Goal: Task Accomplishment & Management: Complete application form

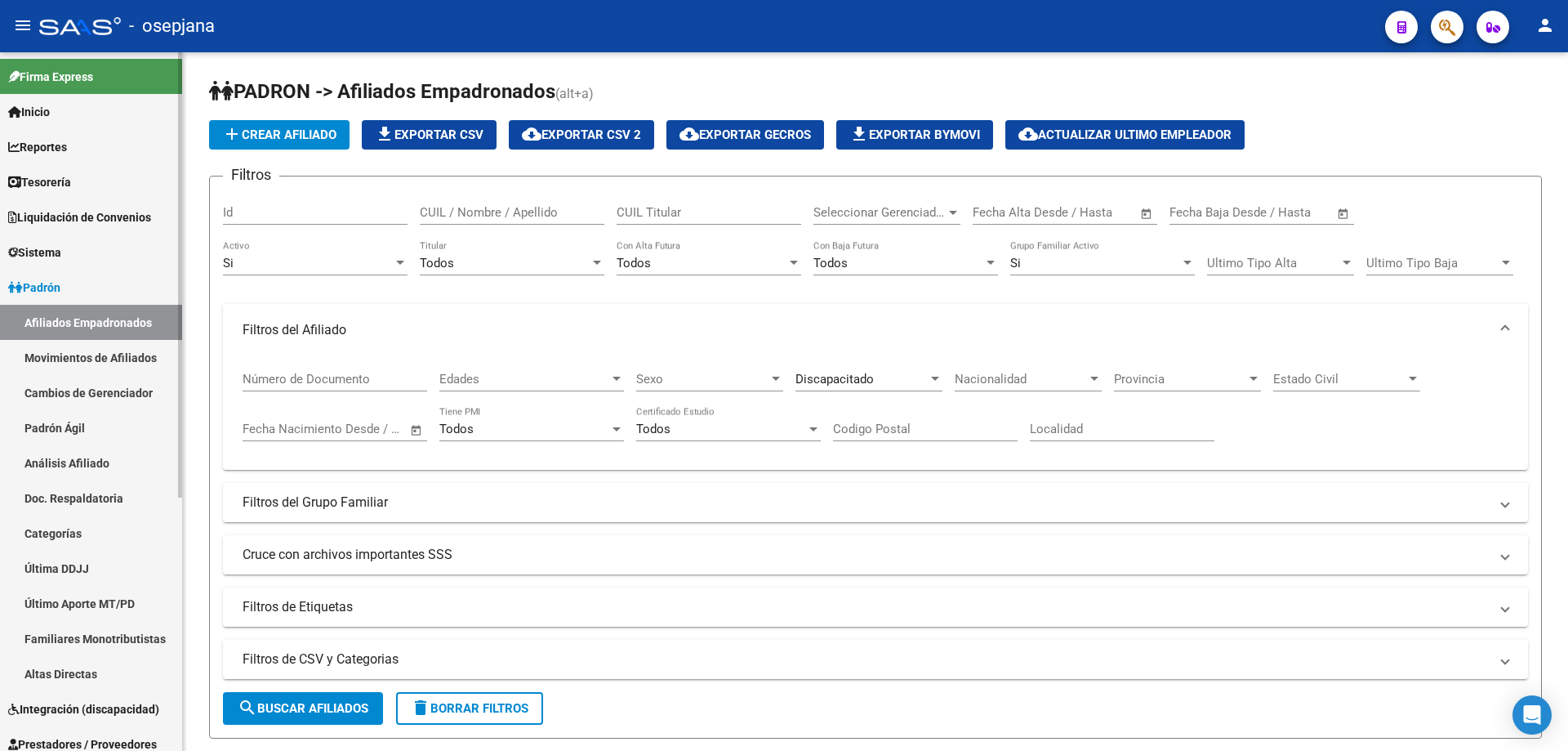
click at [69, 282] on link "Padrón" at bounding box center [91, 286] width 182 height 35
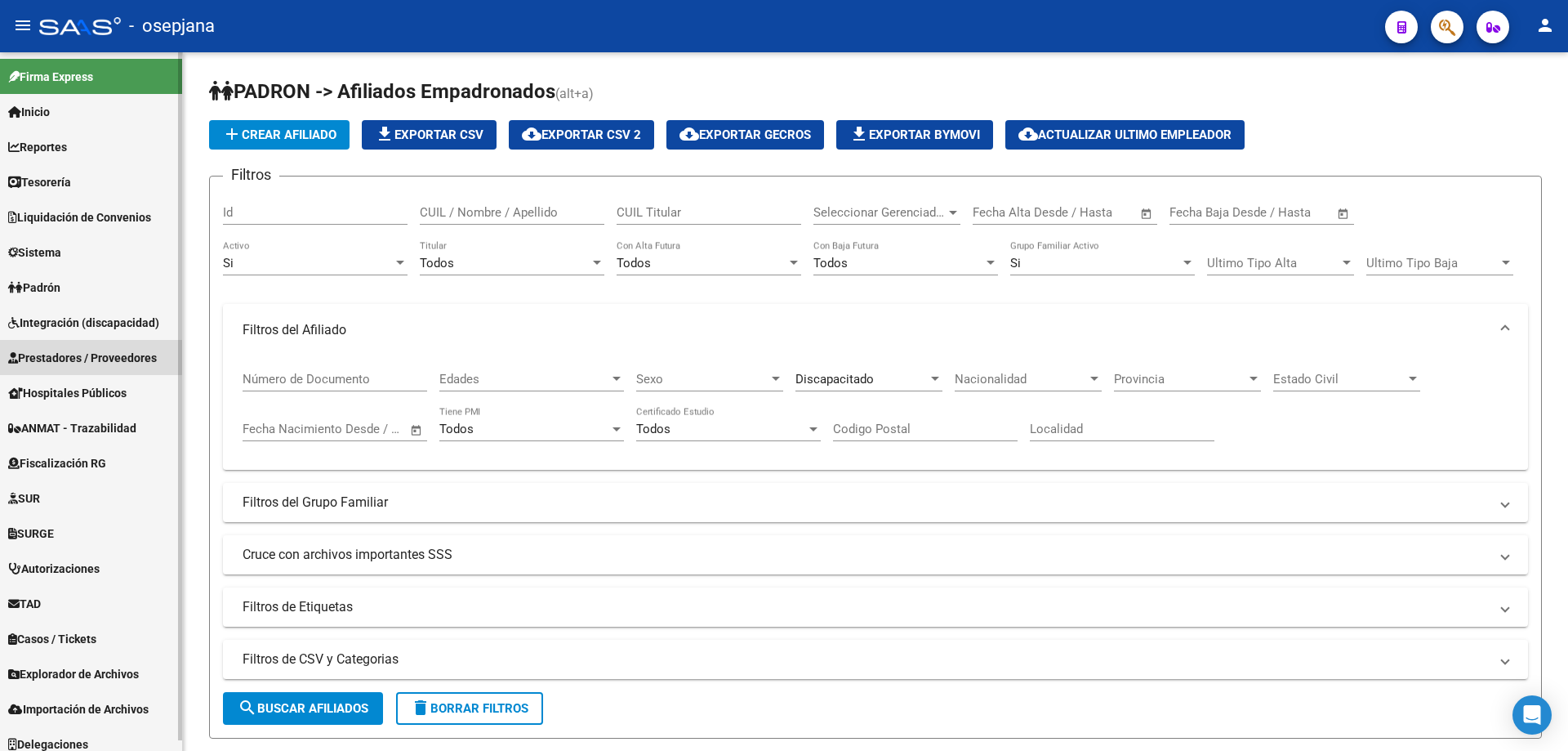
click at [75, 357] on span "Prestadores / Proveedores" at bounding box center [82, 357] width 149 height 18
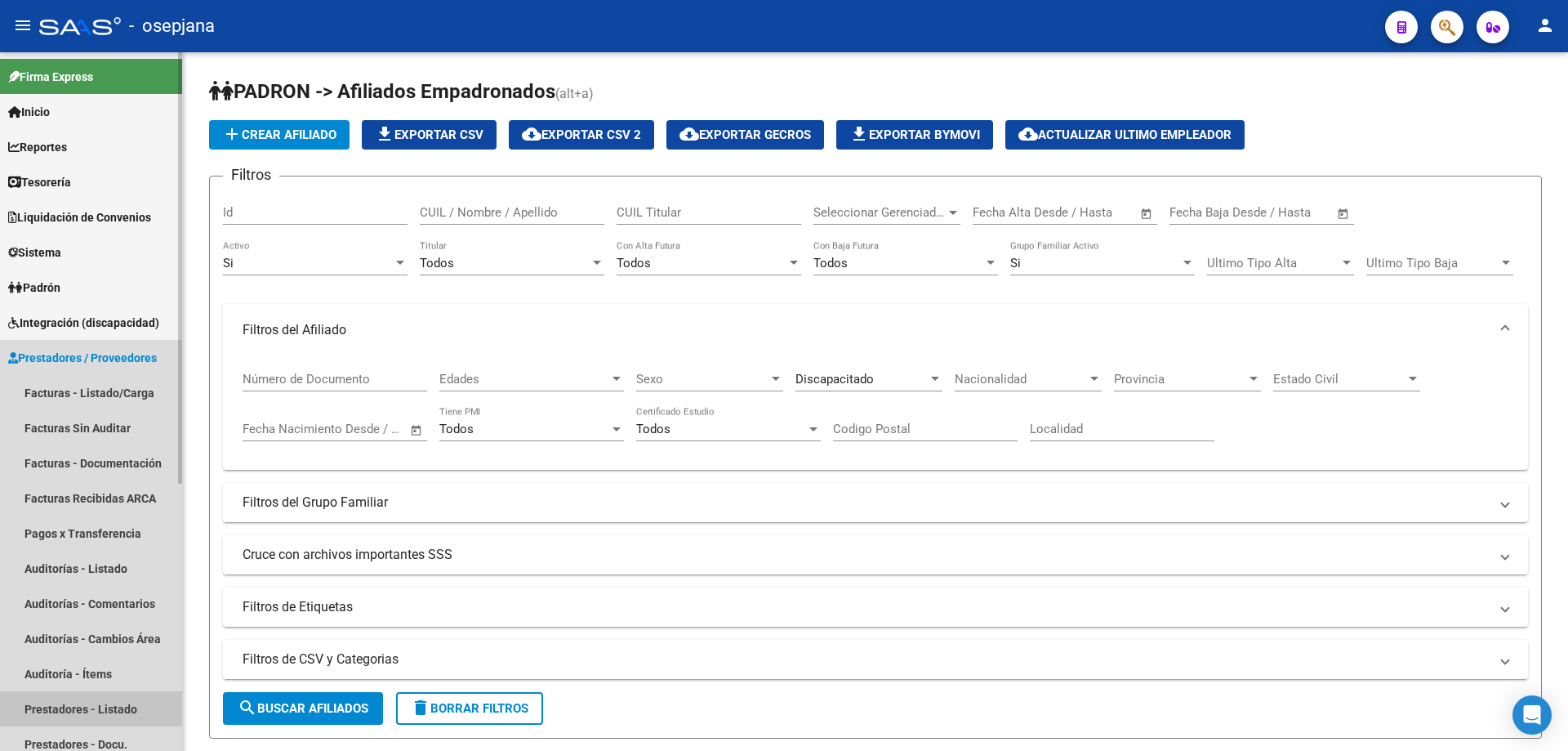
click at [89, 715] on link "Prestadores - Listado" at bounding box center [91, 708] width 182 height 35
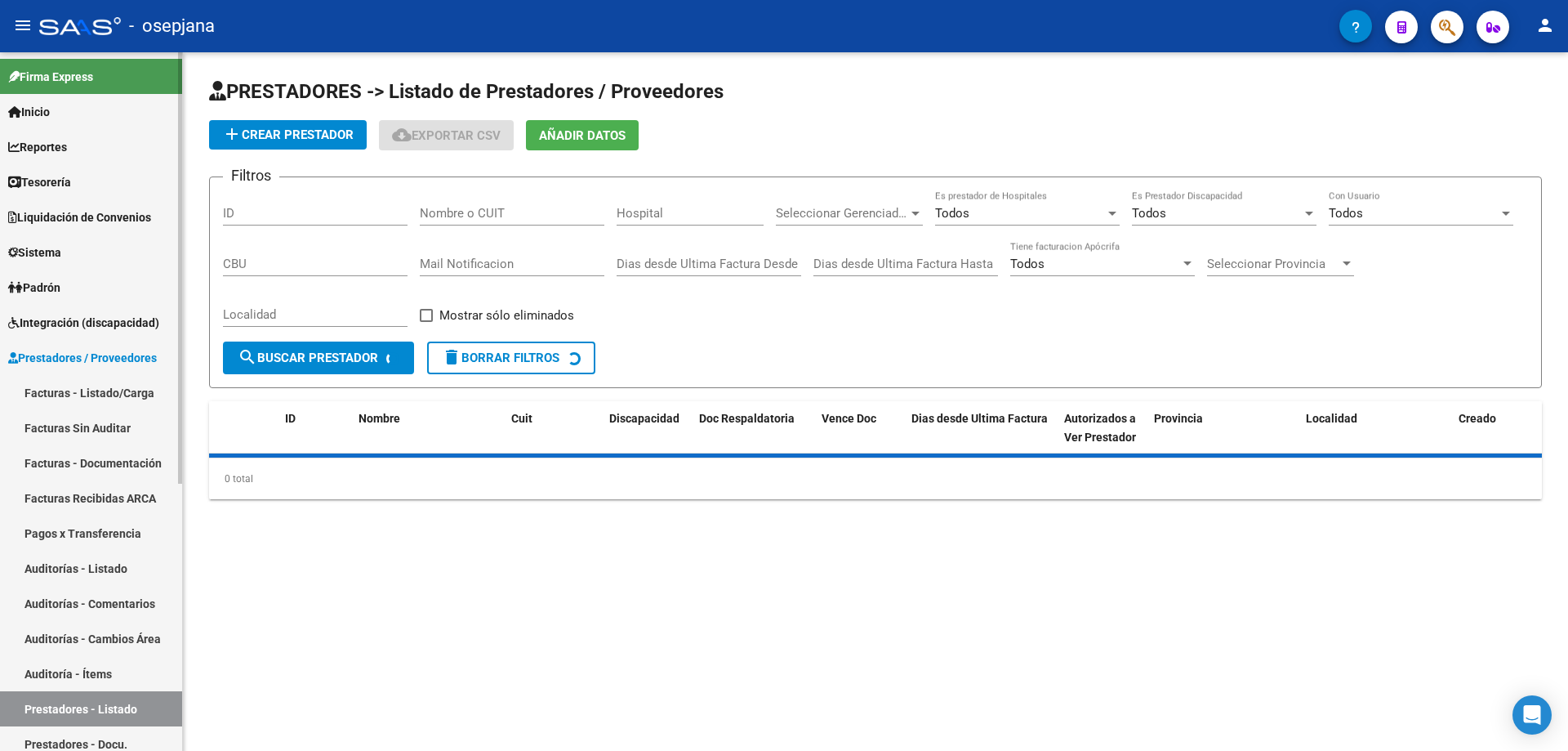
click at [110, 706] on link "Prestadores - Listado" at bounding box center [91, 708] width 182 height 35
click at [460, 214] on input "Nombre o CUIT" at bounding box center [512, 213] width 185 height 15
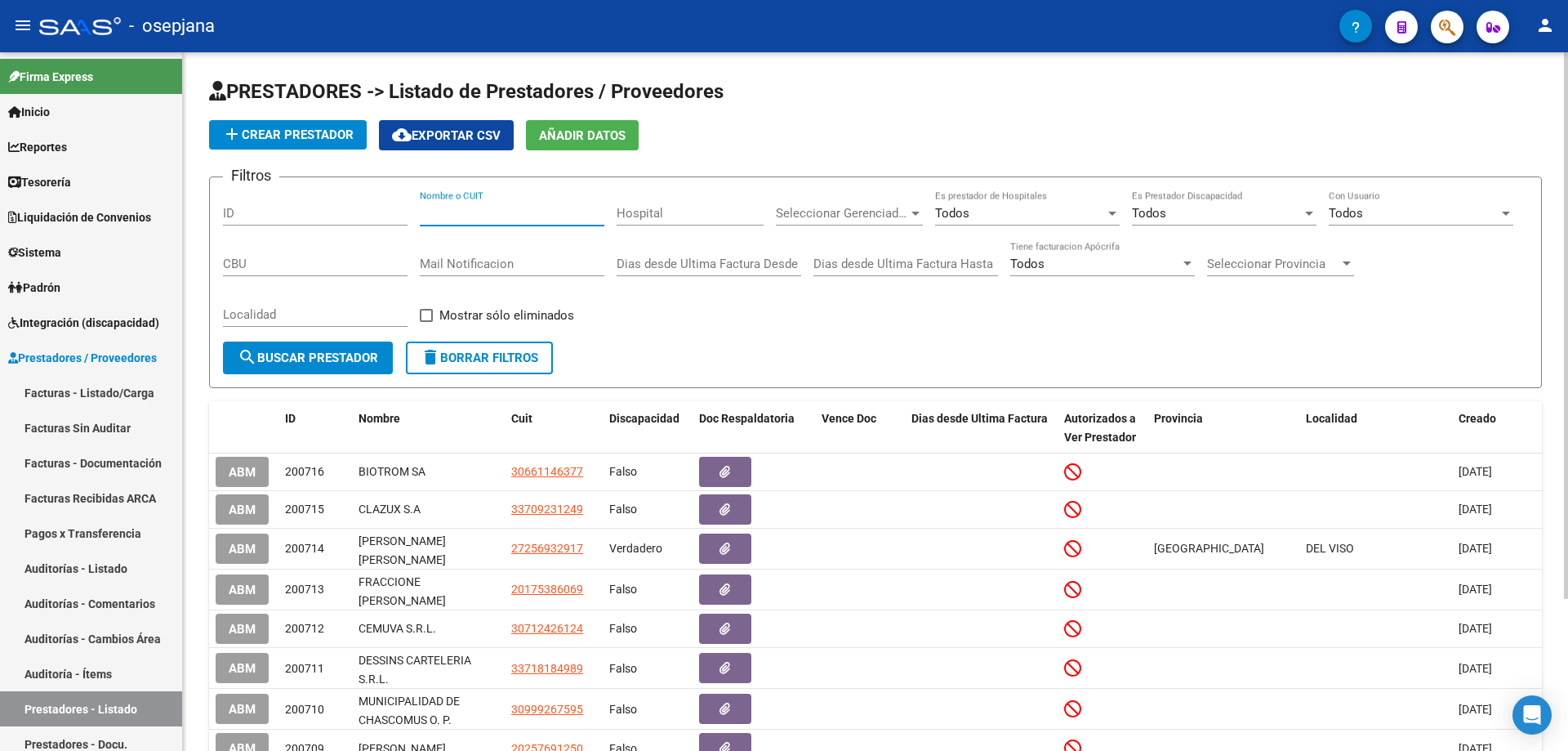
paste input "27367852998"
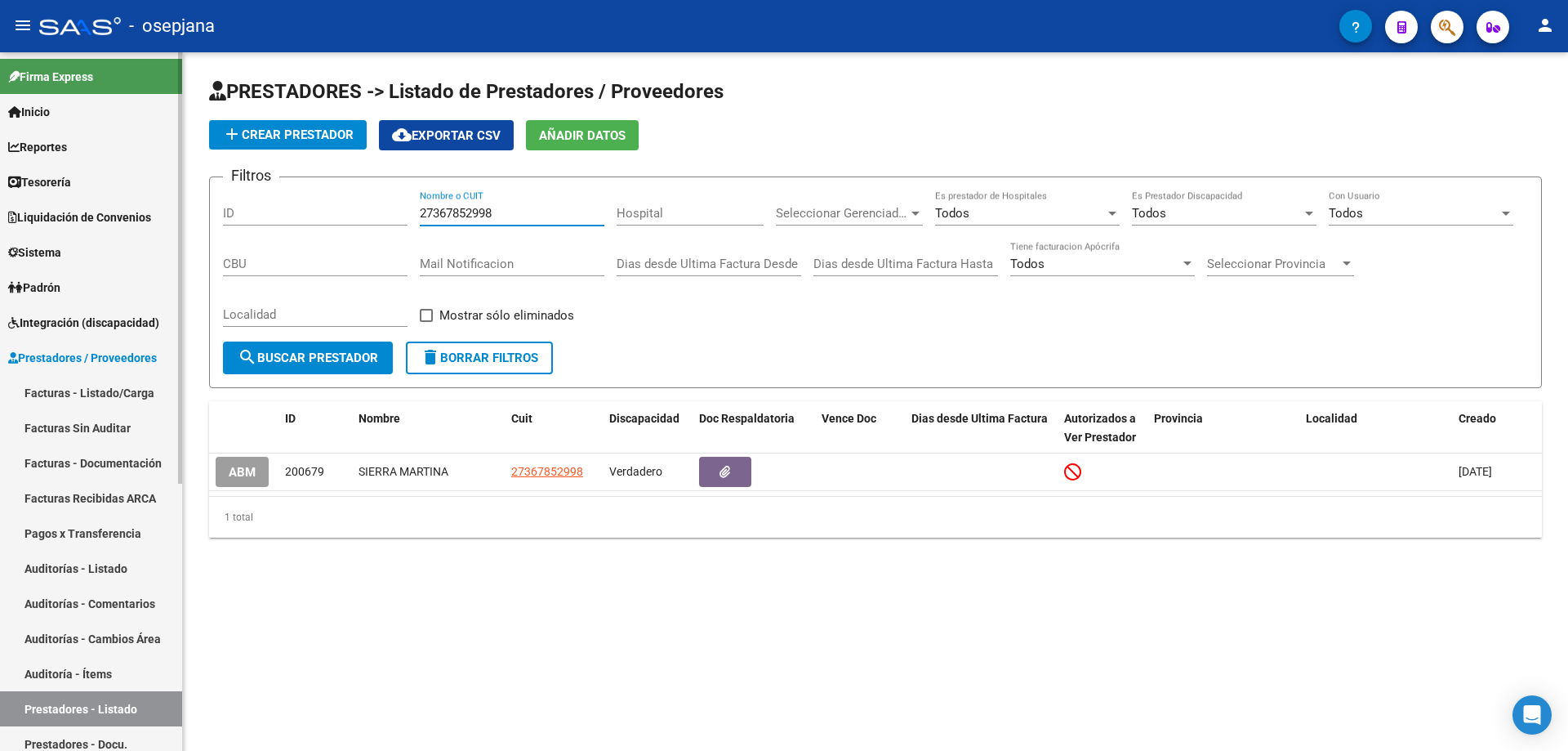
type input "27367852998"
click at [51, 252] on span "Sistema" at bounding box center [35, 252] width 53 height 18
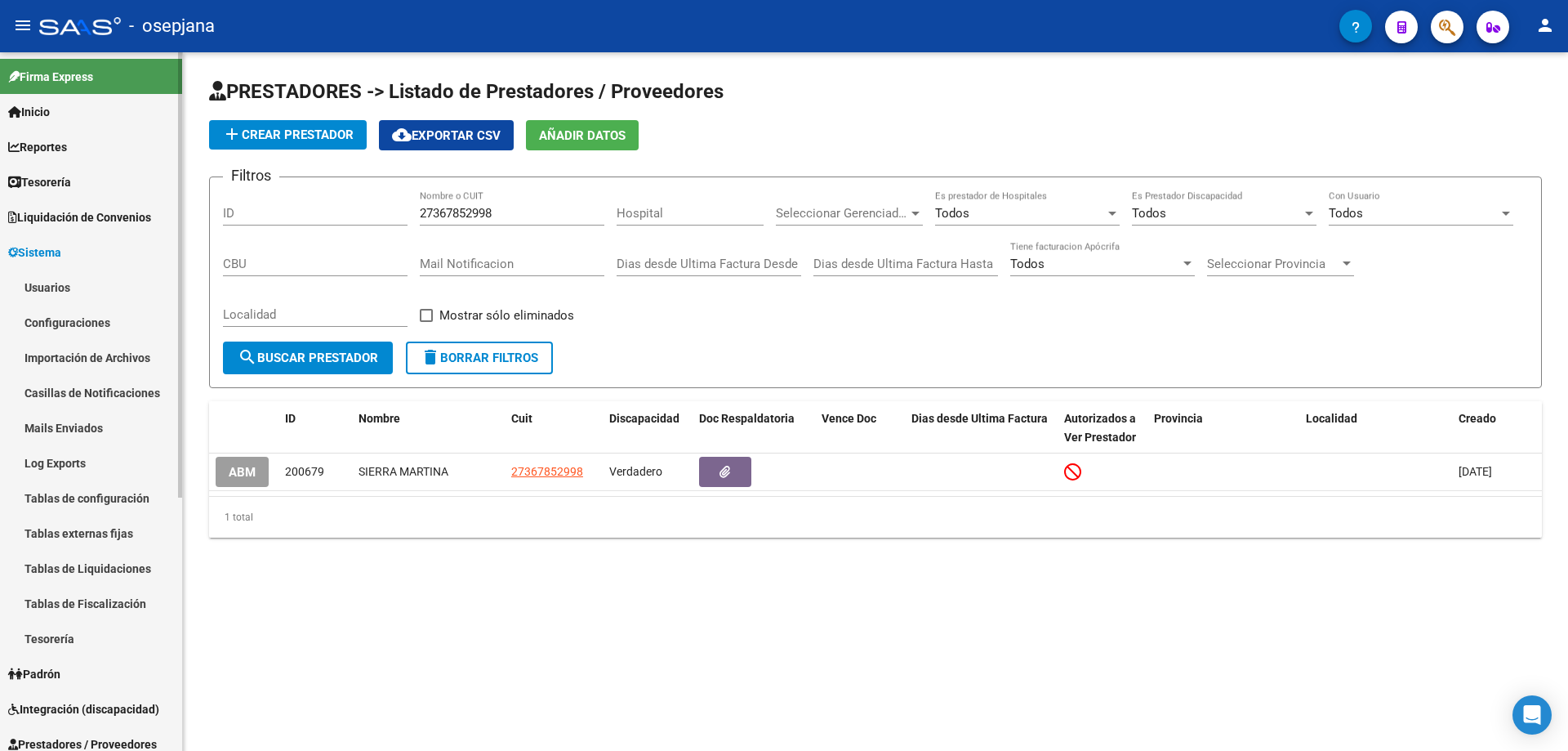
click at [56, 284] on link "Usuarios" at bounding box center [91, 286] width 182 height 35
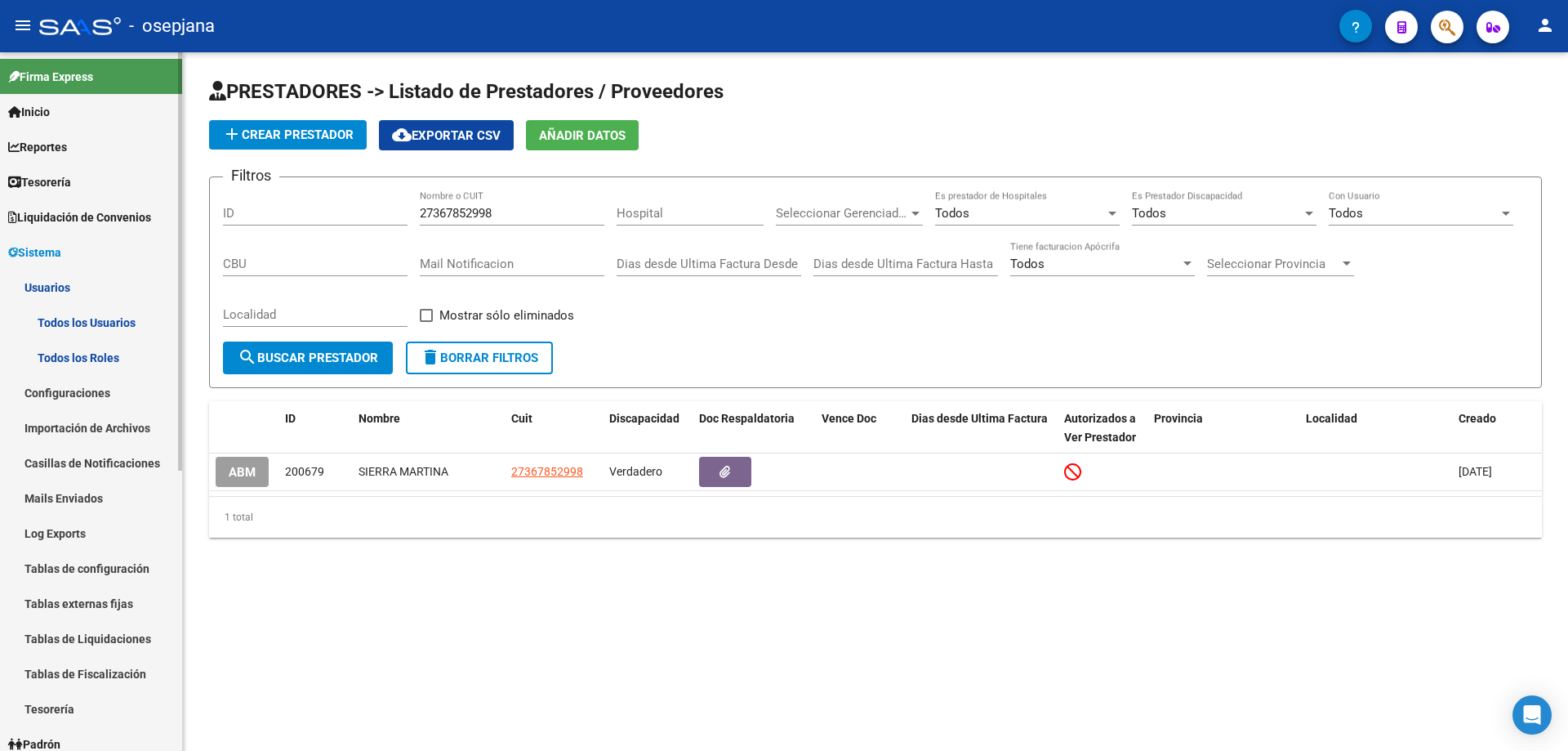
click at [109, 323] on link "Todos los Usuarios" at bounding box center [91, 321] width 182 height 35
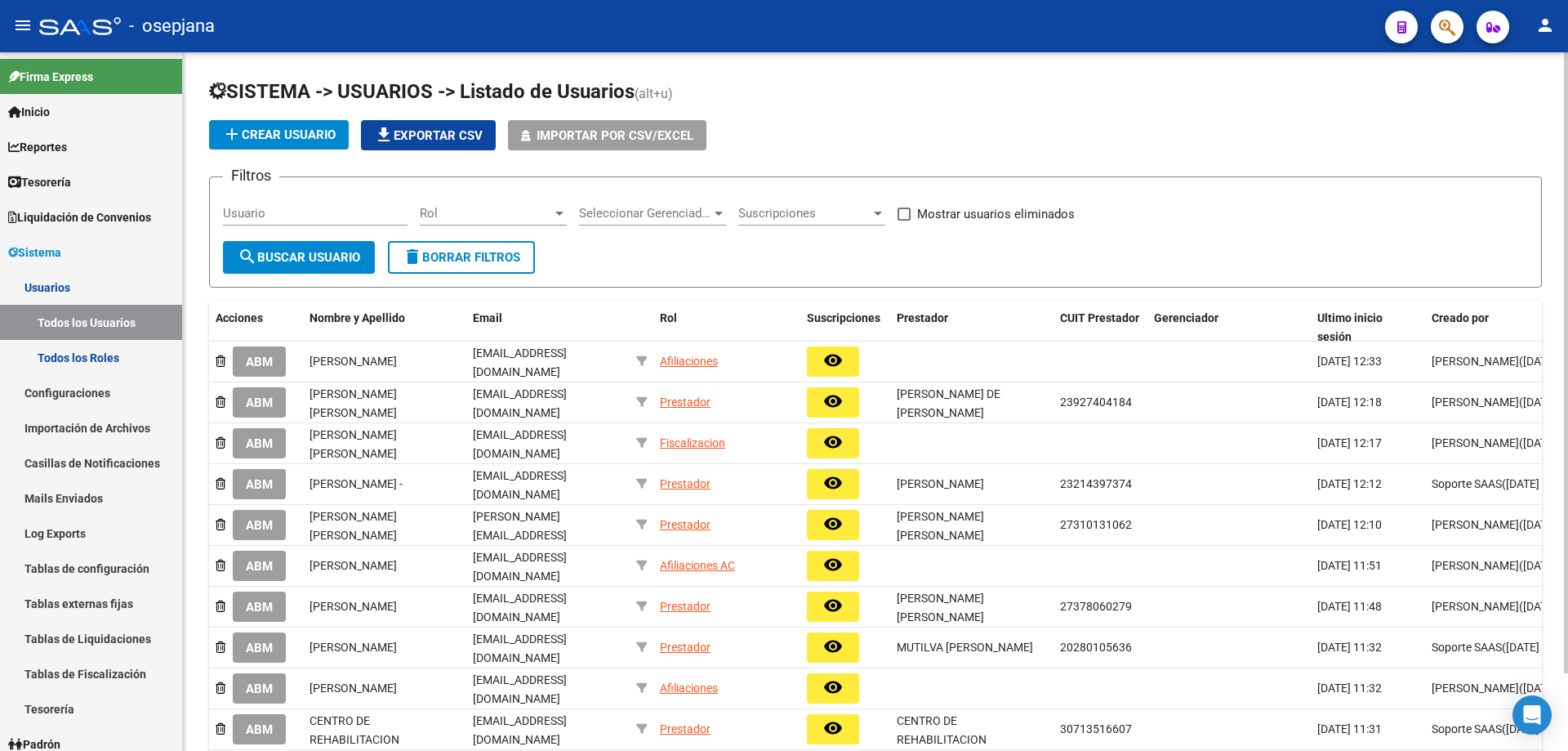
click at [366, 211] on input "Usuario" at bounding box center [315, 213] width 185 height 15
paste input "[EMAIL_ADDRESS][DOMAIN_NAME]"
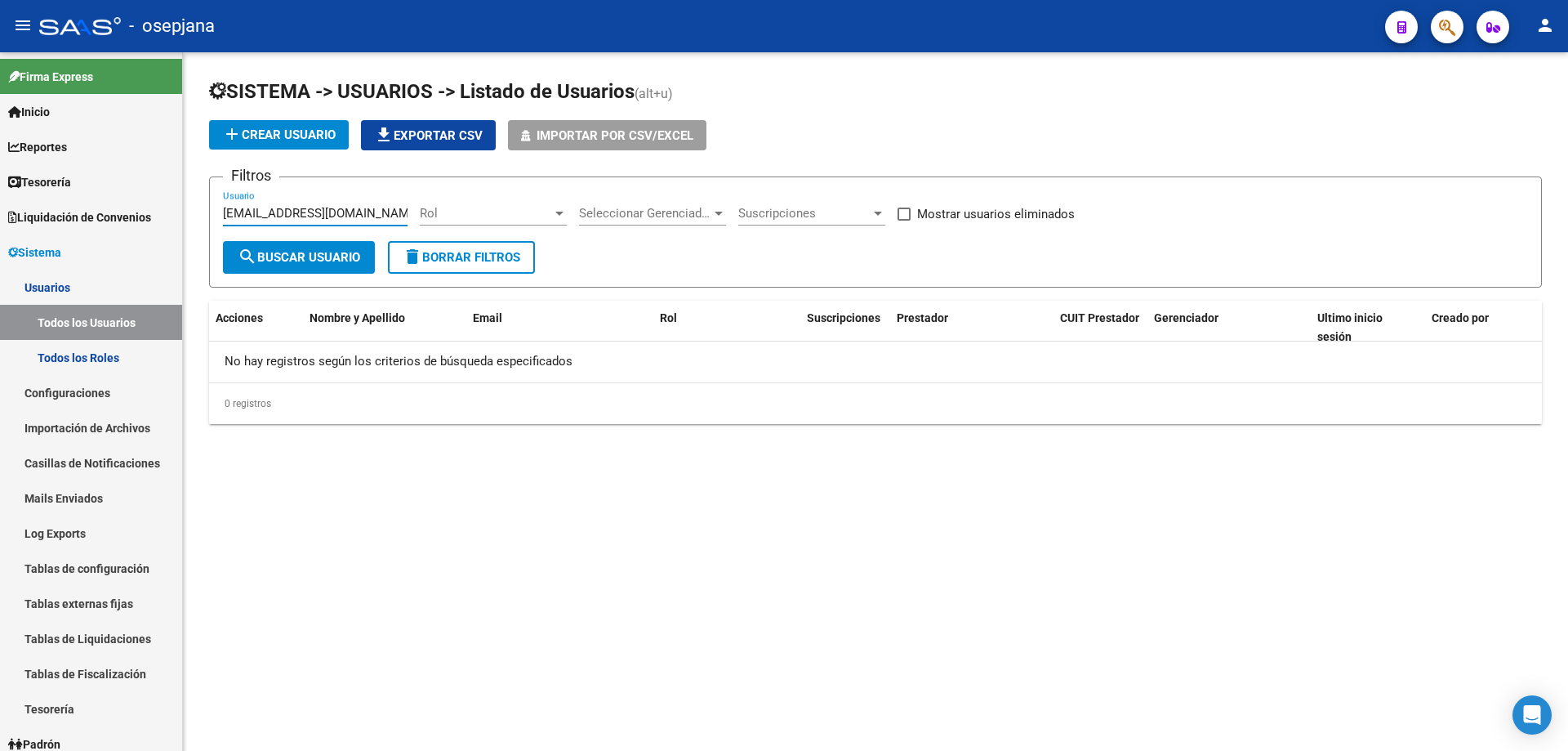
type input "[EMAIL_ADDRESS][DOMAIN_NAME]"
click at [304, 127] on button "add Crear Usuario" at bounding box center [279, 135] width 139 height 29
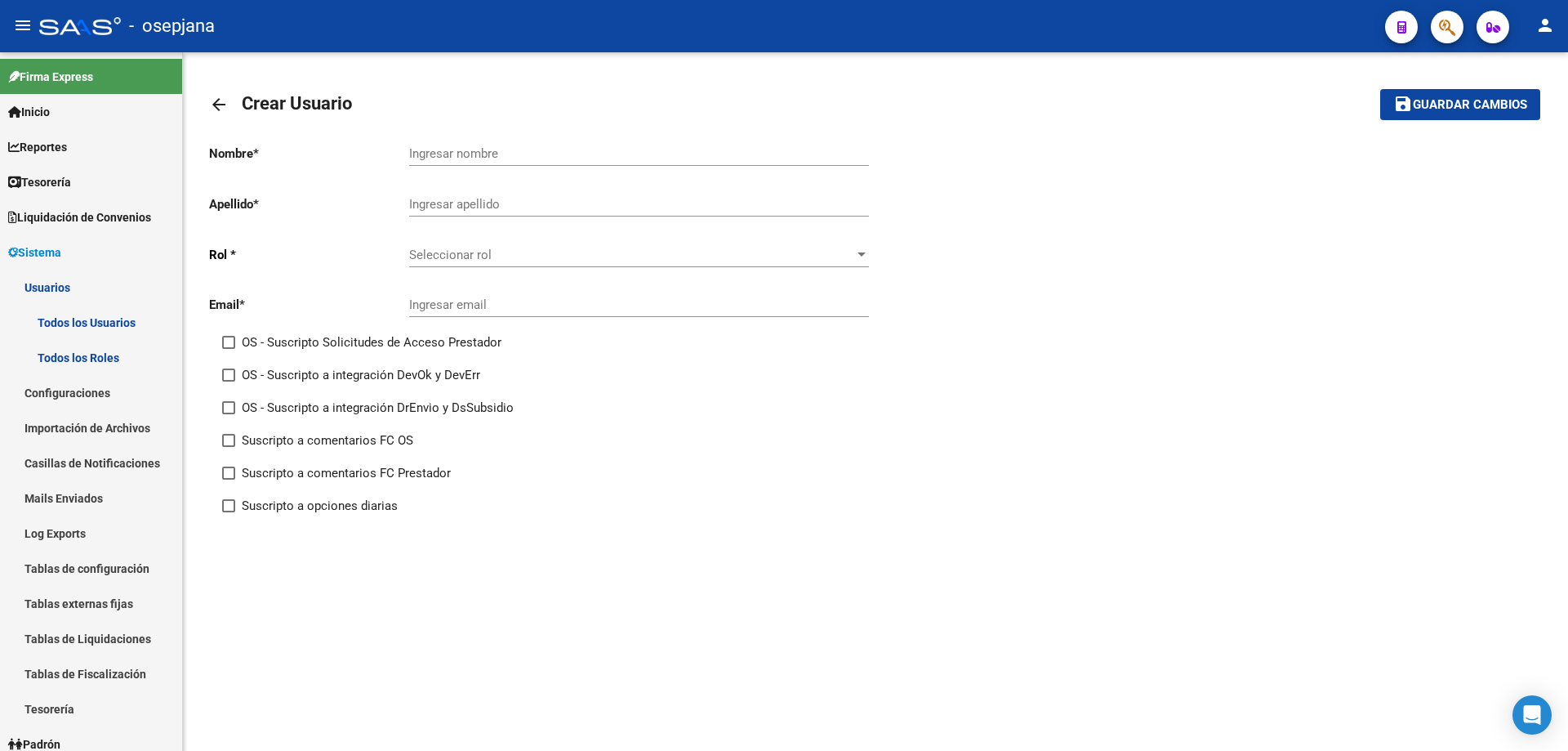
click at [607, 151] on input "Ingresar nombre" at bounding box center [639, 154] width 460 height 15
type input "[PERSON_NAME]"
type input "SIERRA"
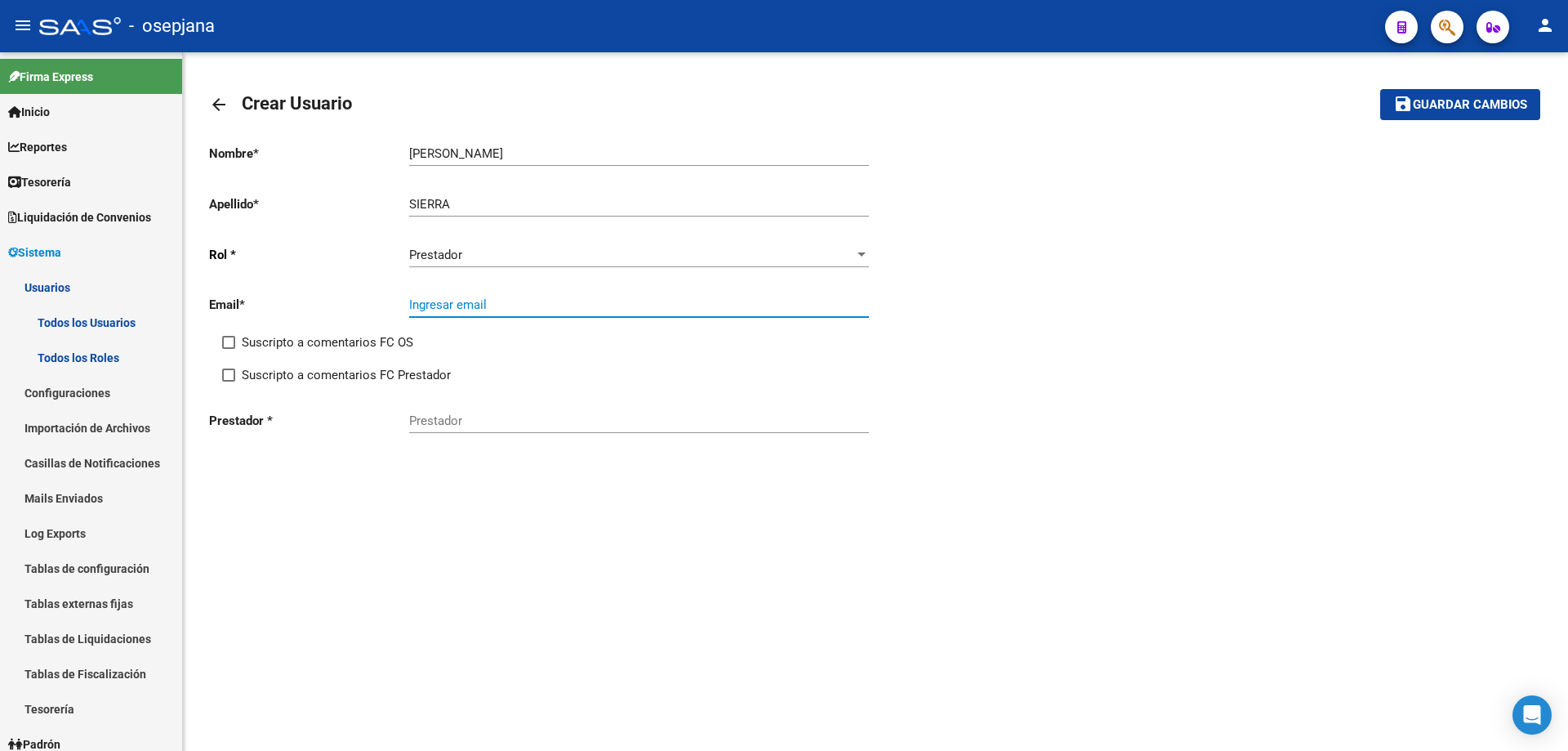
paste input "[EMAIL_ADDRESS][DOMAIN_NAME]"
type input "[EMAIL_ADDRESS][DOMAIN_NAME]"
click at [483, 421] on input "SIERRA" at bounding box center [639, 421] width 460 height 15
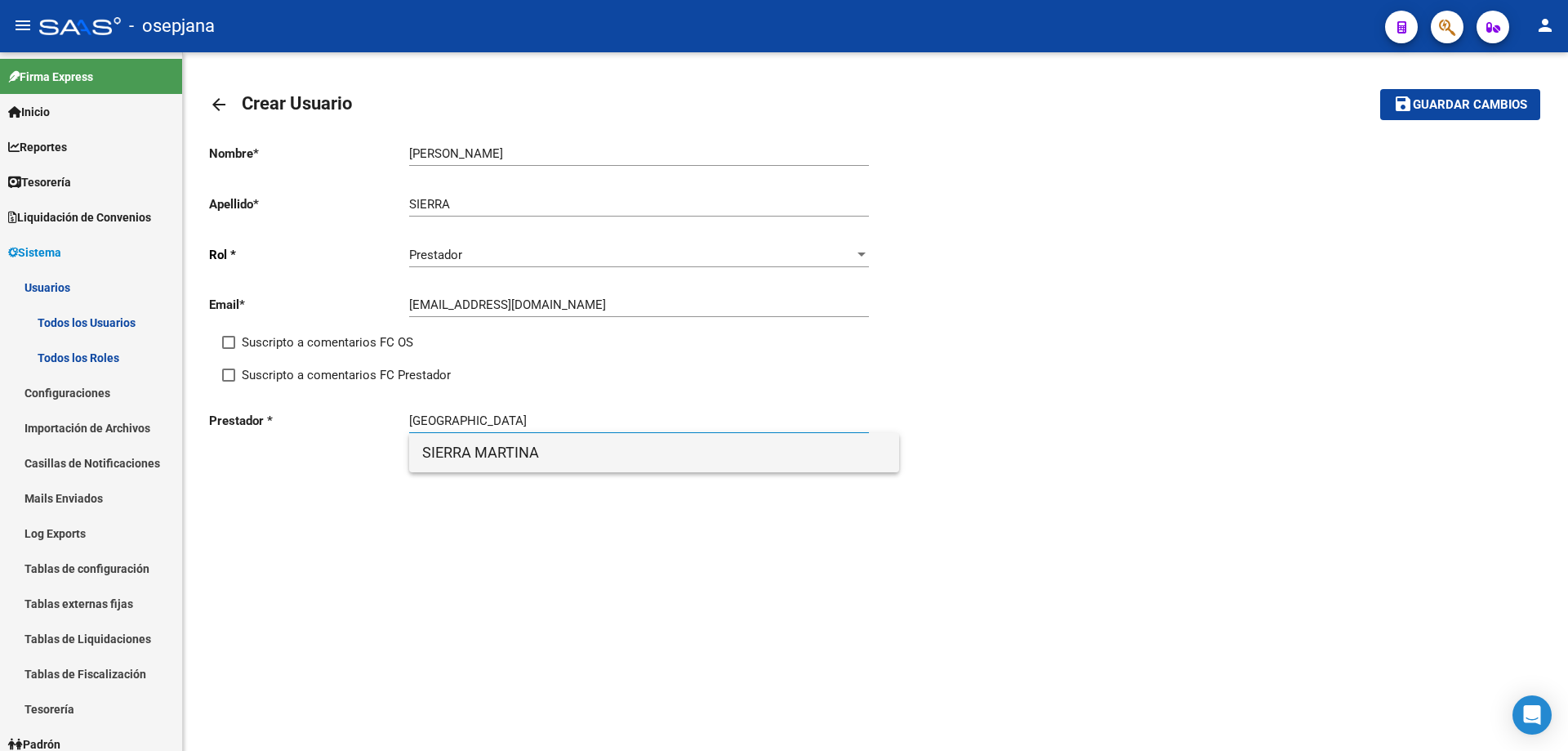
click at [497, 449] on span "SIERRA MARTINA" at bounding box center [653, 452] width 464 height 39
type input "SIERRA MARTINA"
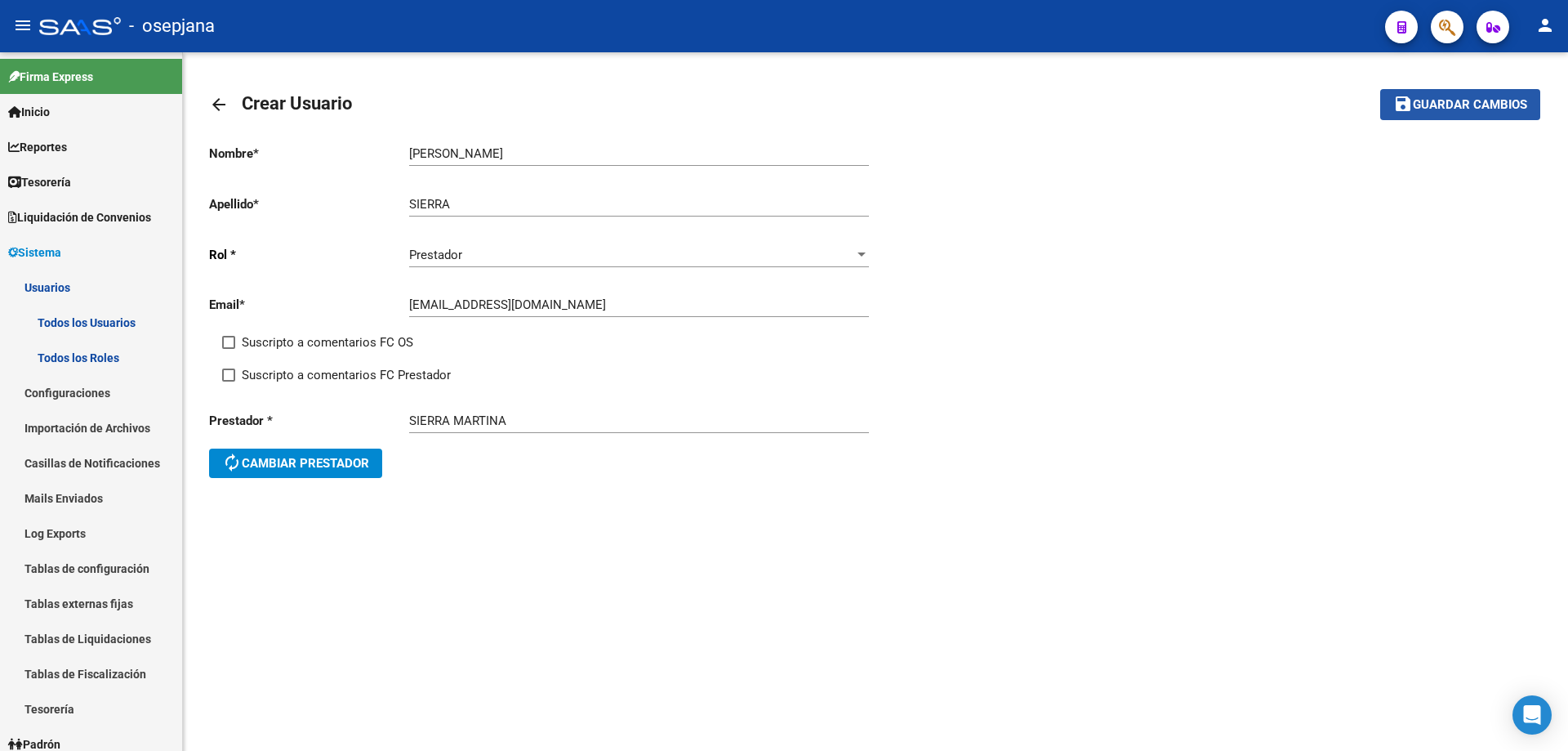
click at [1488, 97] on span "save Guardar cambios" at bounding box center [1460, 104] width 134 height 15
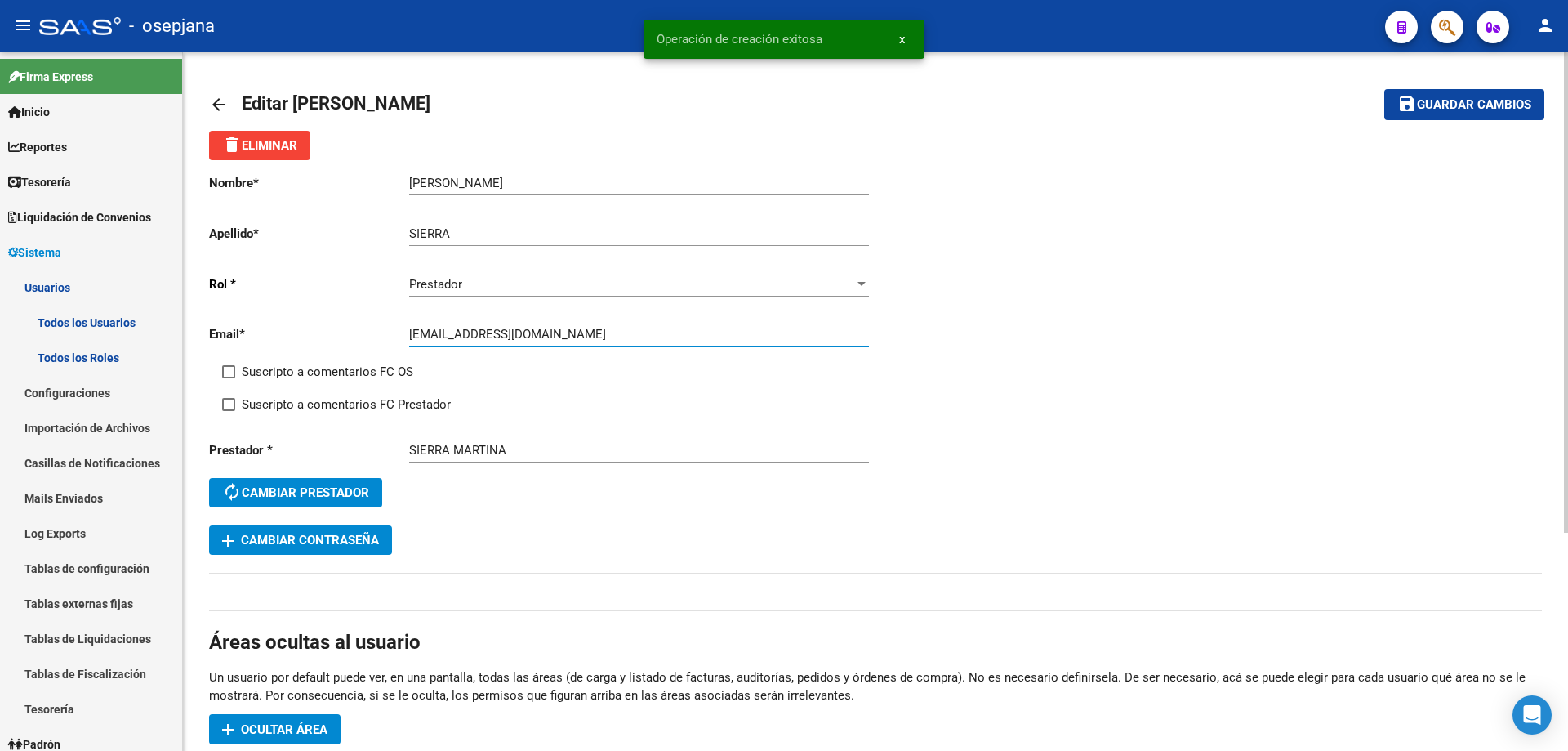
drag, startPoint x: 413, startPoint y: 334, endPoint x: 470, endPoint y: 334, distance: 57.0
click at [470, 334] on input "[EMAIL_ADDRESS][DOMAIN_NAME]" at bounding box center [639, 335] width 460 height 15
click at [352, 536] on span "add Cambiar Contraseña" at bounding box center [300, 540] width 156 height 15
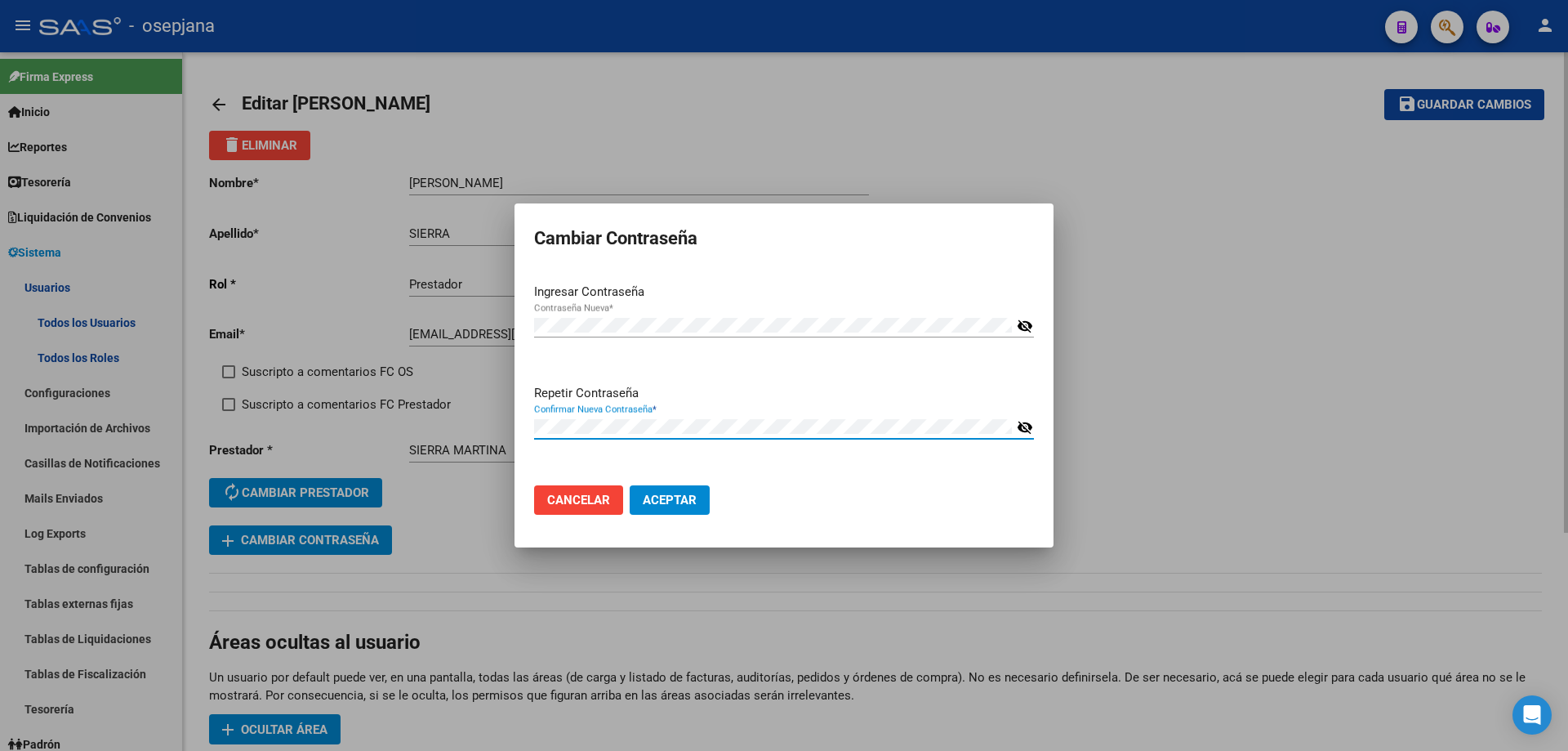
click at [629, 485] on button "Aceptar" at bounding box center [669, 500] width 80 height 29
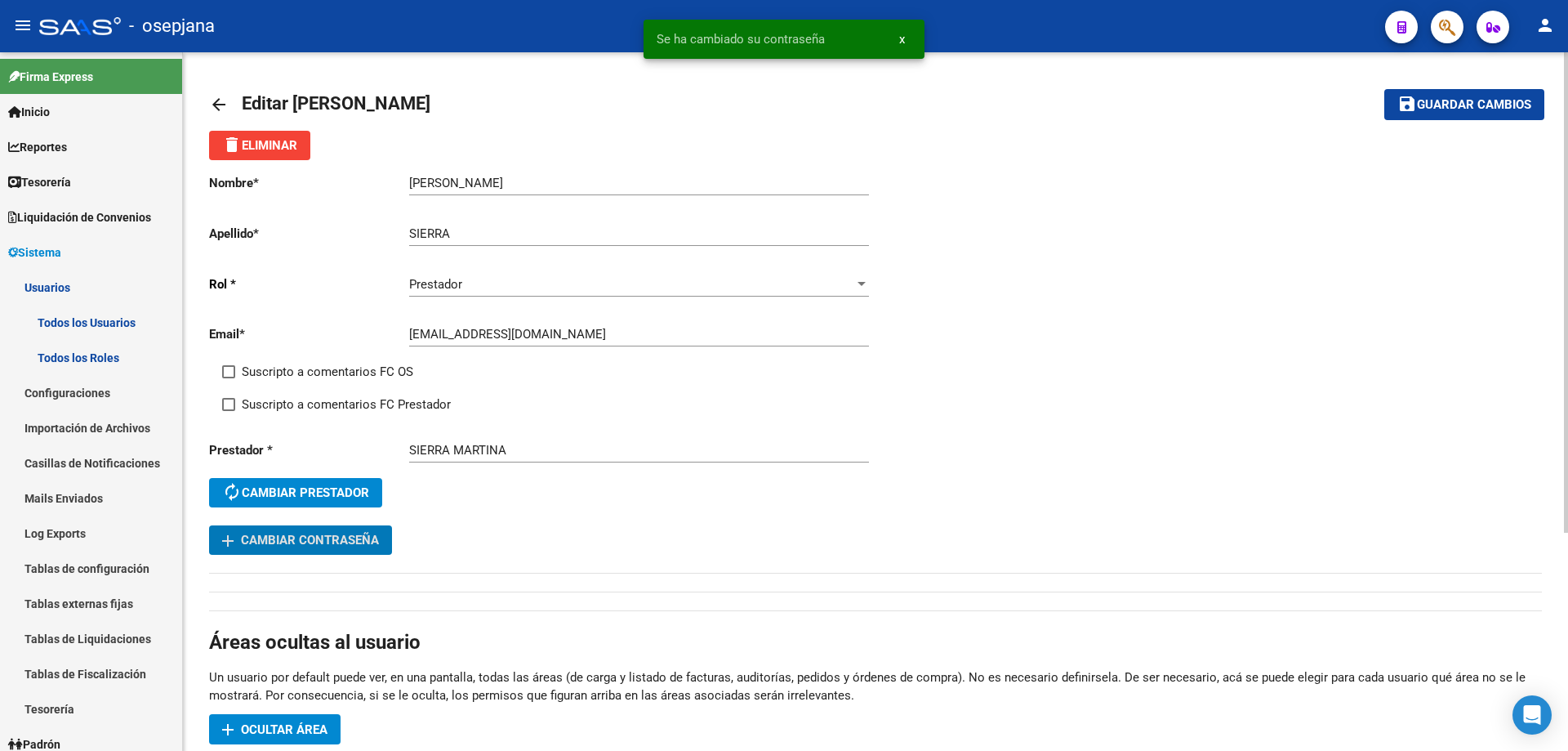
click at [293, 725] on span "Ocultar área" at bounding box center [283, 730] width 86 height 15
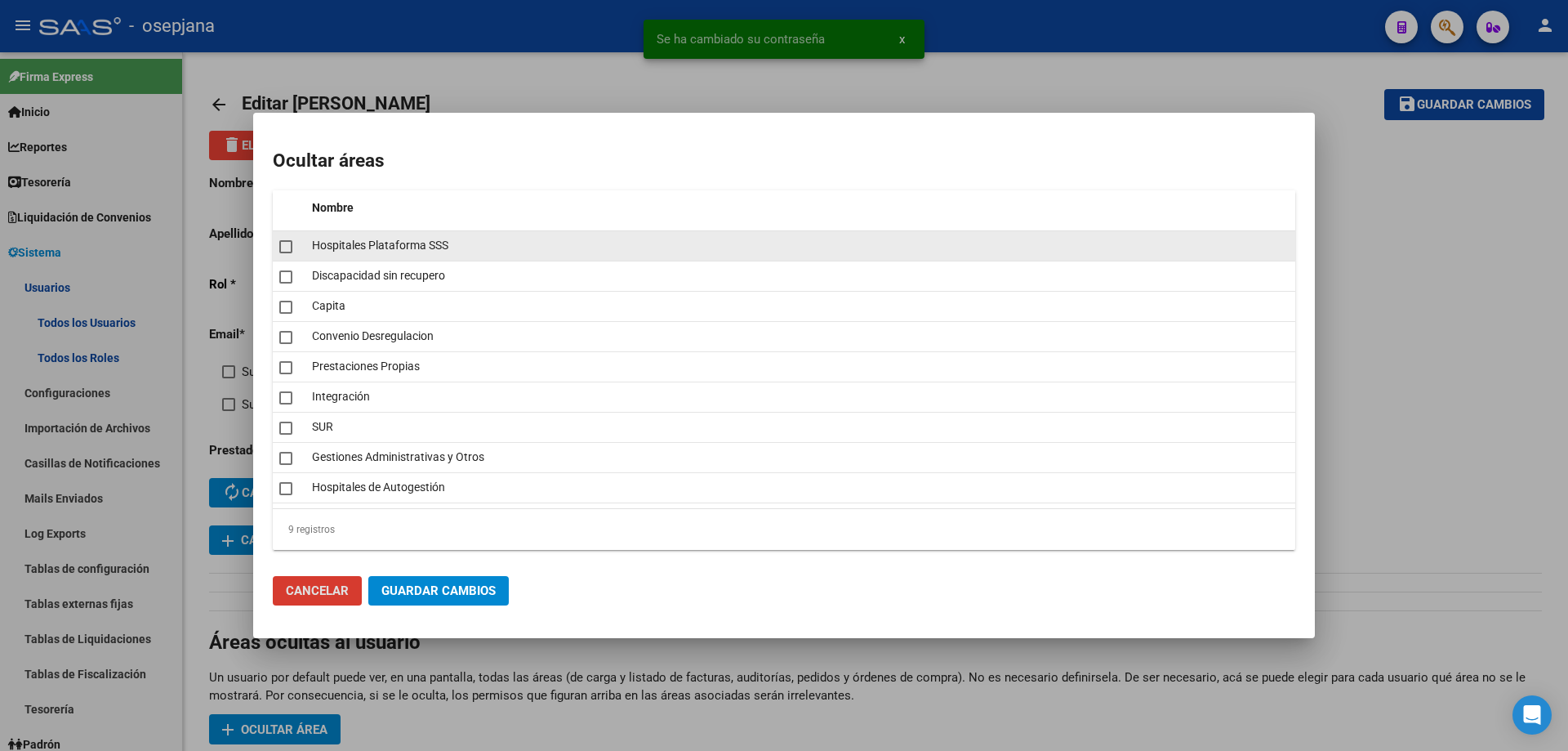
click at [283, 248] on span at bounding box center [286, 247] width 13 height 13
checkbox input "true"
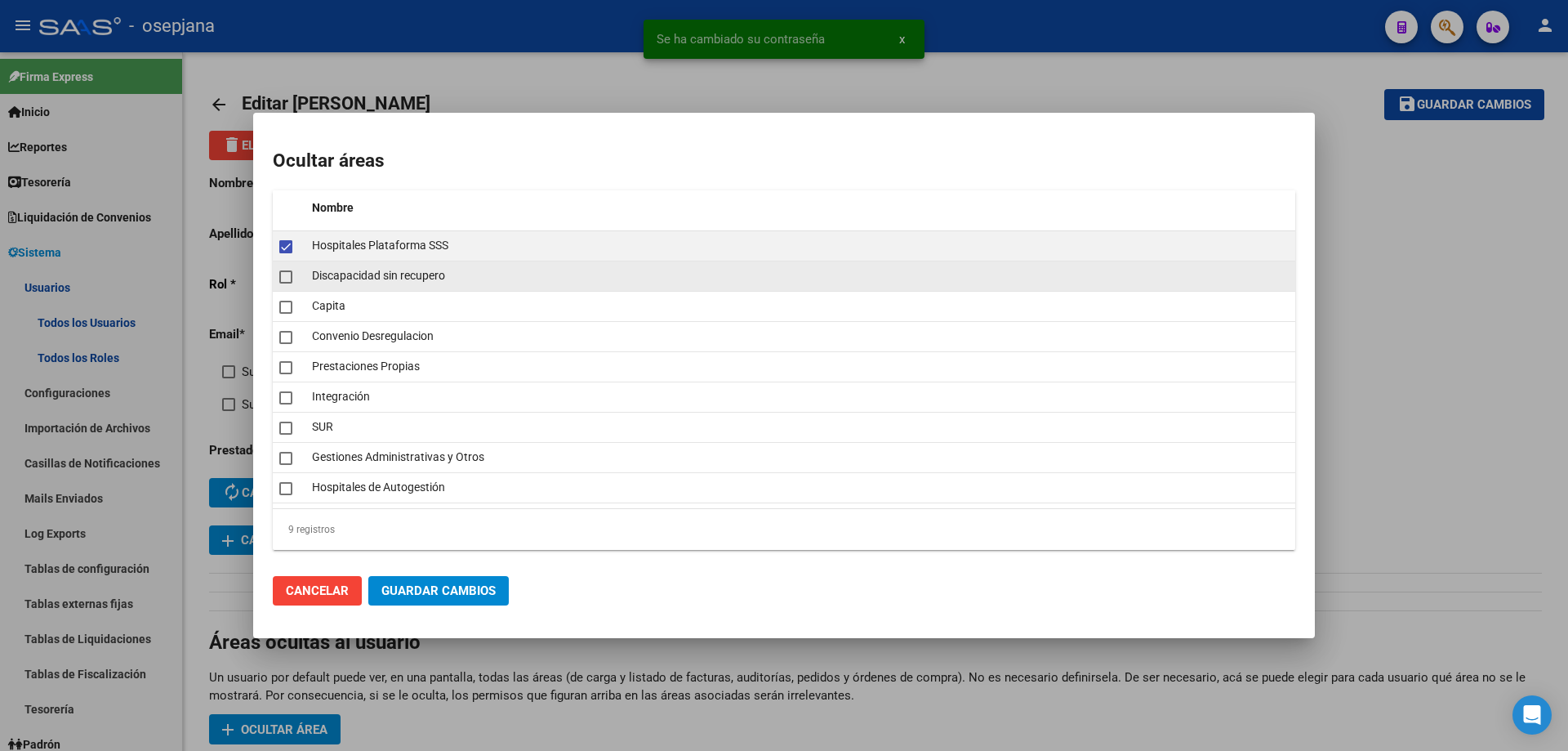
click at [281, 281] on span at bounding box center [286, 277] width 13 height 13
checkbox input "true"
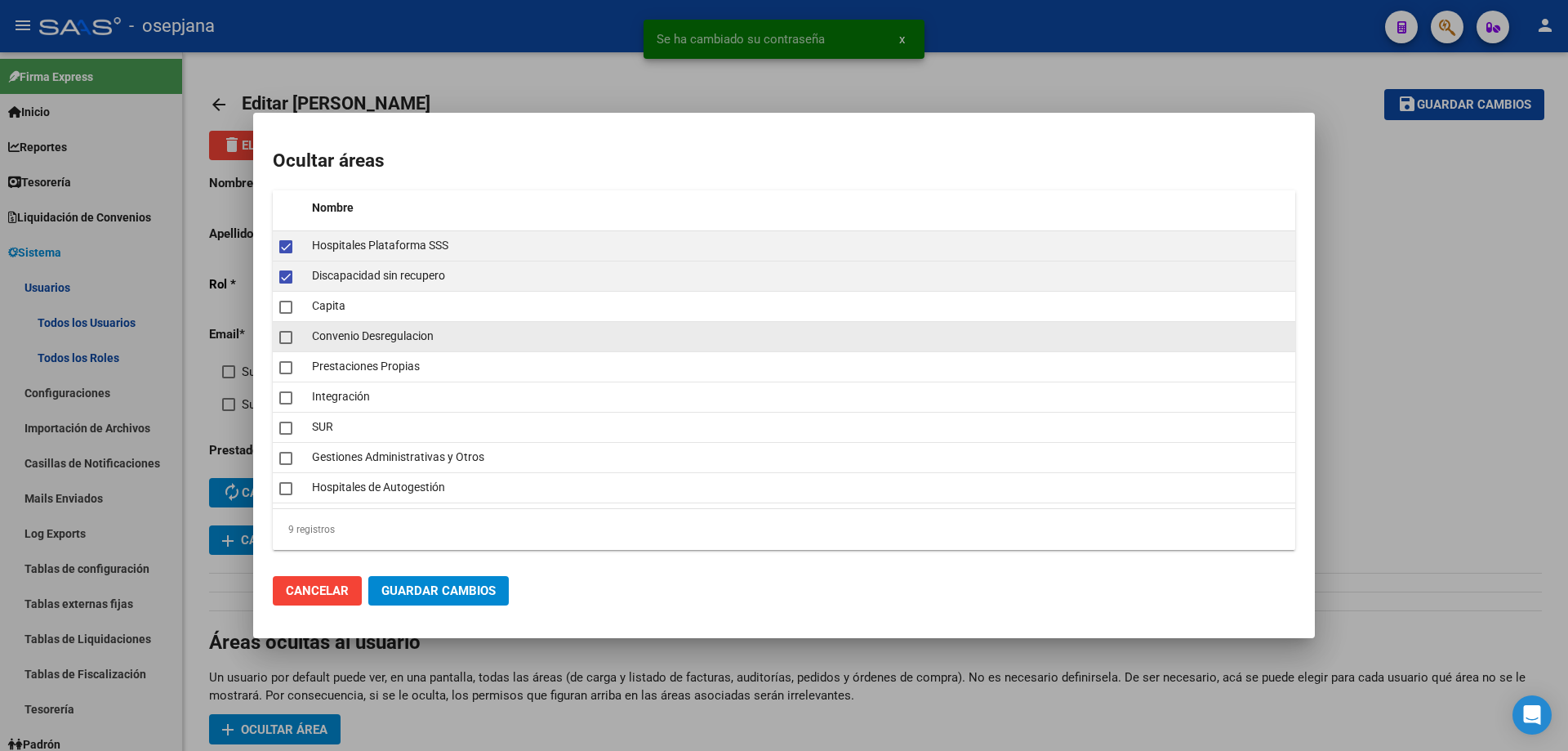
drag, startPoint x: 281, startPoint y: 309, endPoint x: 284, endPoint y: 330, distance: 21.2
click at [282, 313] on span at bounding box center [286, 307] width 13 height 13
checkbox input "true"
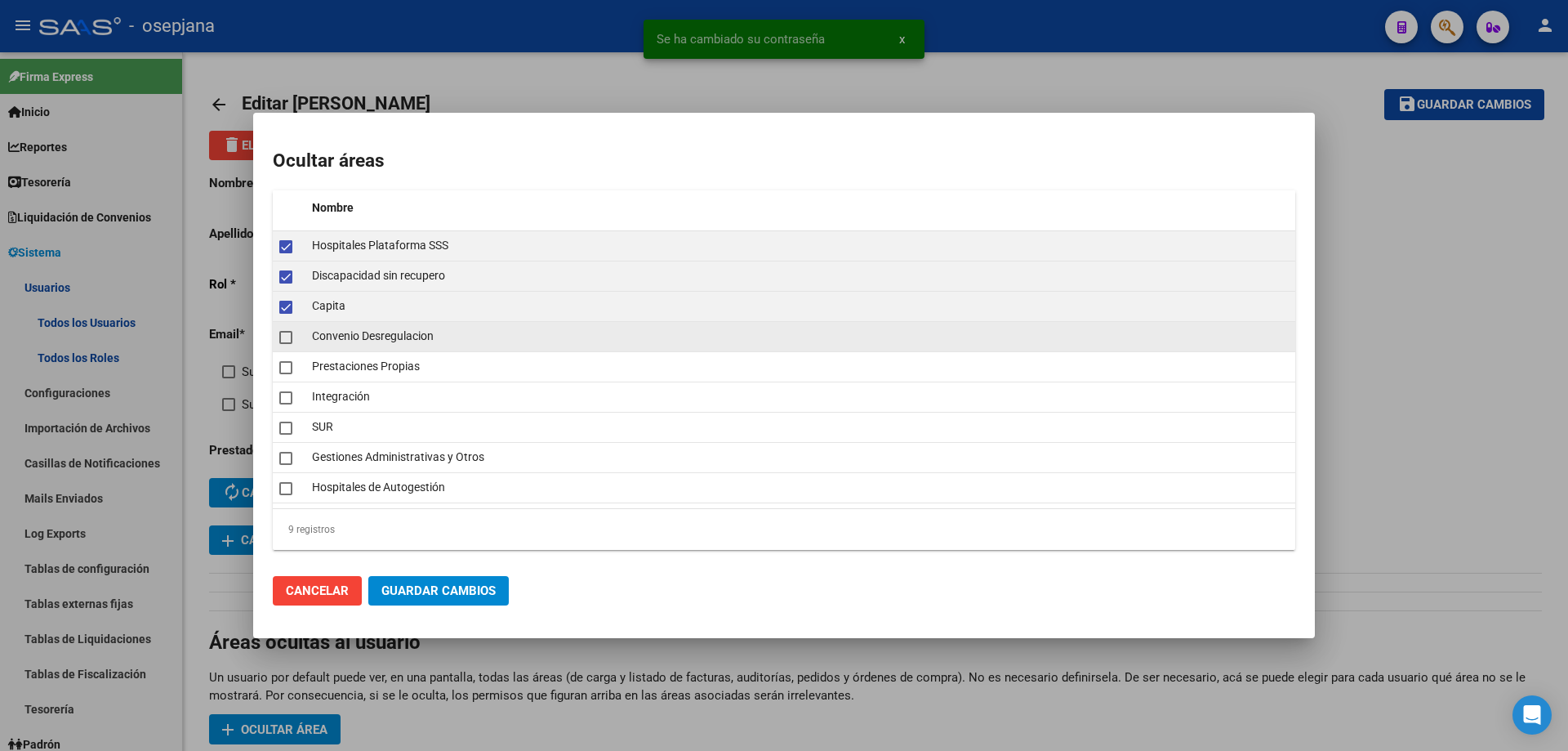
drag, startPoint x: 284, startPoint y: 334, endPoint x: 285, endPoint y: 351, distance: 17.0
click at [285, 336] on span at bounding box center [286, 338] width 13 height 13
checkbox input "true"
drag, startPoint x: 285, startPoint y: 369, endPoint x: 286, endPoint y: 379, distance: 10.0
click at [285, 369] on span at bounding box center [286, 368] width 13 height 13
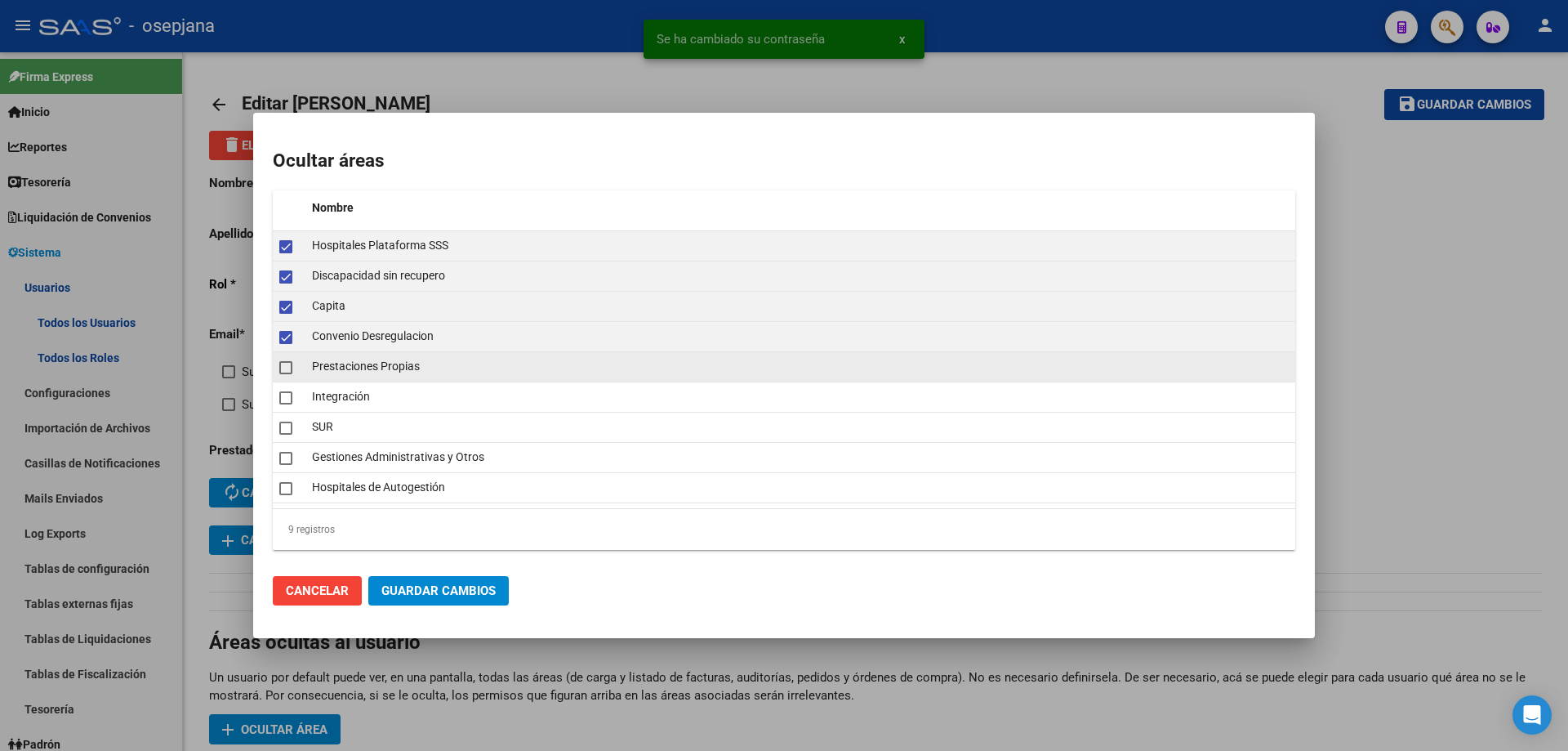
checkbox input "true"
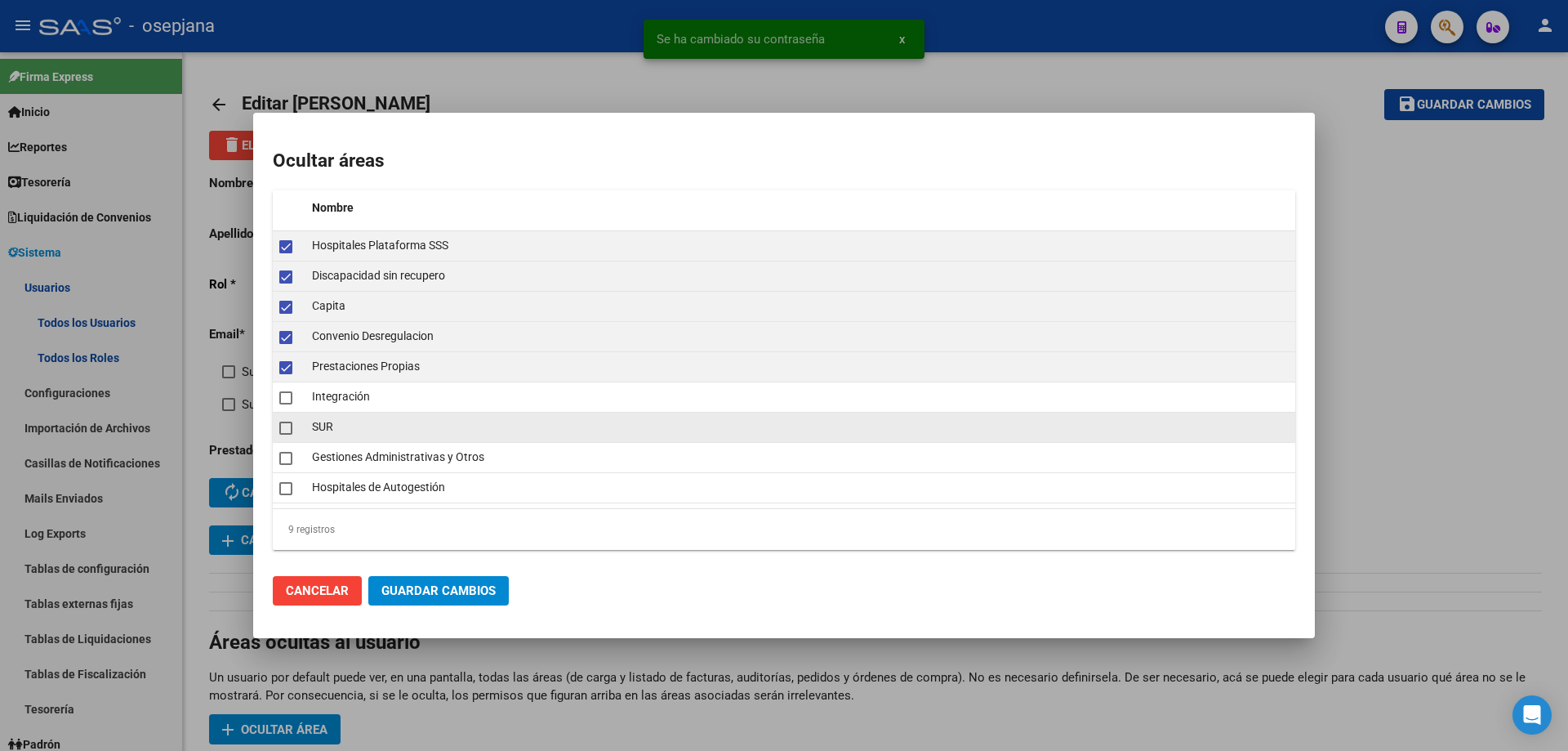
click at [286, 430] on span at bounding box center [286, 429] width 13 height 13
checkbox input "true"
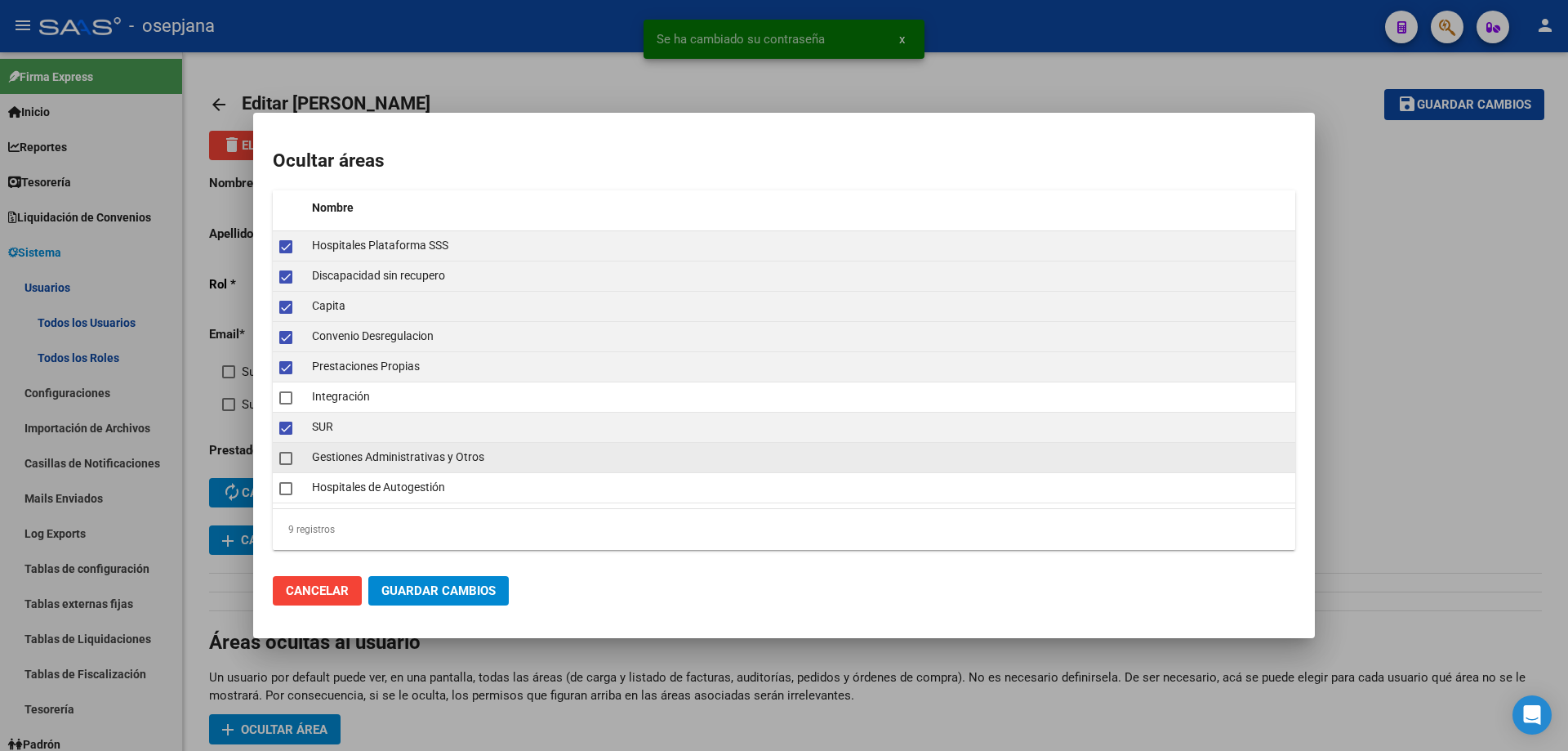
click at [286, 453] on mat-checkbox at bounding box center [286, 457] width 13 height 23
checkbox input "true"
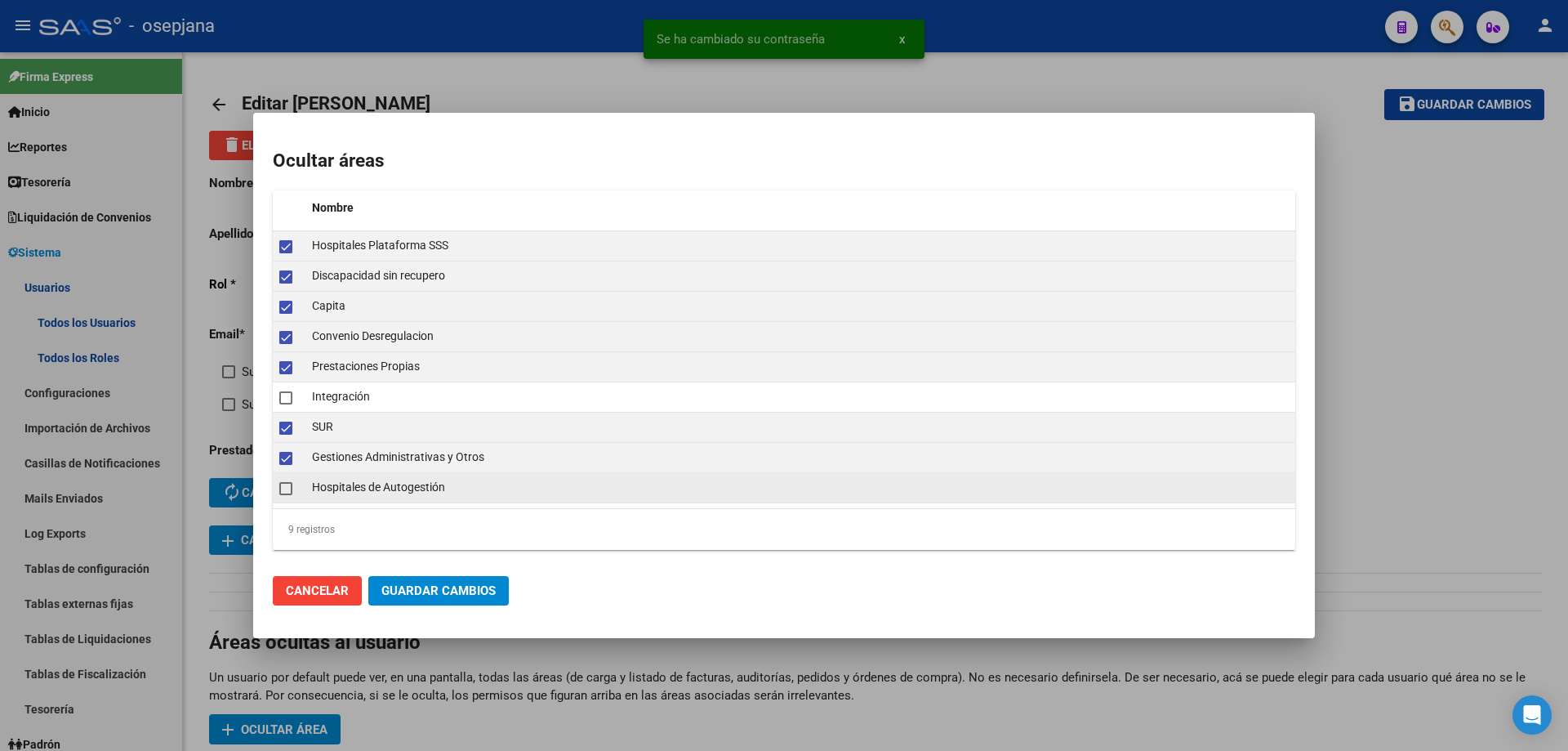
click at [285, 492] on span at bounding box center [286, 488] width 13 height 13
checkbox input "true"
click at [419, 599] on button "Guardar Cambios" at bounding box center [439, 590] width 140 height 29
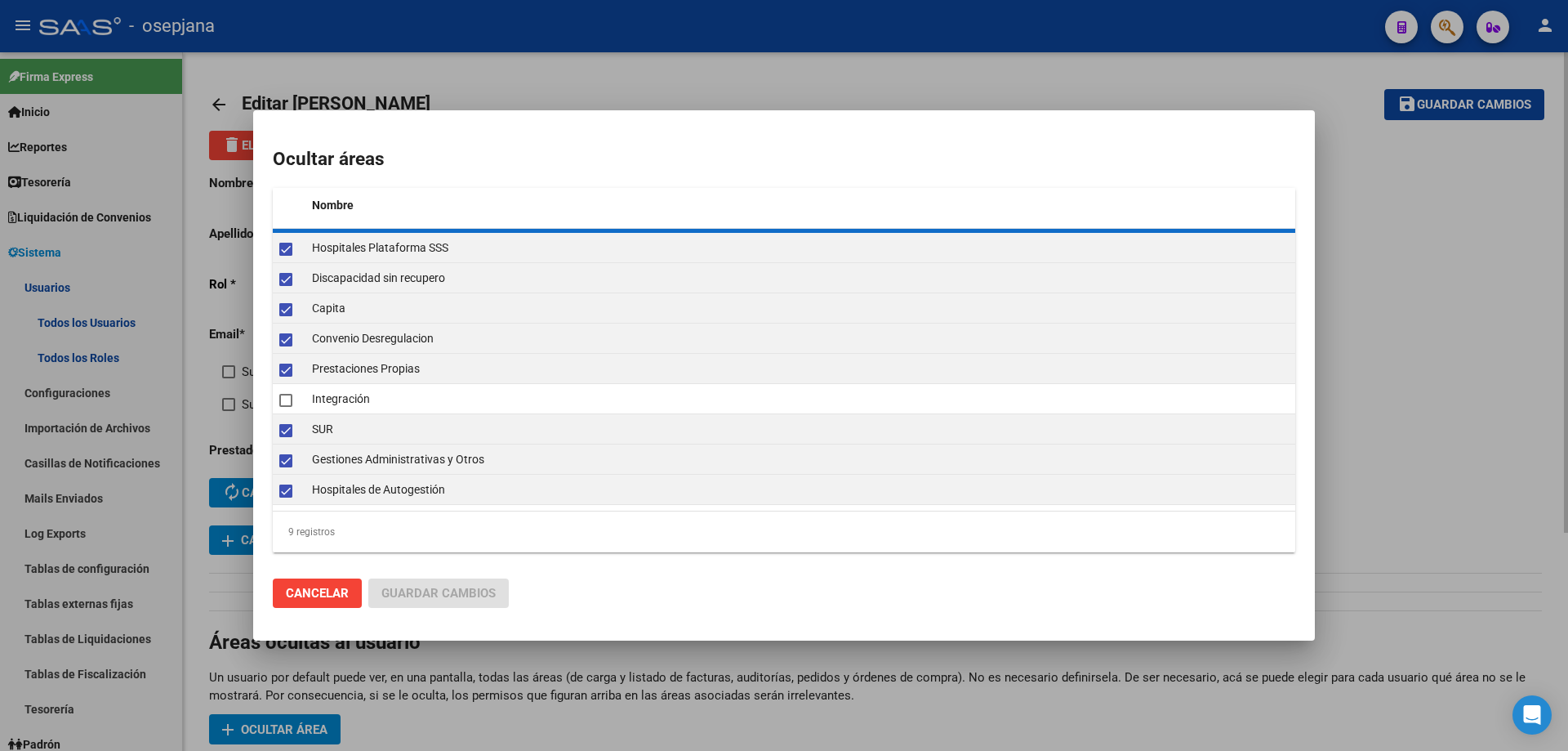
checkbox input "false"
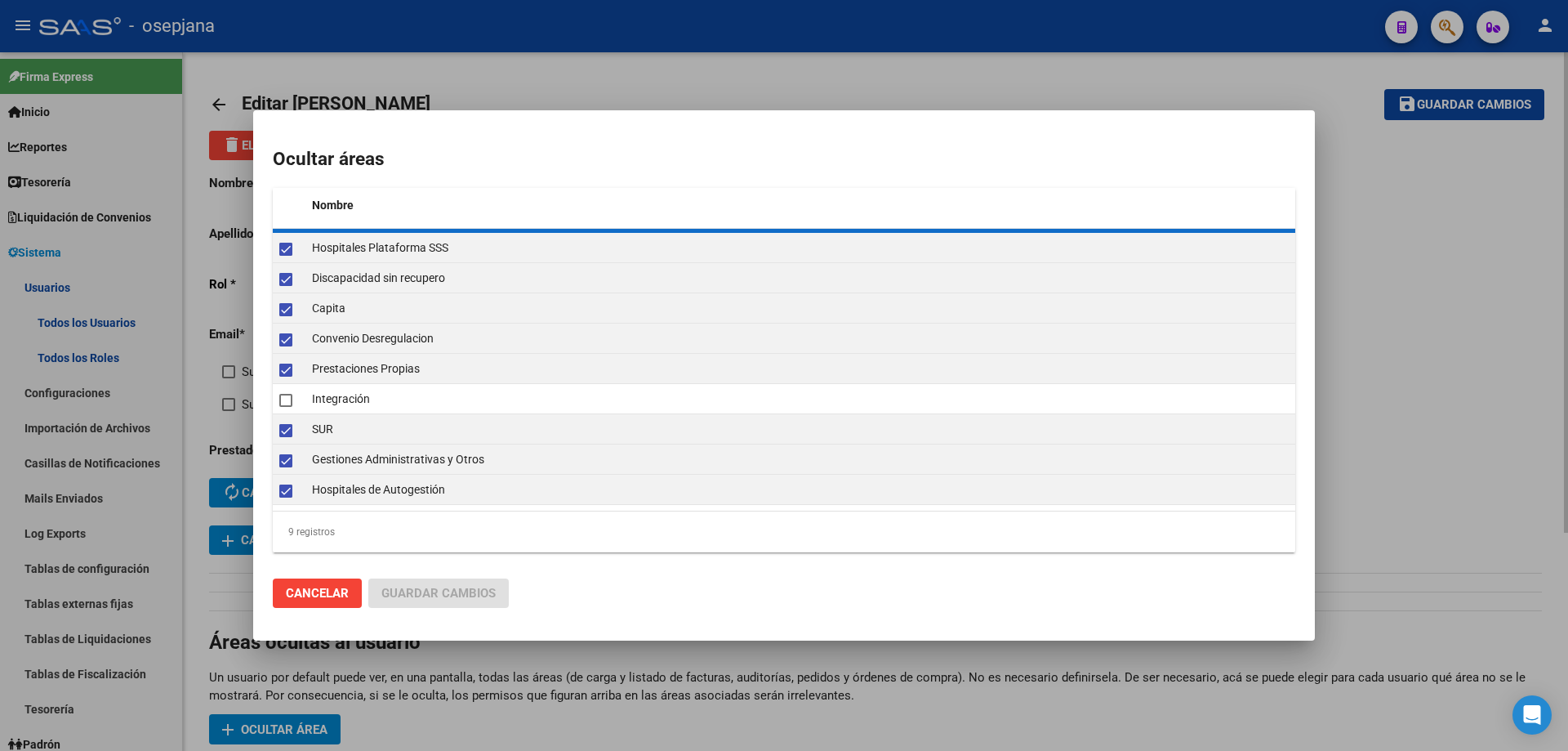
checkbox input "false"
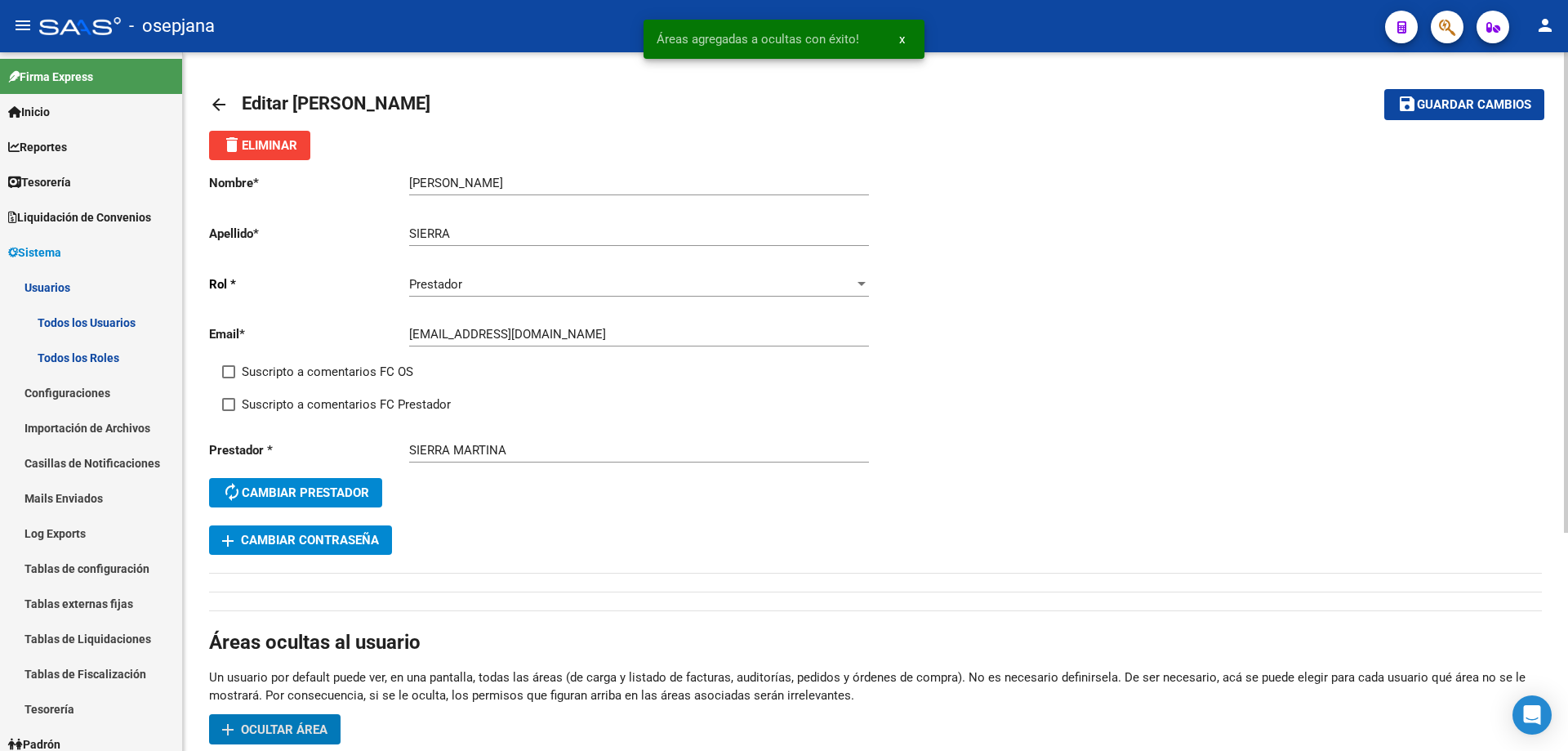
click at [1492, 96] on button "save Guardar cambios" at bounding box center [1465, 104] width 160 height 30
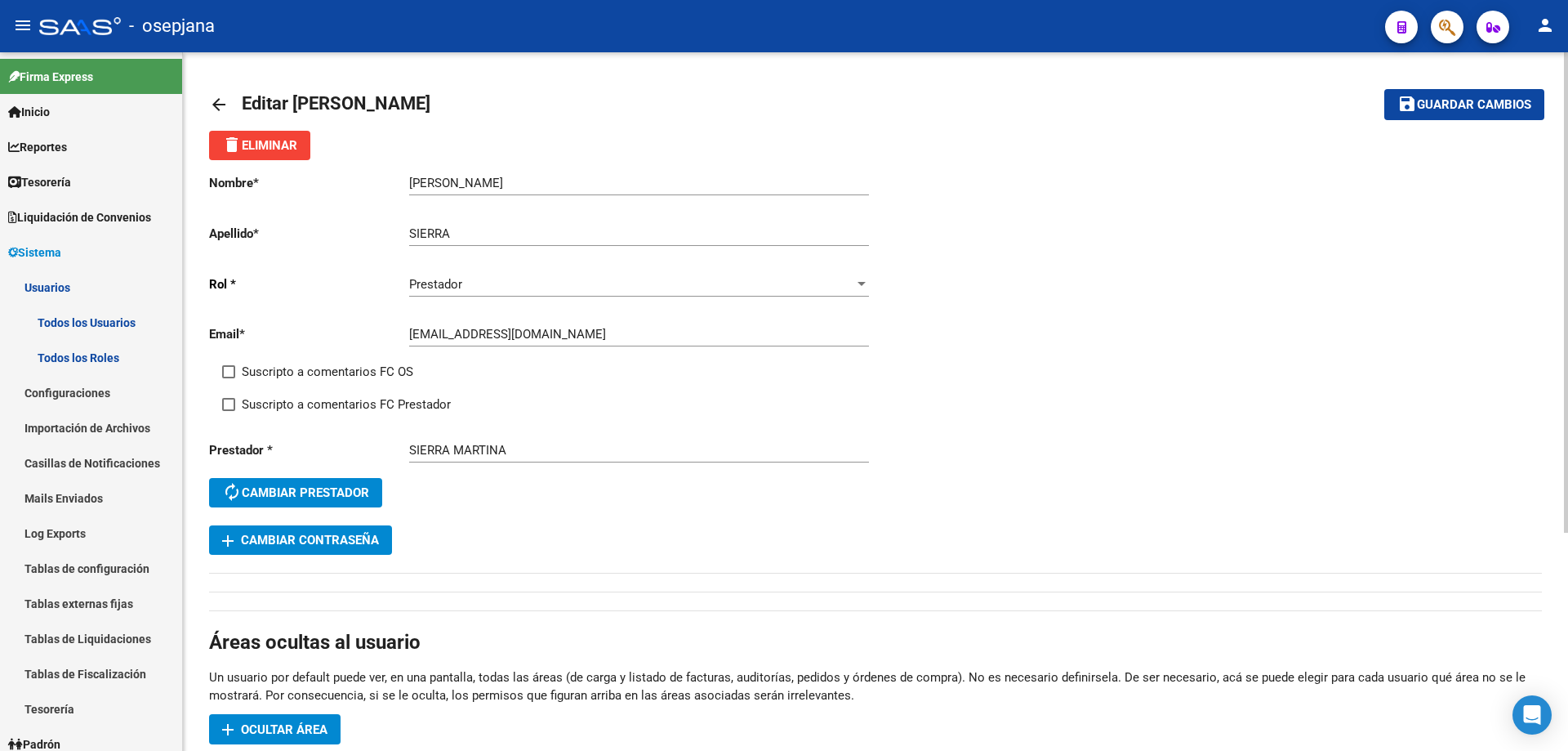
click at [1430, 102] on span "Guardar cambios" at bounding box center [1474, 105] width 115 height 15
click at [46, 247] on span "Sistema" at bounding box center [35, 252] width 53 height 18
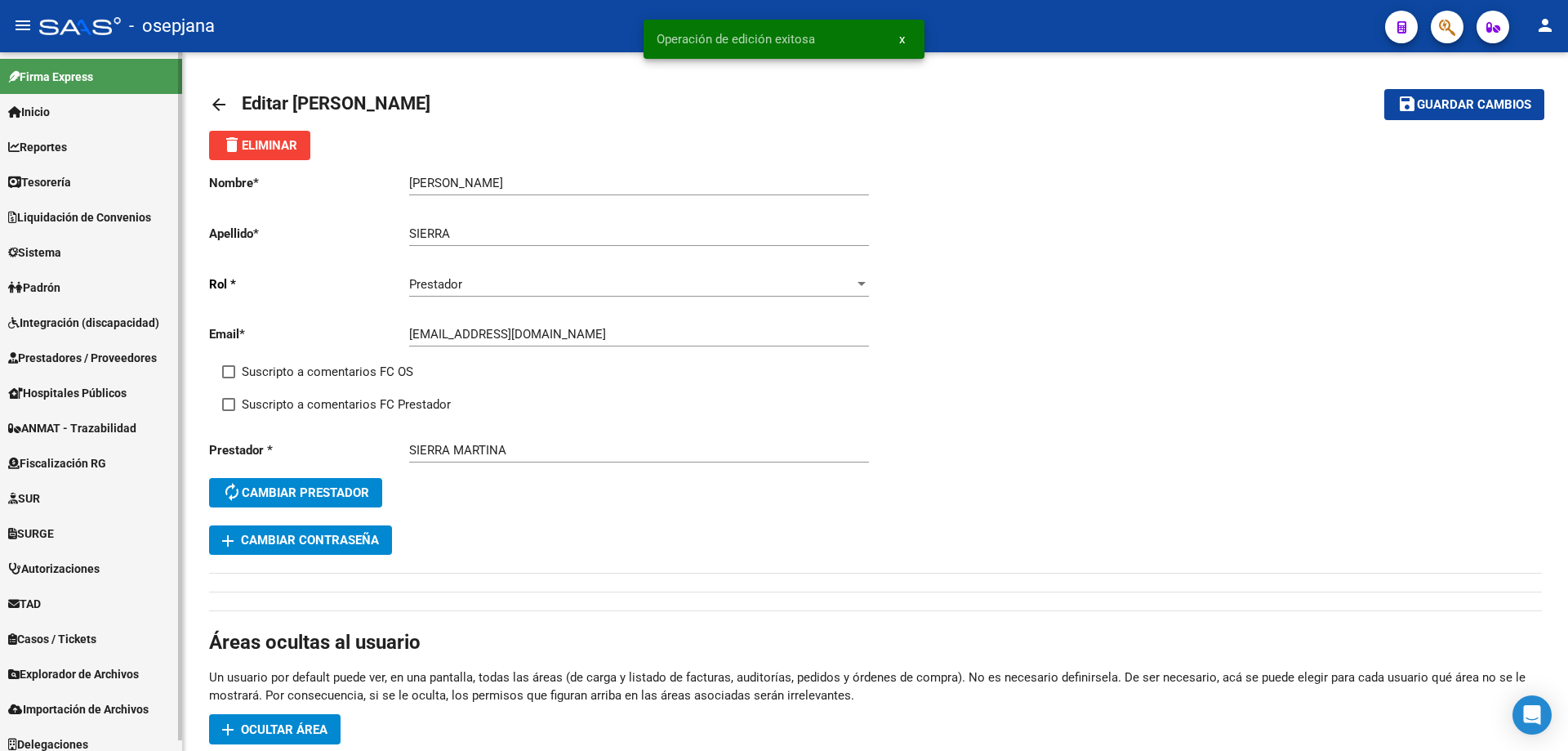
click at [73, 358] on span "Prestadores / Proveedores" at bounding box center [82, 357] width 149 height 18
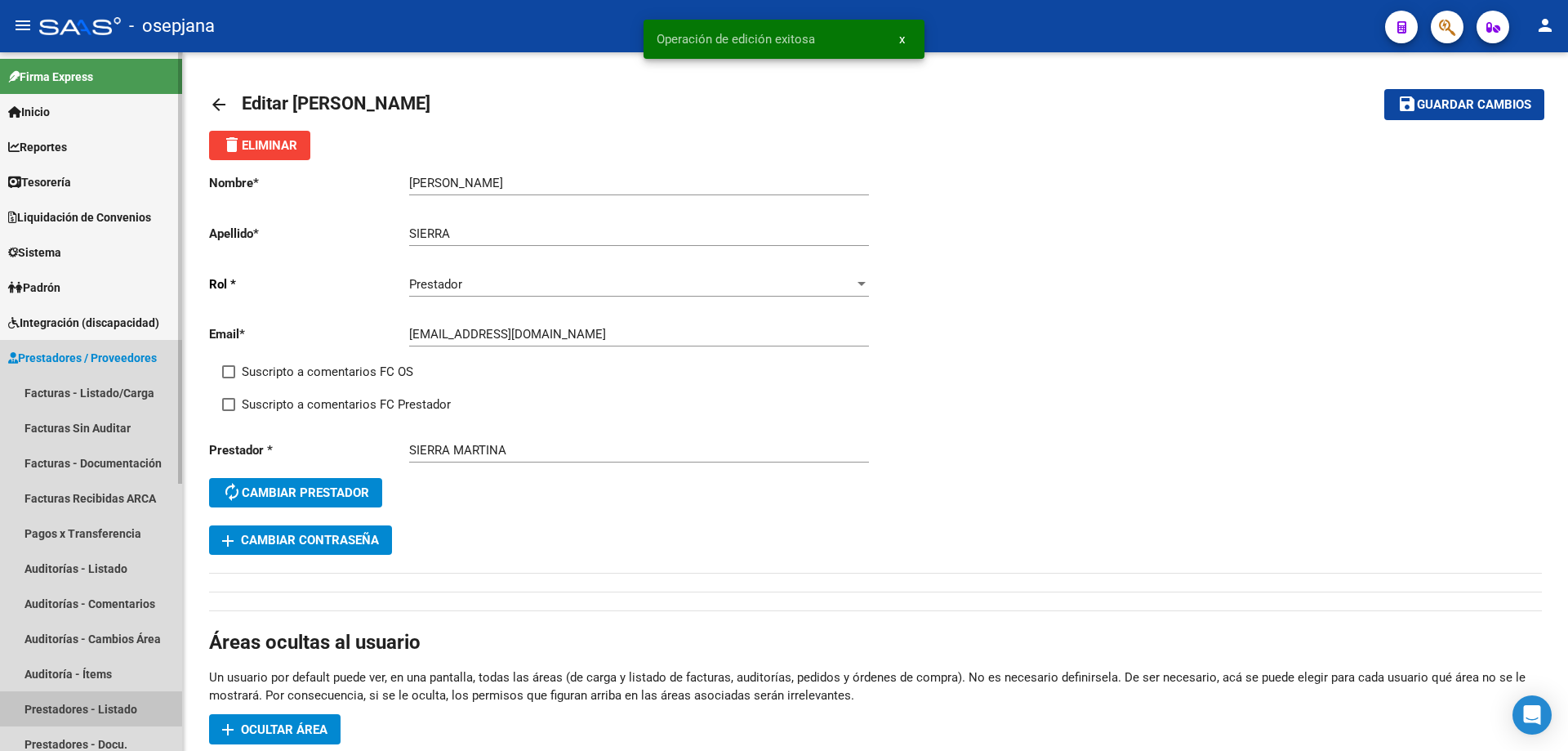
click at [73, 707] on link "Prestadores - Listado" at bounding box center [91, 708] width 182 height 35
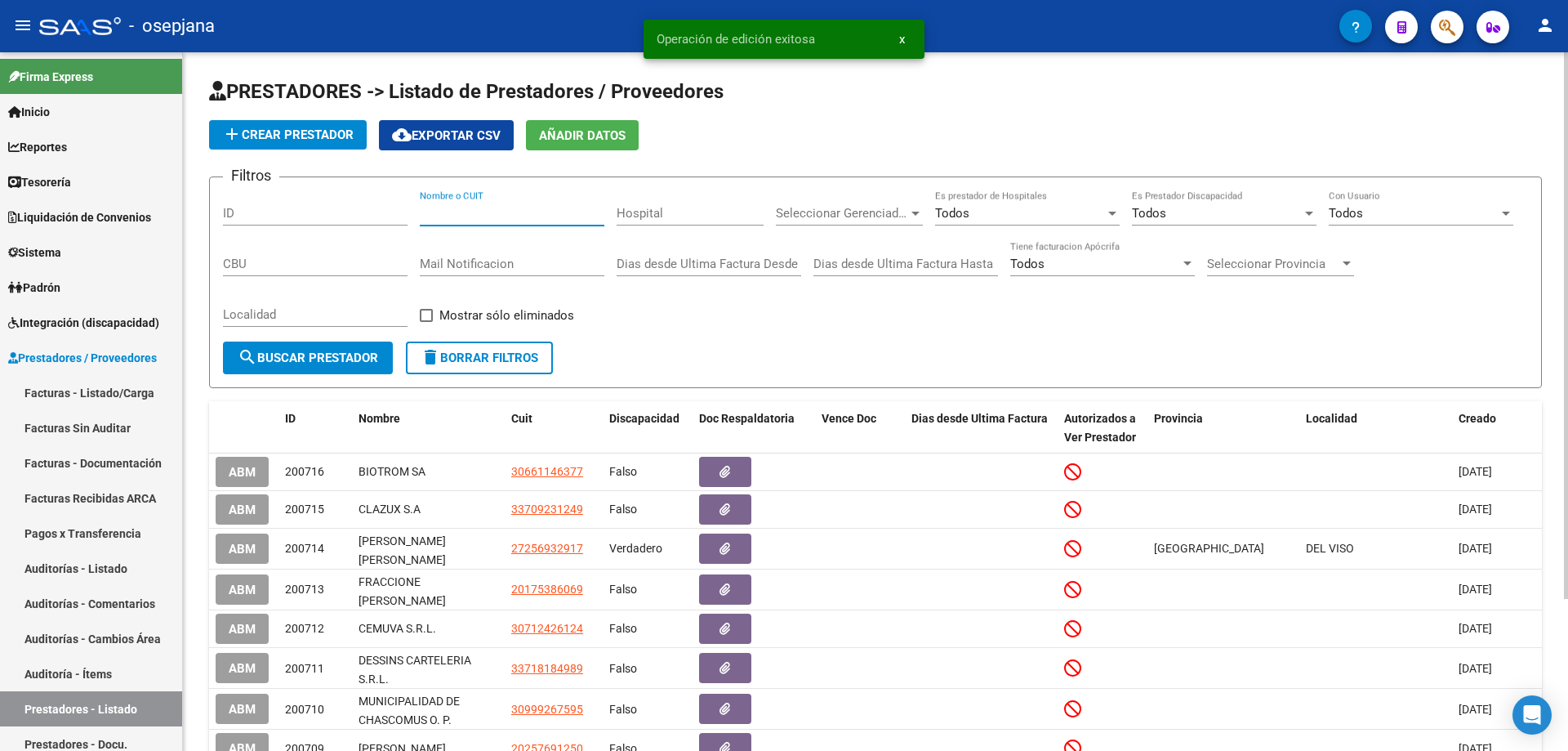
click at [465, 218] on input "Nombre o CUIT" at bounding box center [512, 213] width 185 height 15
paste input "27388454178"
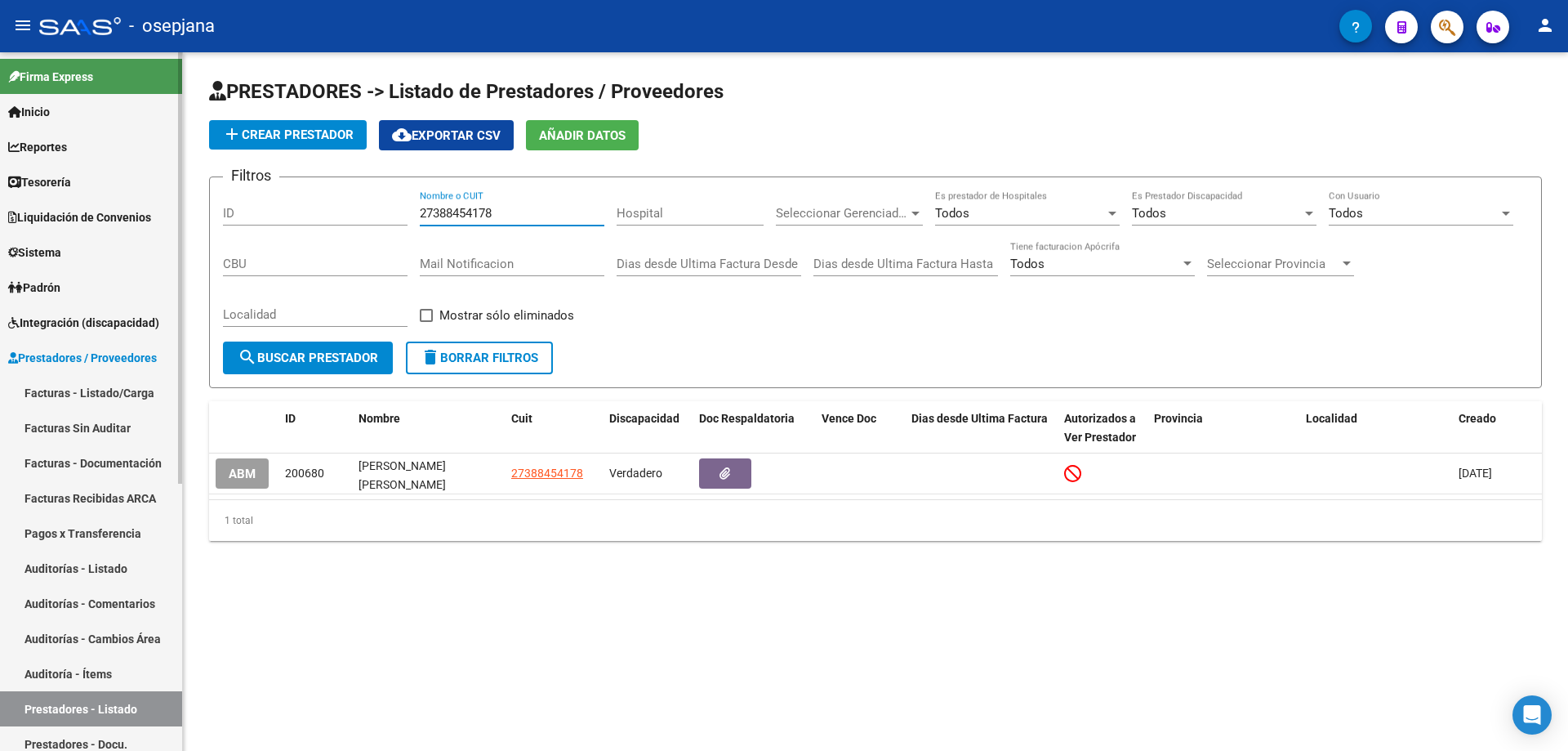
type input "27388454178"
click at [40, 249] on span "Sistema" at bounding box center [35, 252] width 53 height 18
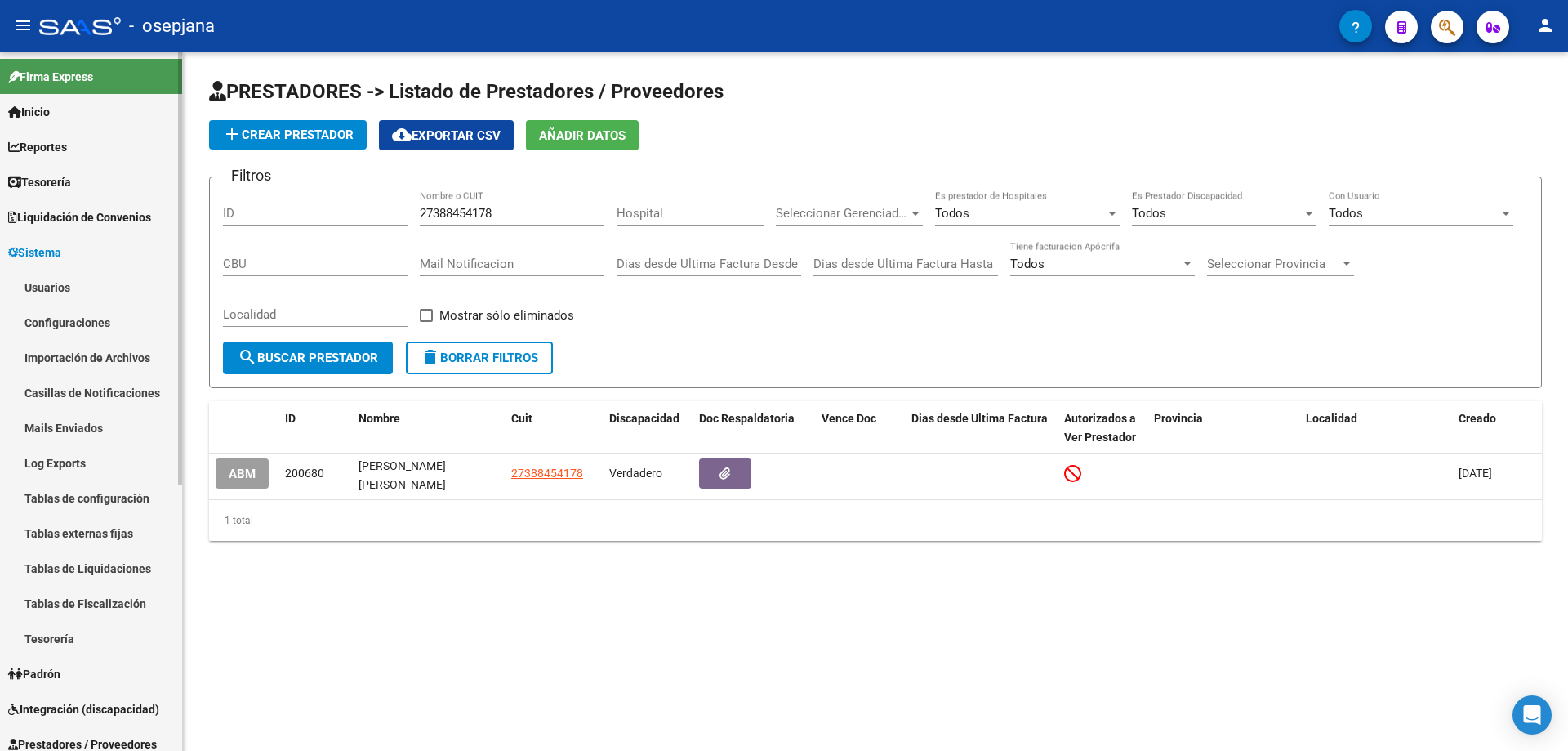
click at [53, 286] on link "Usuarios" at bounding box center [91, 286] width 182 height 35
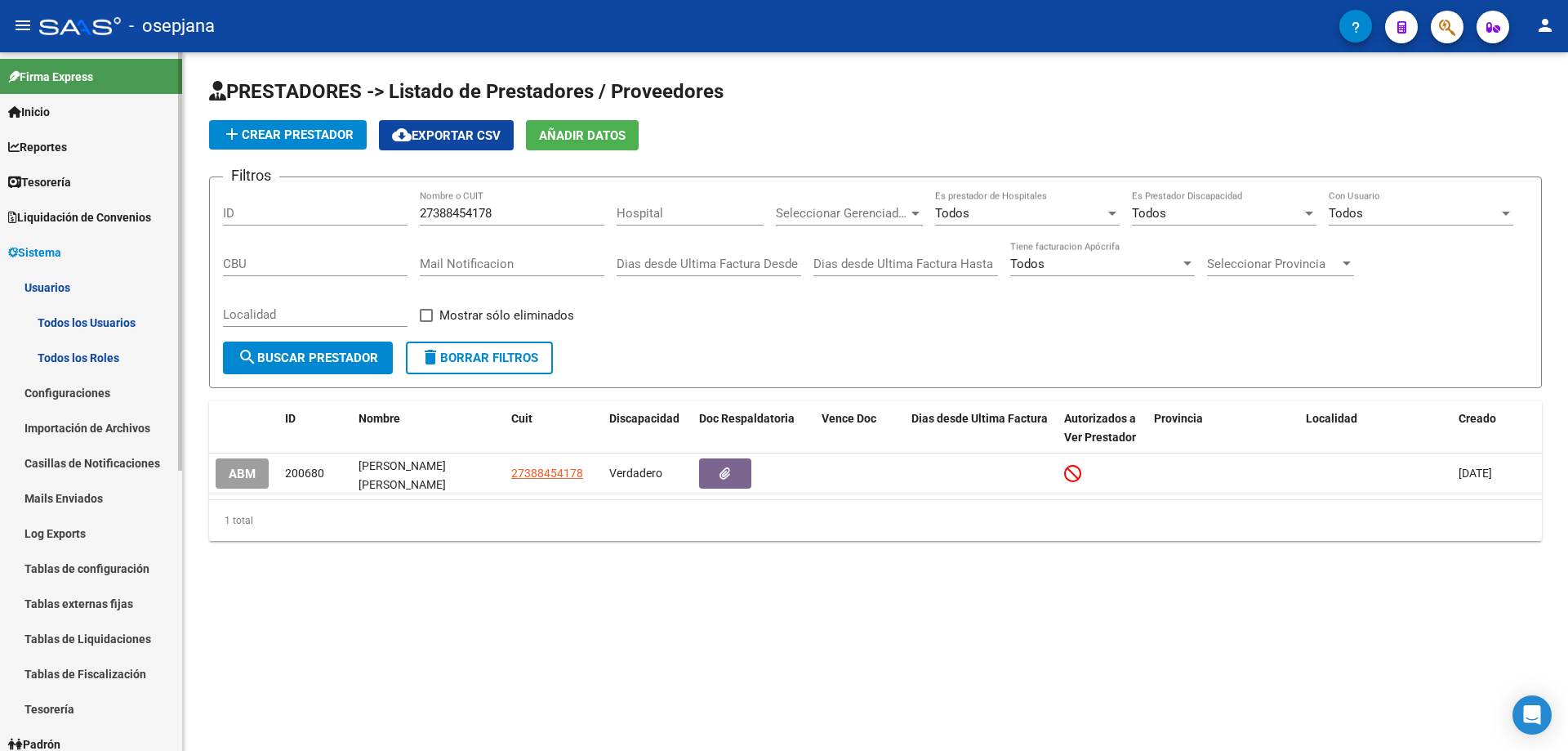
click at [76, 322] on link "Todos los Usuarios" at bounding box center [91, 321] width 182 height 35
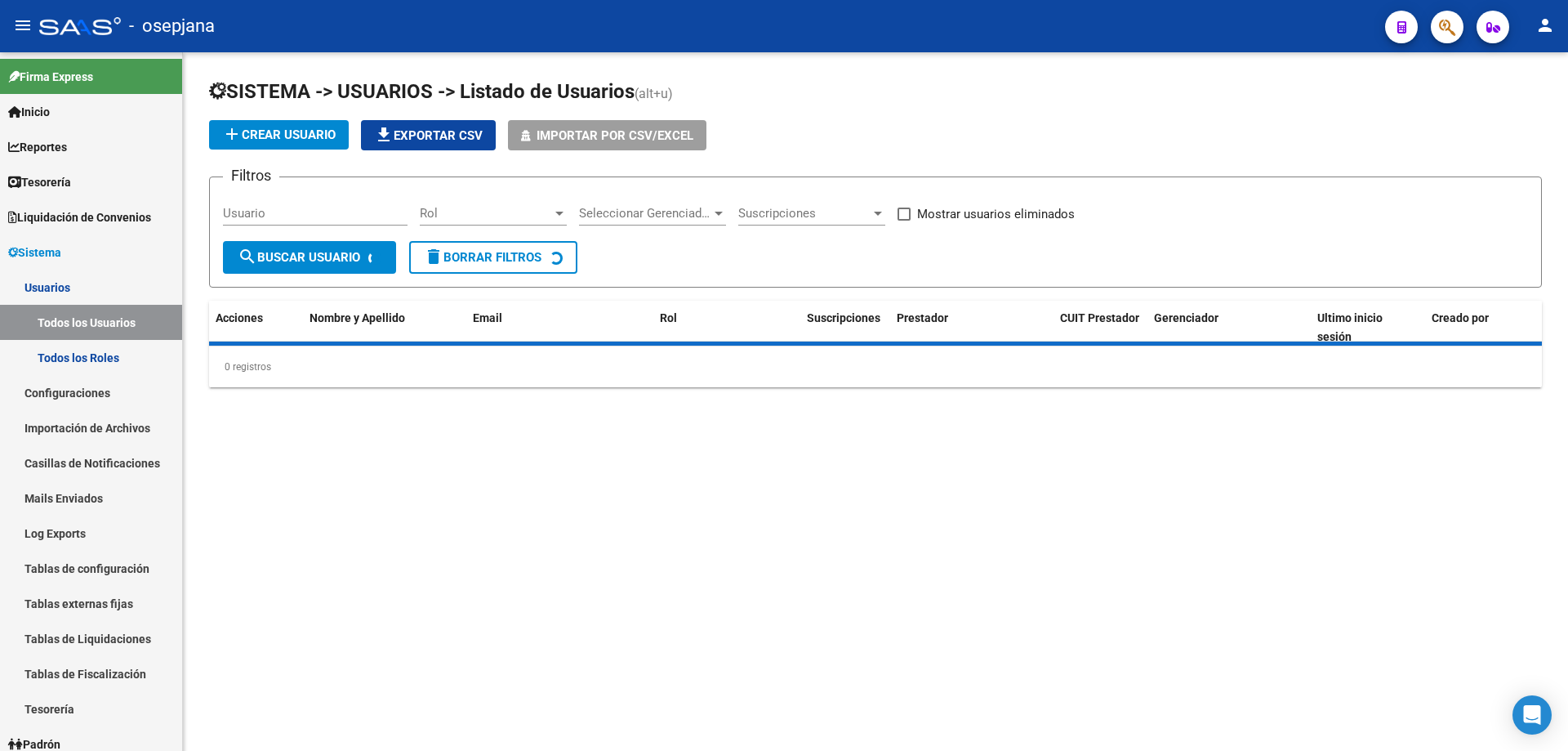
click at [304, 138] on span "add Crear Usuario" at bounding box center [279, 135] width 114 height 15
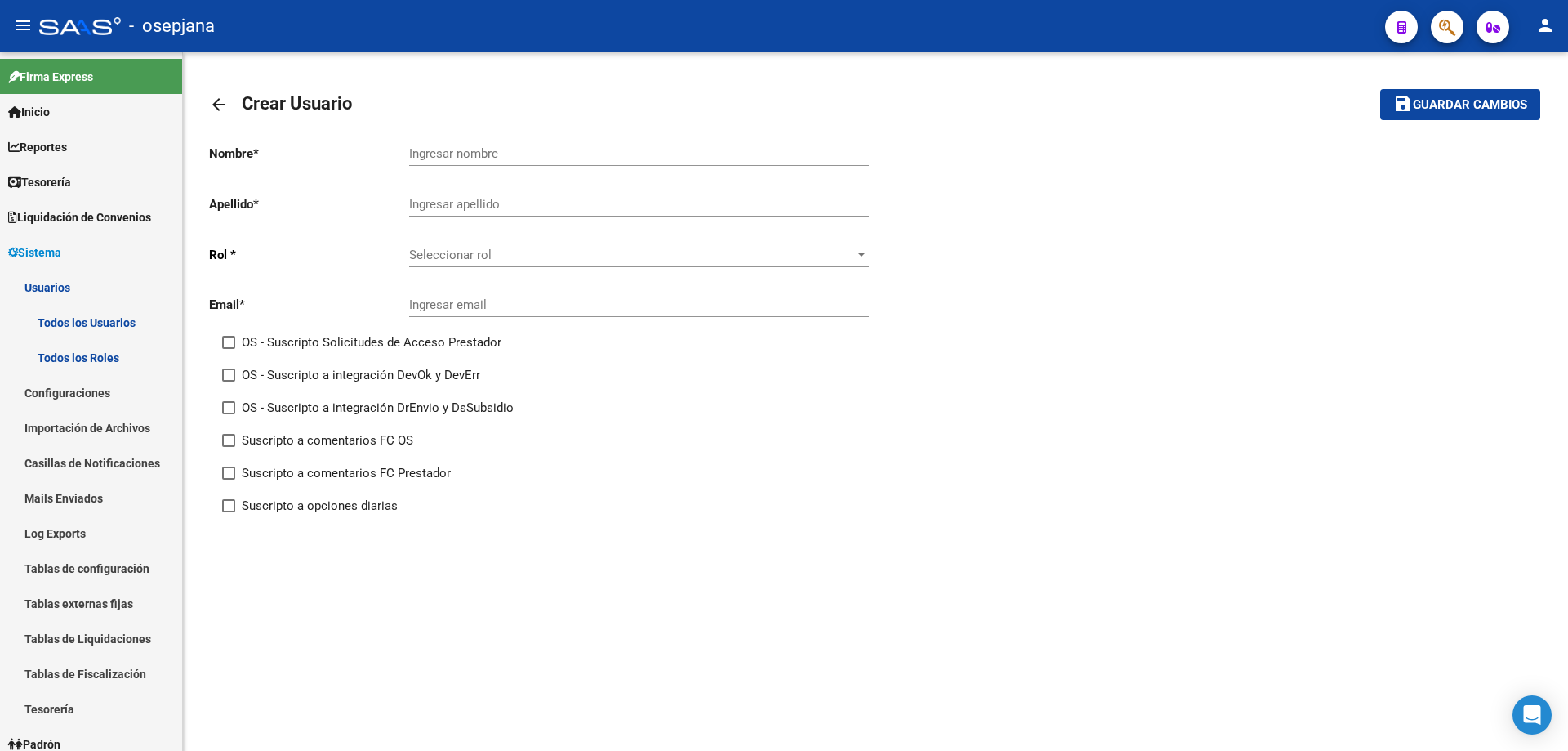
click at [222, 104] on mat-icon "arrow_back" at bounding box center [219, 104] width 20 height 20
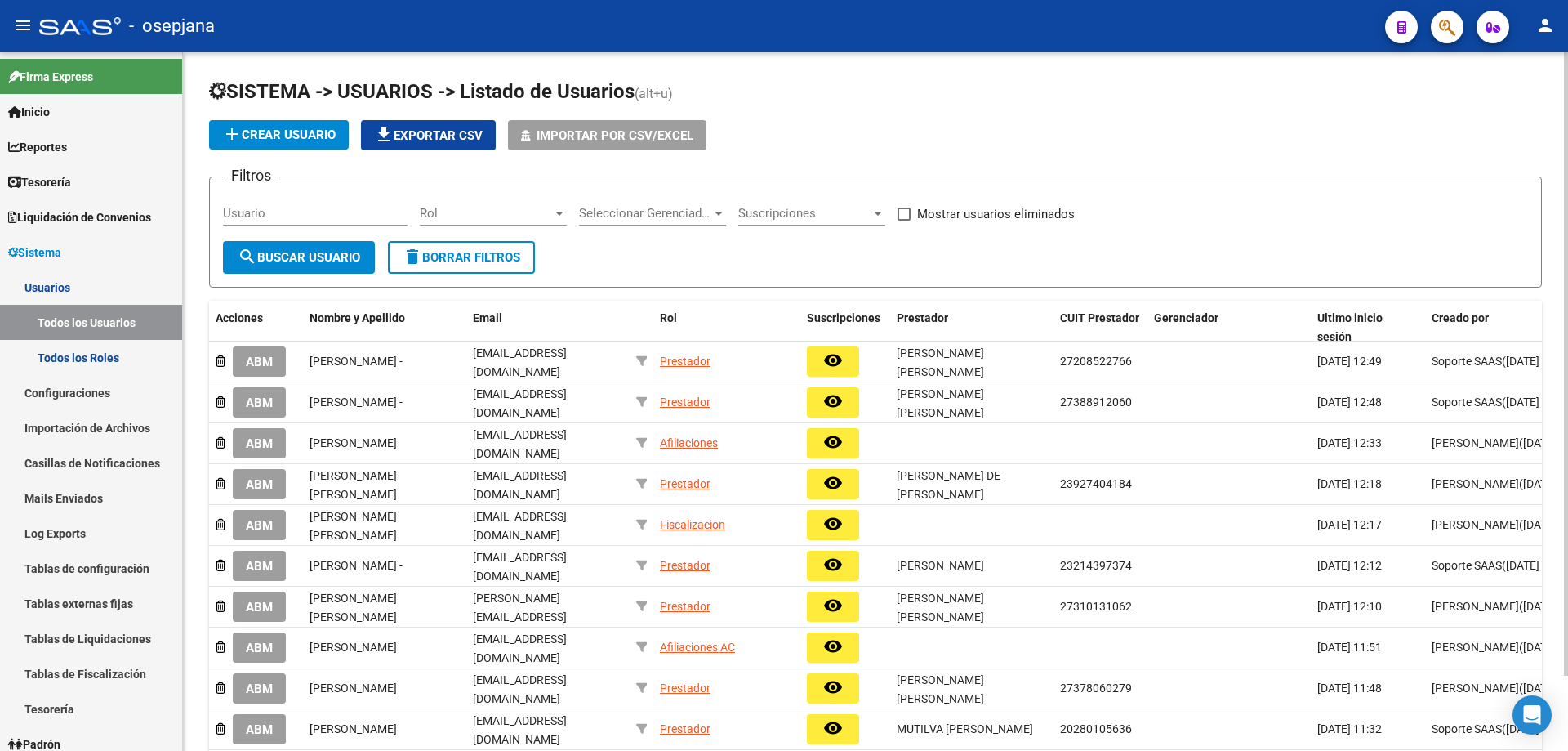
click at [299, 215] on input "Usuario" at bounding box center [315, 213] width 185 height 15
paste input "27388454178"
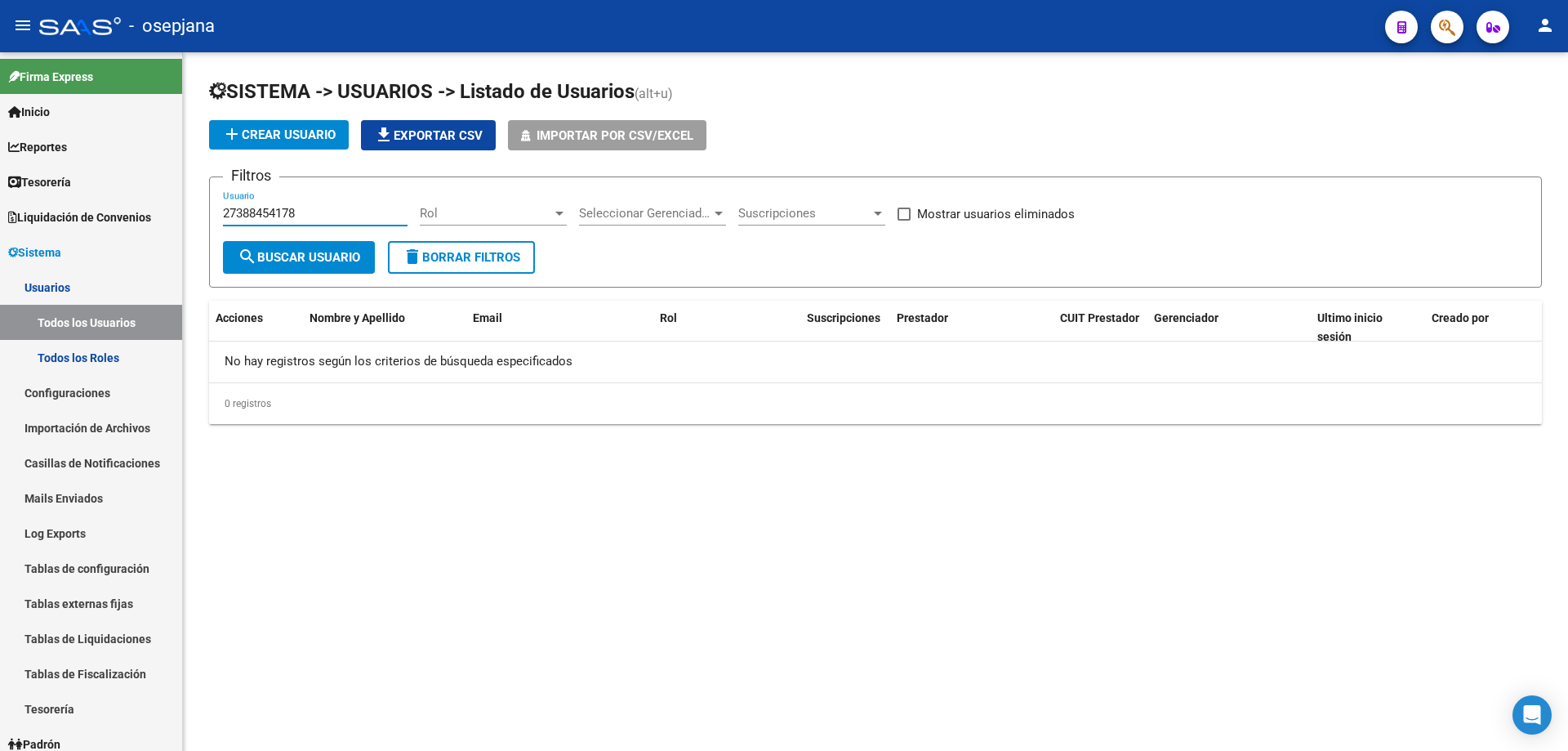
drag, startPoint x: 345, startPoint y: 213, endPoint x: 183, endPoint y: 214, distance: 162.0
click at [183, 214] on div "SISTEMA -> USUARIOS -> Listado de Usuarios (alt+u) add Crear Usuario file_downl…" at bounding box center [875, 264] width 1385 height 424
paste input "[EMAIL_ADDRESS][DOMAIN_NAME]"
type input "[EMAIL_ADDRESS][DOMAIN_NAME]"
click at [262, 140] on span "add Crear Usuario" at bounding box center [279, 135] width 114 height 15
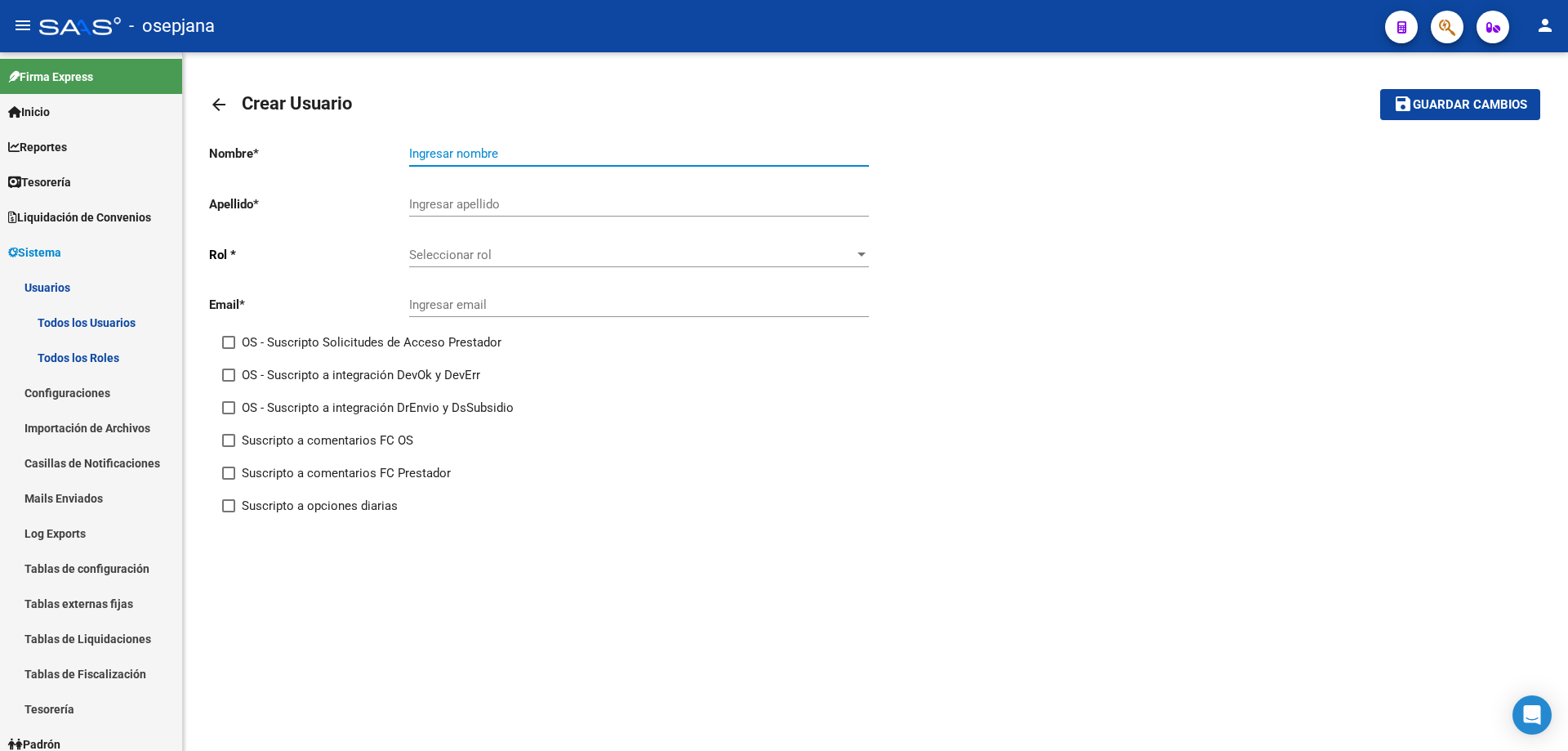
click at [443, 152] on input "Ingresar nombre" at bounding box center [639, 154] width 460 height 15
type input "[PERSON_NAME]"
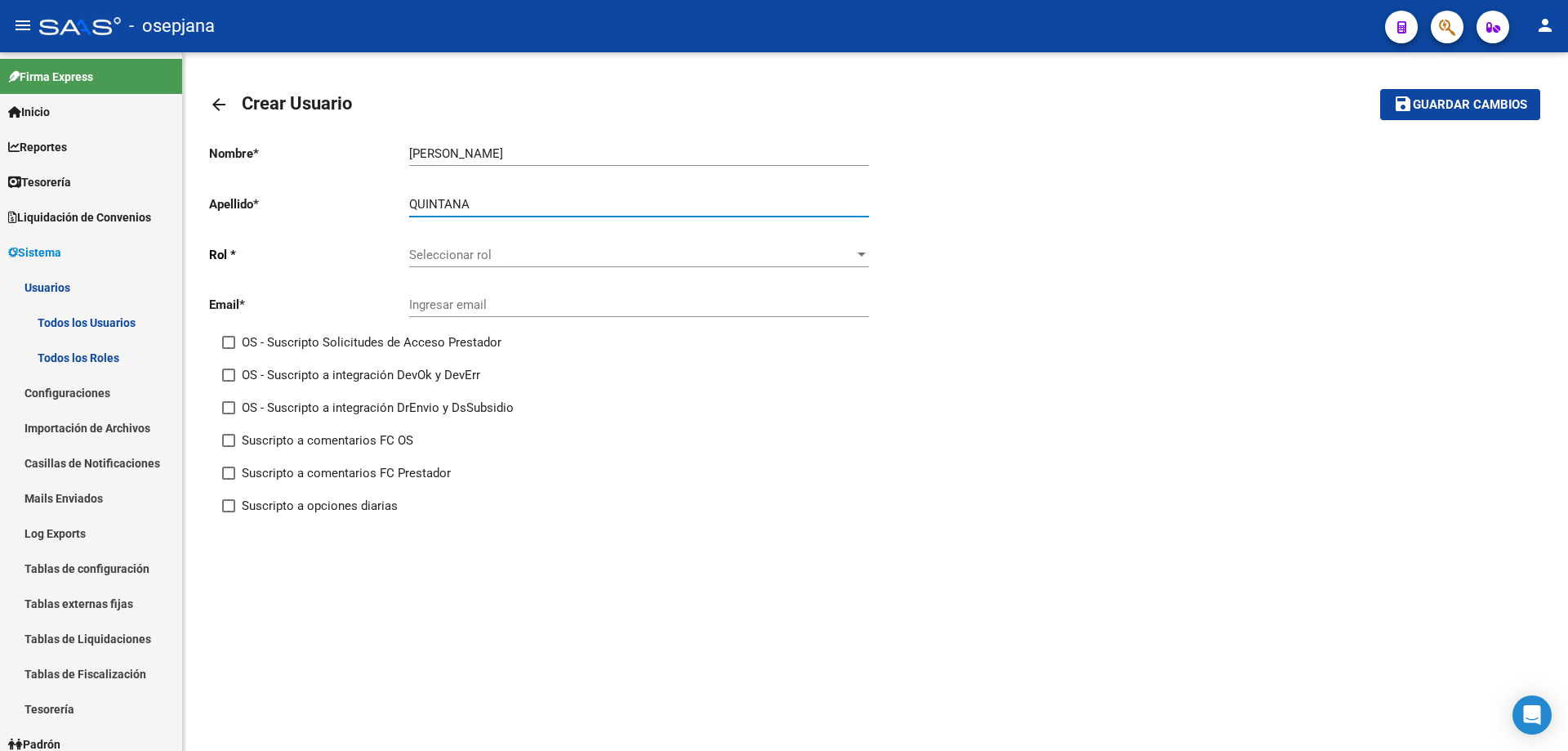
type input "QUINTANA"
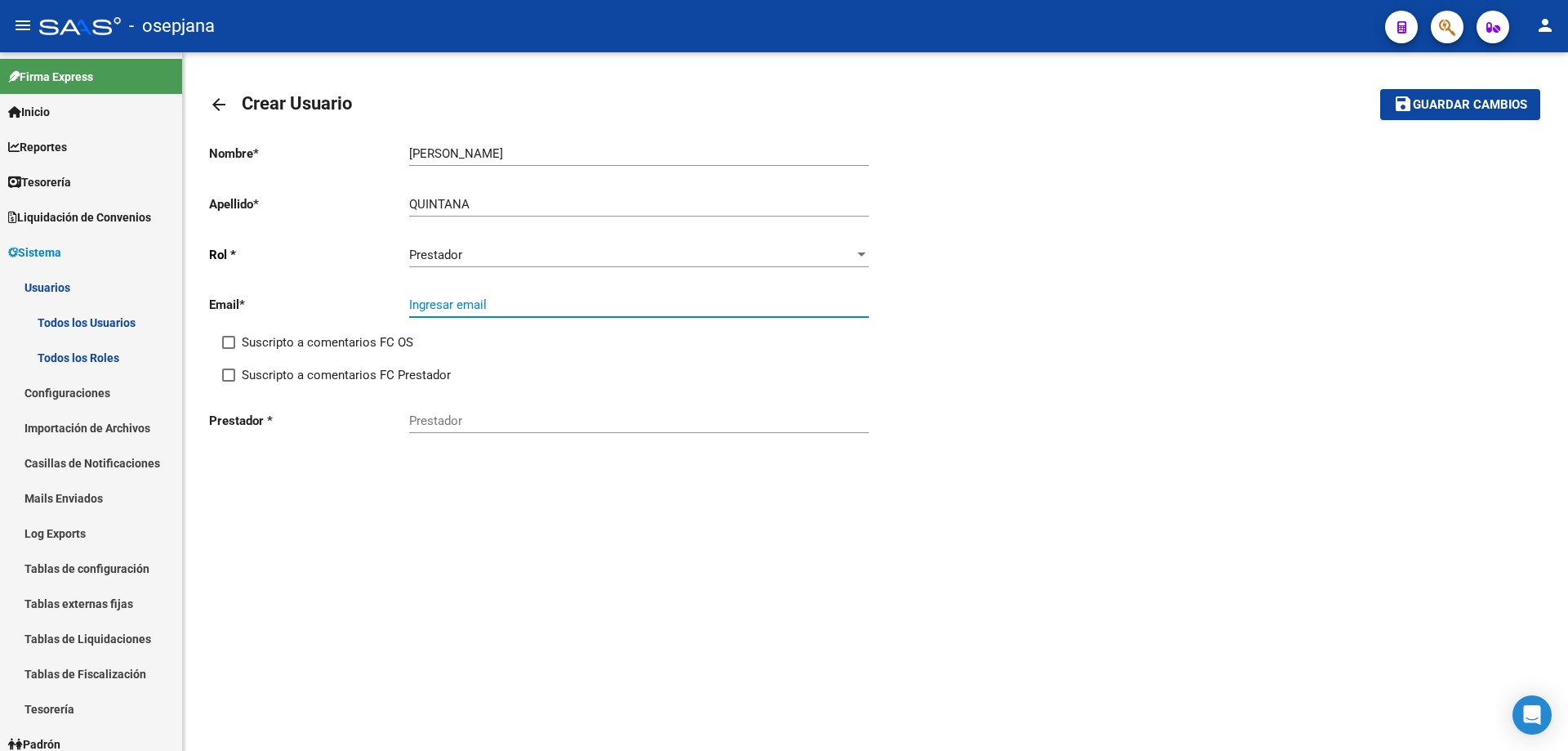
paste input "[EMAIL_ADDRESS][DOMAIN_NAME]"
type input "[EMAIL_ADDRESS][DOMAIN_NAME]"
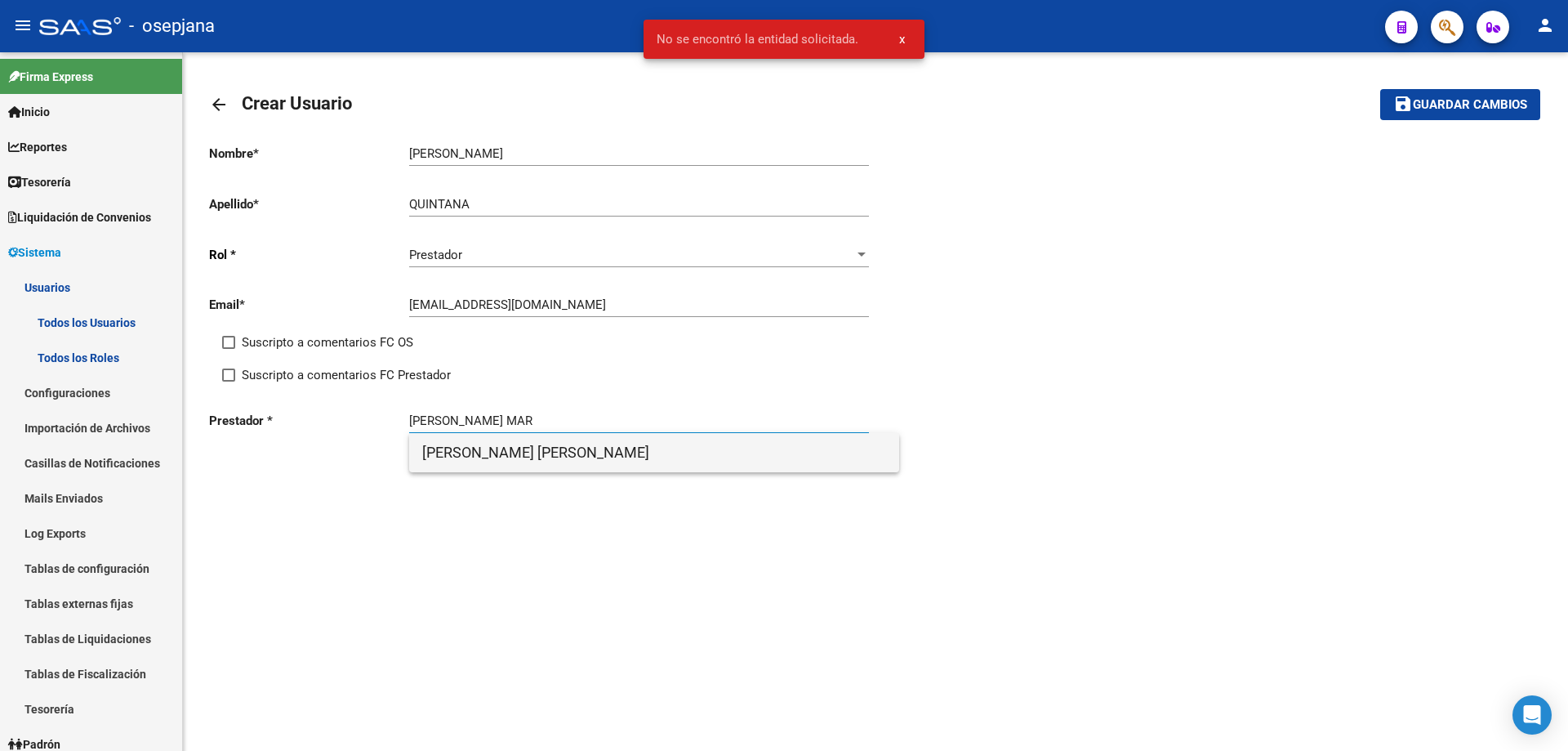
click at [565, 454] on span "[PERSON_NAME] [PERSON_NAME]" at bounding box center [653, 452] width 464 height 39
type input "[PERSON_NAME] [PERSON_NAME]"
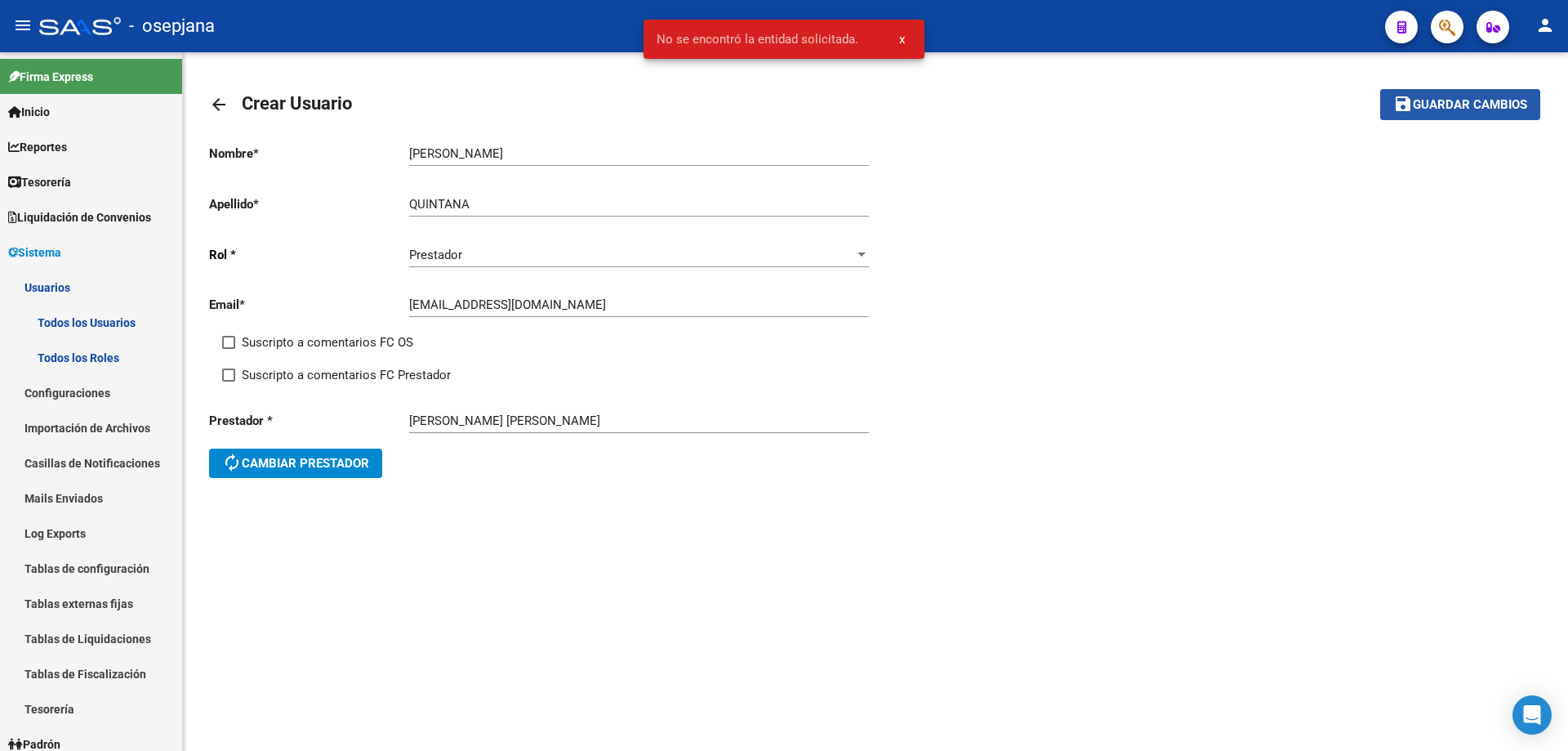
click at [1489, 101] on span "Guardar cambios" at bounding box center [1470, 105] width 115 height 15
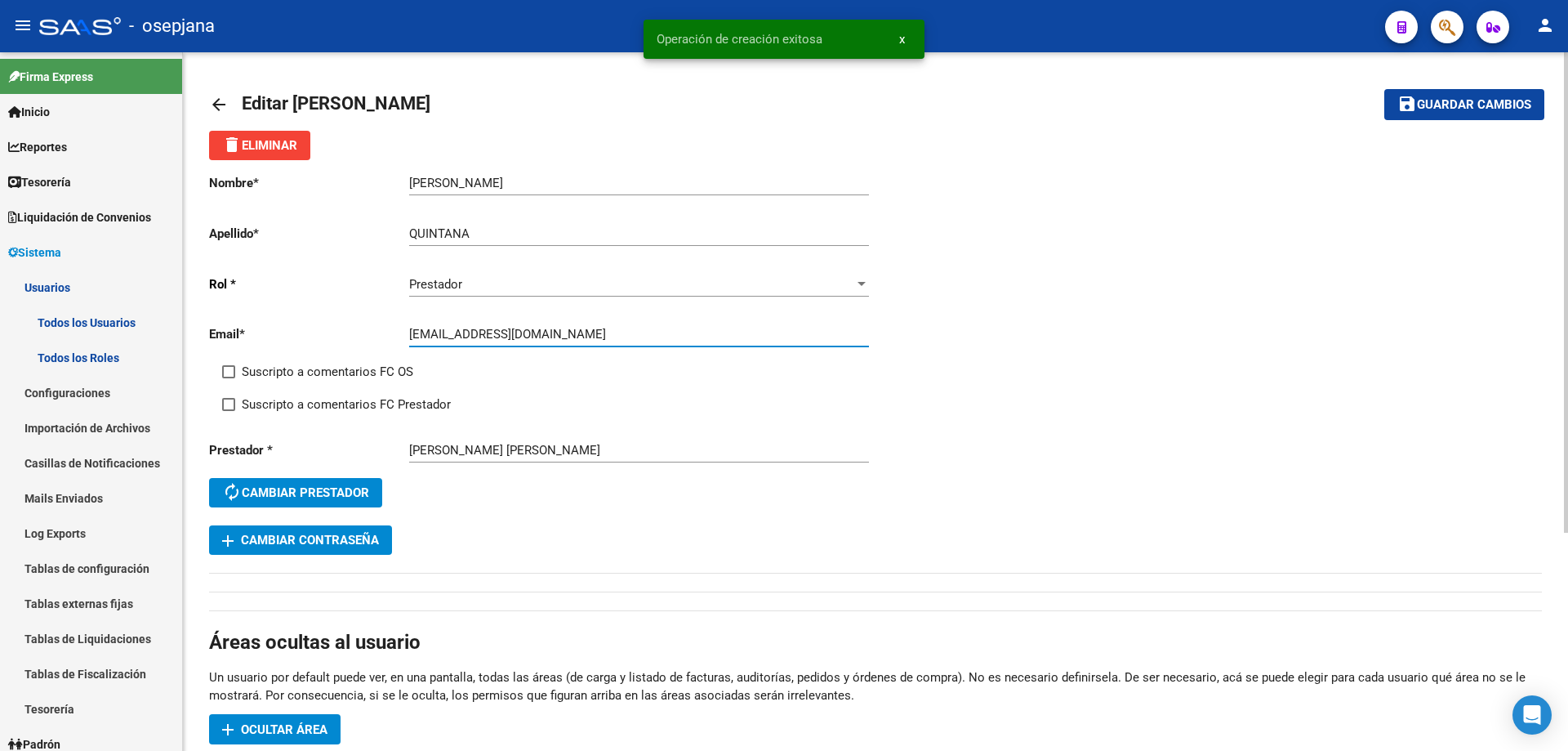
drag, startPoint x: 412, startPoint y: 337, endPoint x: 493, endPoint y: 335, distance: 81.0
click at [493, 335] on input "[EMAIL_ADDRESS][DOMAIN_NAME]" at bounding box center [639, 335] width 460 height 15
click at [384, 537] on button "add Cambiar Contraseña" at bounding box center [301, 540] width 183 height 29
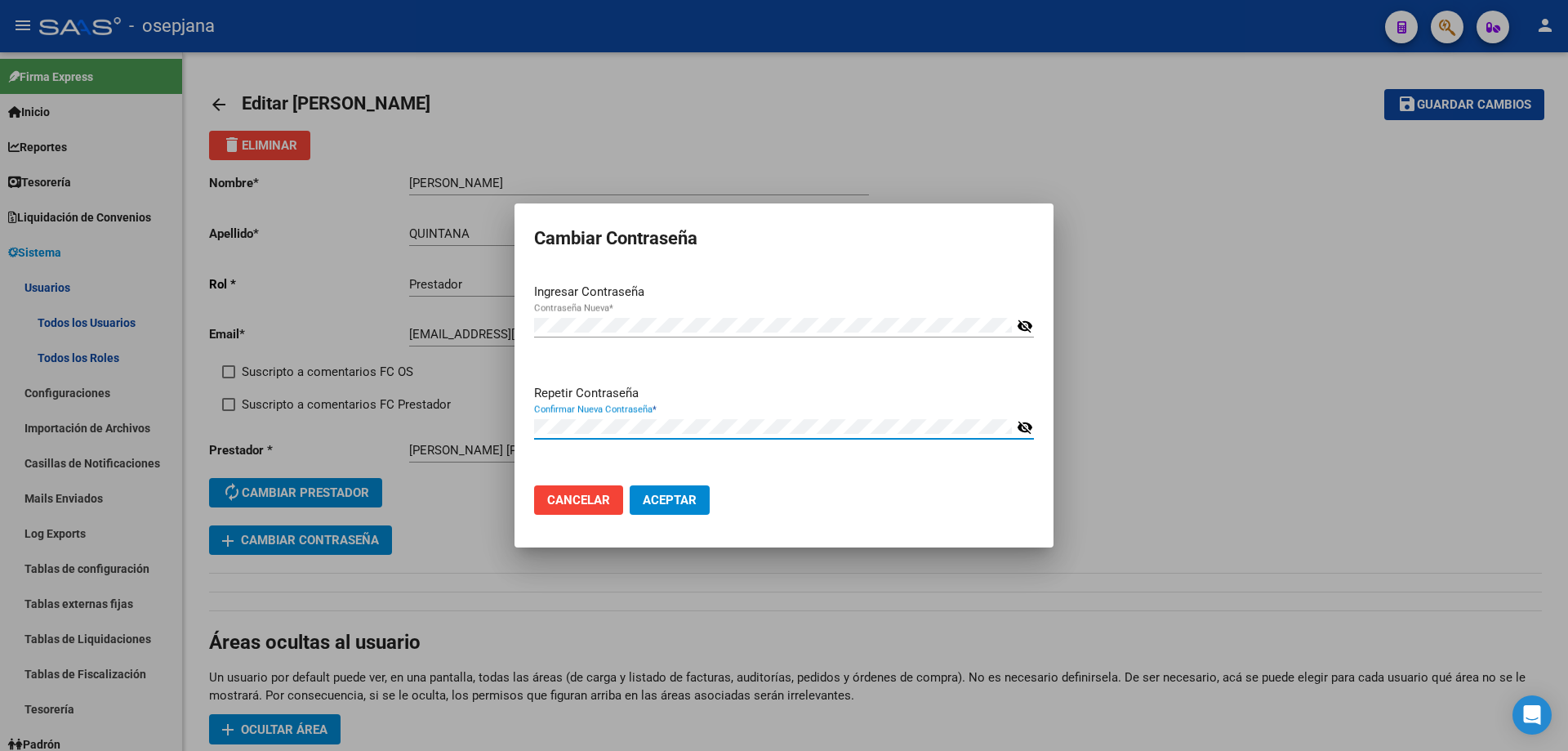
click at [629, 485] on button "Aceptar" at bounding box center [669, 500] width 80 height 29
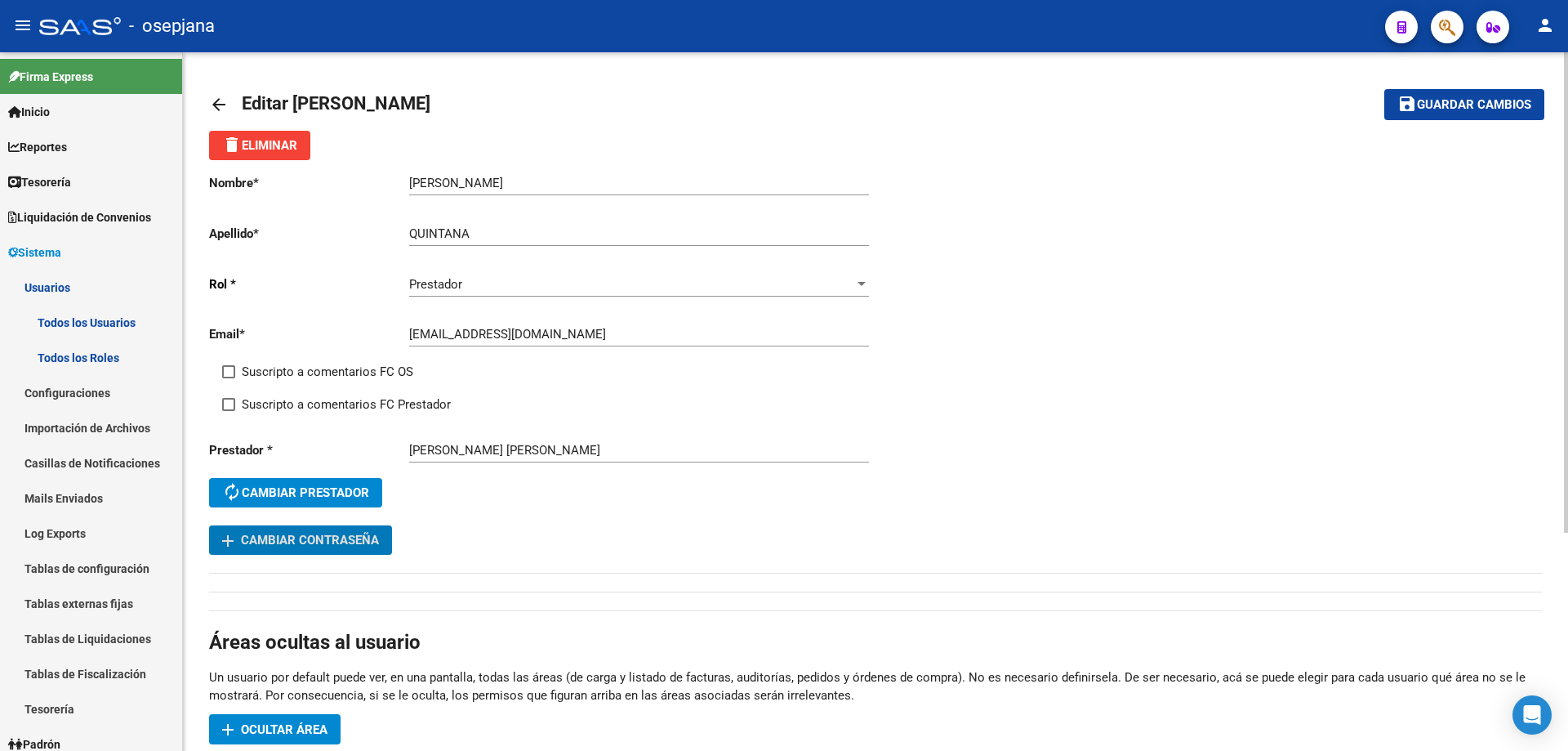
click at [1457, 102] on span "Guardar cambios" at bounding box center [1474, 105] width 115 height 15
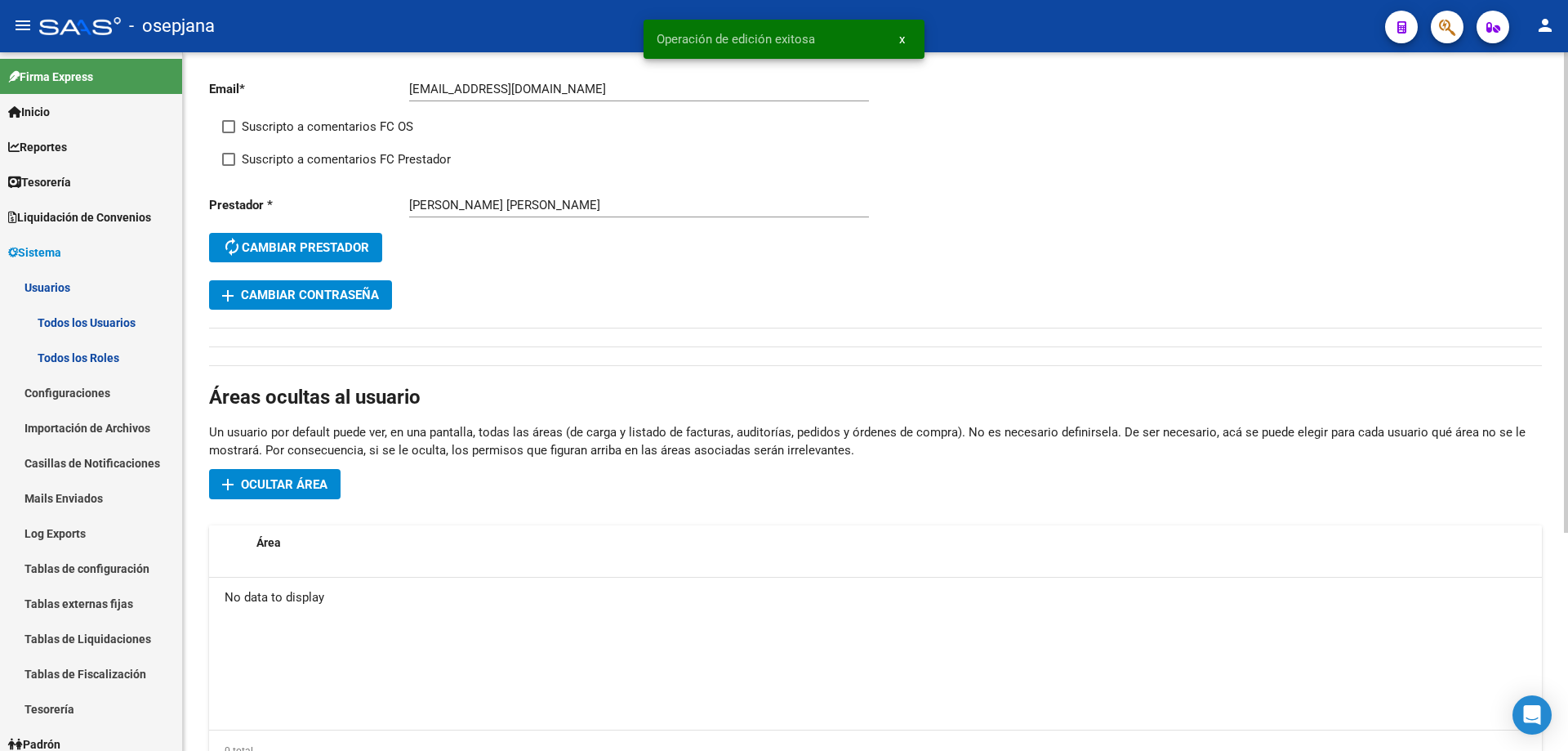
scroll to position [317, 0]
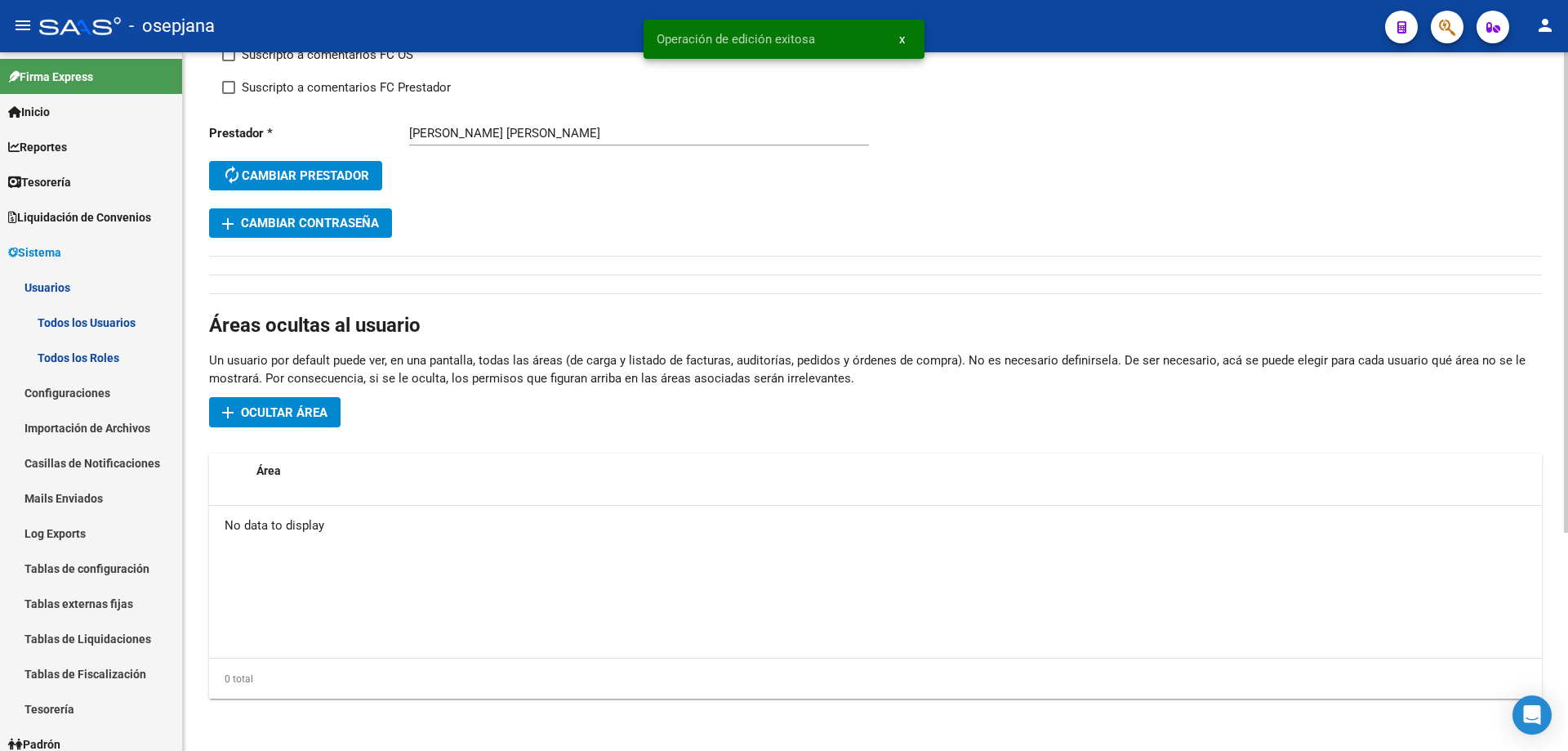
click at [294, 411] on span "Ocultar área" at bounding box center [283, 412] width 86 height 15
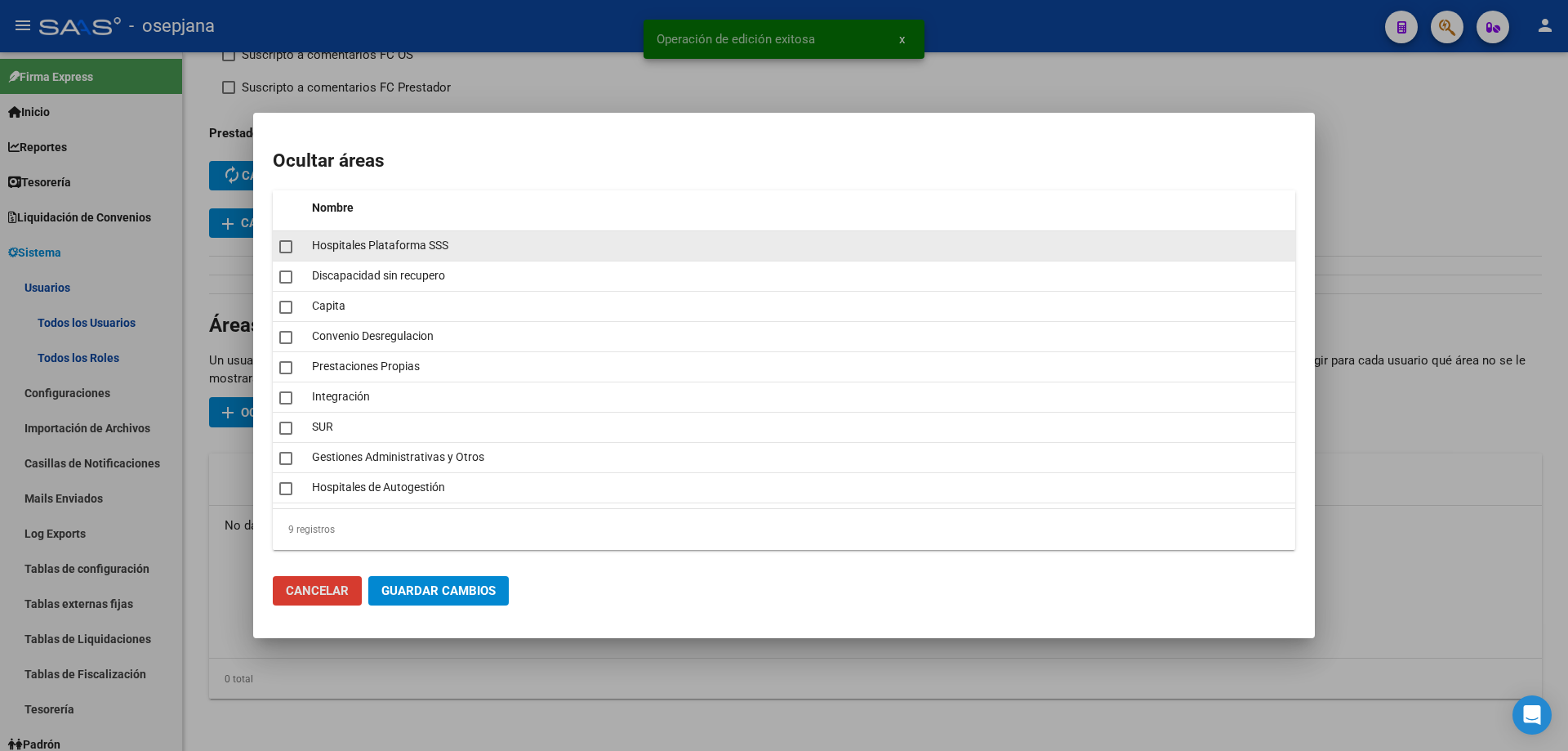
click at [290, 250] on span at bounding box center [286, 247] width 13 height 13
checkbox input "true"
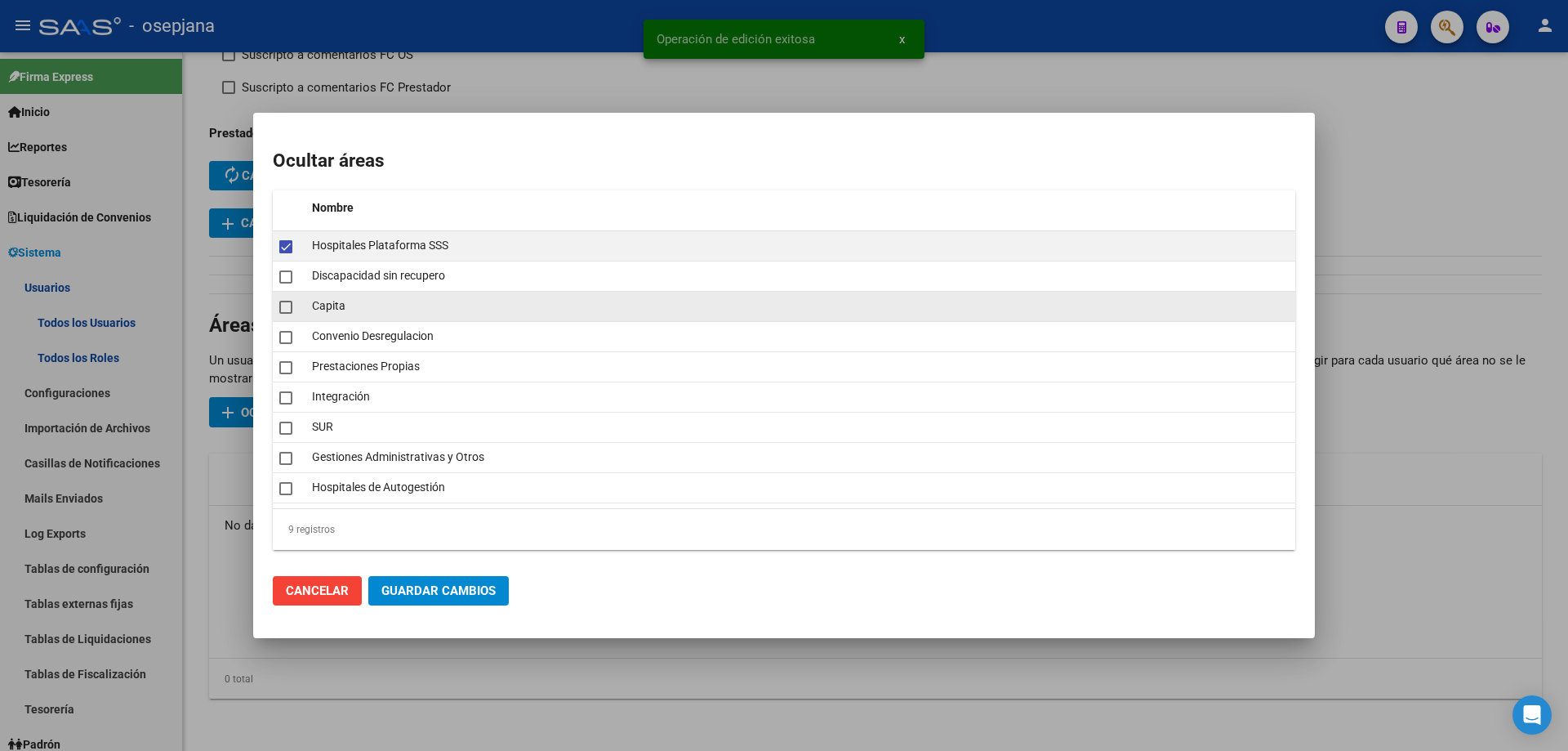
drag, startPoint x: 290, startPoint y: 273, endPoint x: 289, endPoint y: 298, distance: 25.0
click at [290, 277] on span at bounding box center [286, 277] width 13 height 13
checkbox input "true"
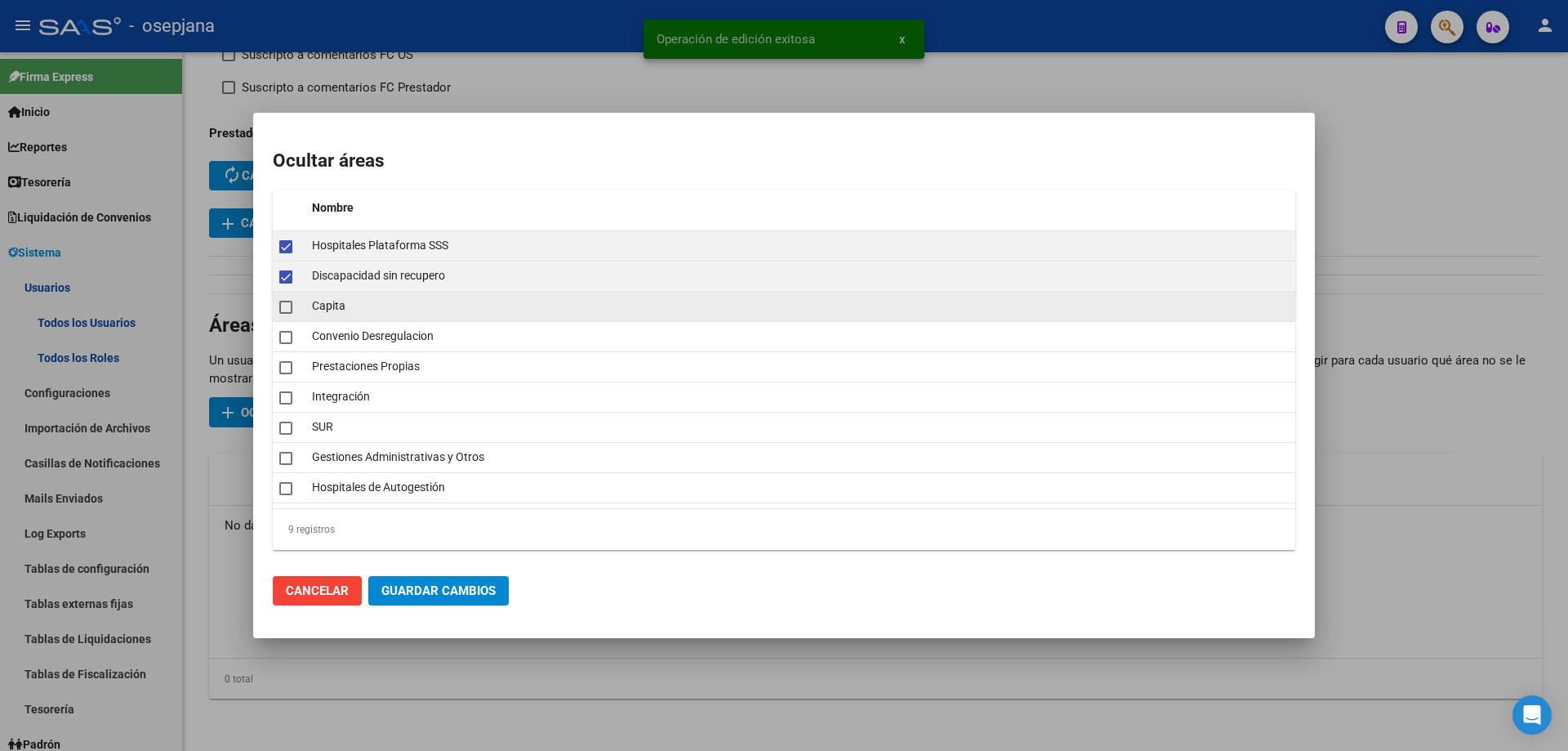
drag, startPoint x: 289, startPoint y: 302, endPoint x: 289, endPoint y: 319, distance: 17.0
click at [289, 305] on span at bounding box center [286, 307] width 13 height 13
checkbox input "true"
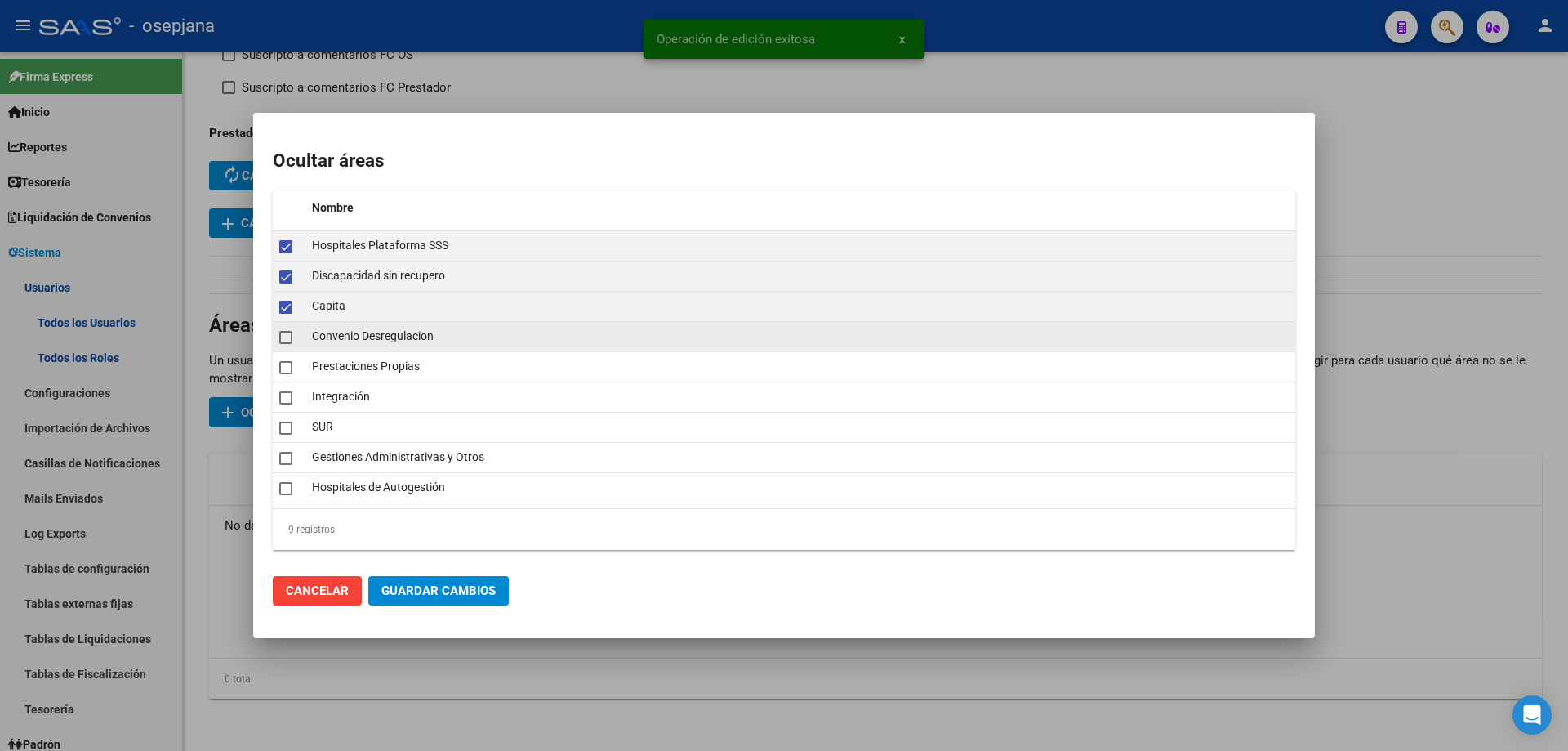
drag, startPoint x: 289, startPoint y: 329, endPoint x: 289, endPoint y: 342, distance: 13.0
click at [289, 333] on mat-checkbox at bounding box center [286, 337] width 13 height 23
checkbox input "true"
click at [289, 363] on span at bounding box center [286, 368] width 13 height 13
checkbox input "true"
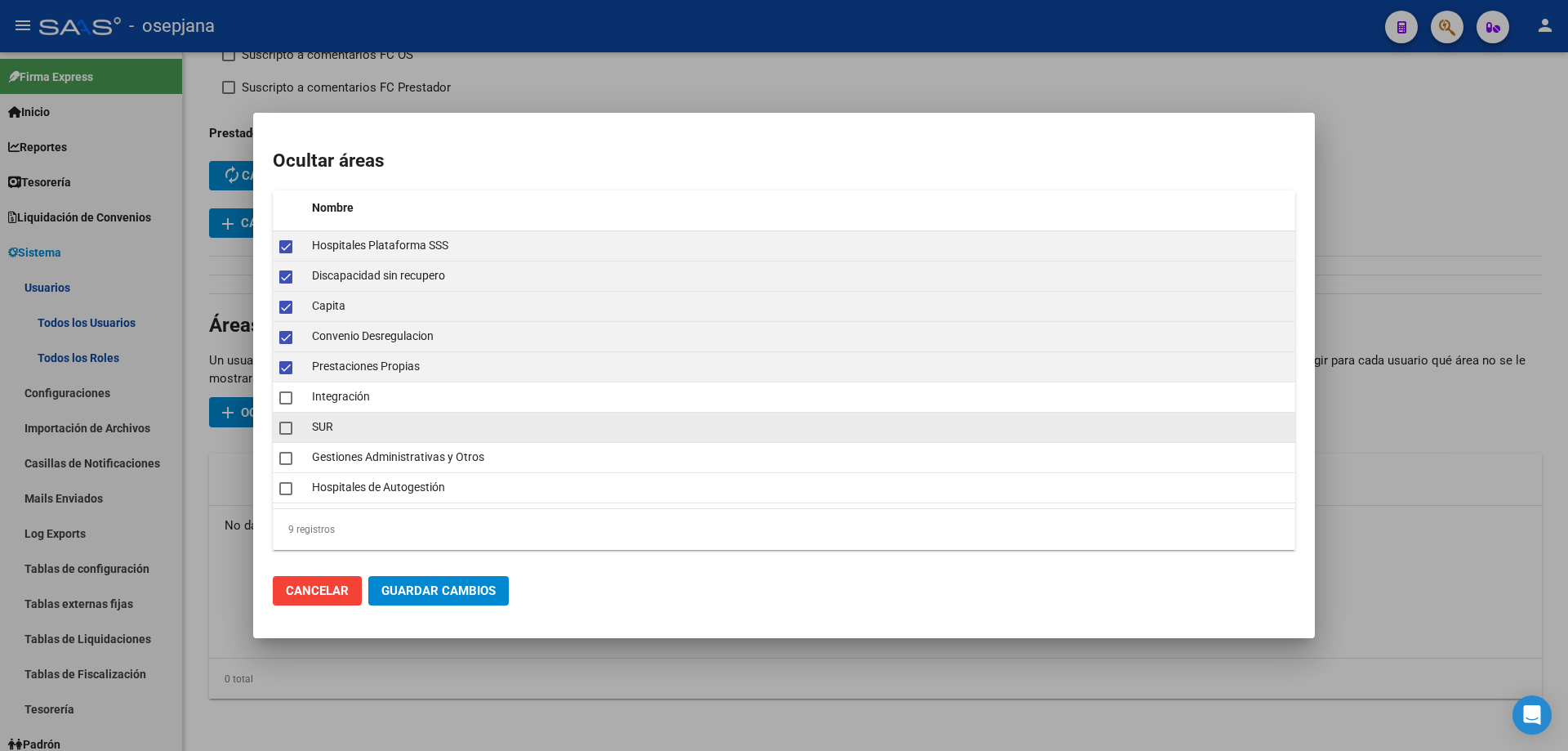
click at [284, 429] on span at bounding box center [286, 429] width 13 height 13
checkbox input "true"
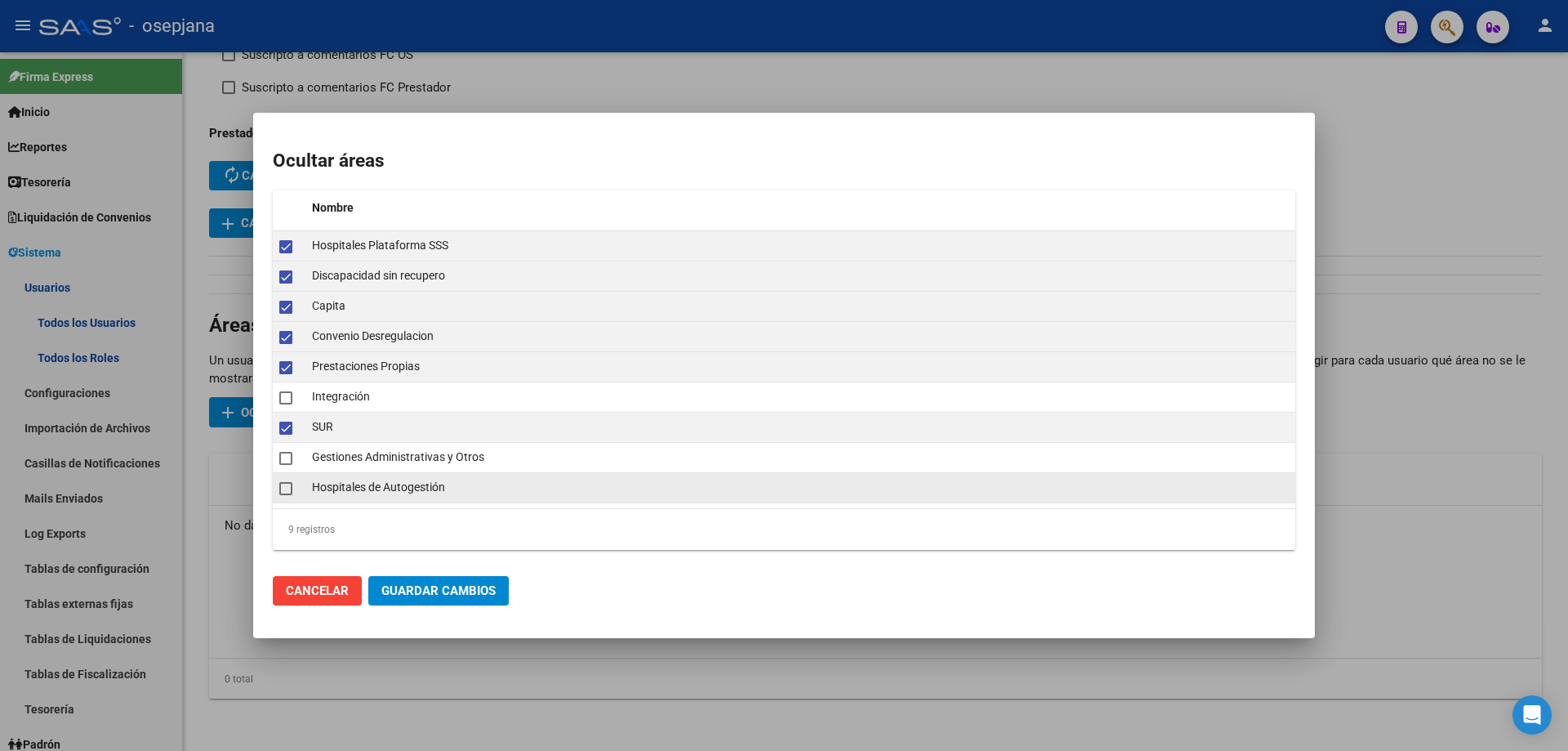
drag, startPoint x: 281, startPoint y: 466, endPoint x: 286, endPoint y: 482, distance: 16.8
click at [282, 468] on mat-checkbox at bounding box center [286, 457] width 13 height 23
checkbox input "true"
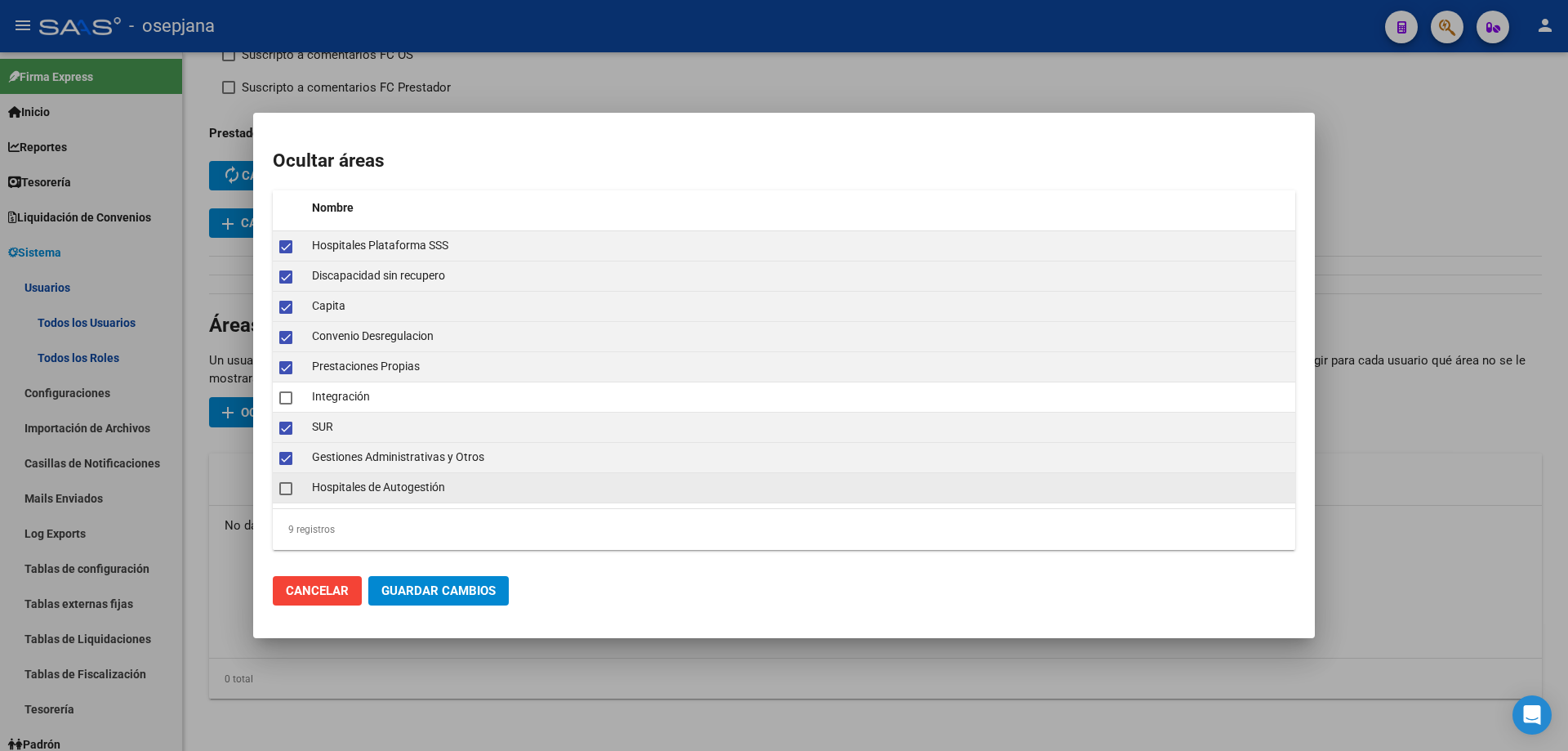
click at [286, 494] on span at bounding box center [286, 488] width 13 height 13
checkbox input "true"
click at [416, 600] on button "Guardar Cambios" at bounding box center [439, 590] width 140 height 29
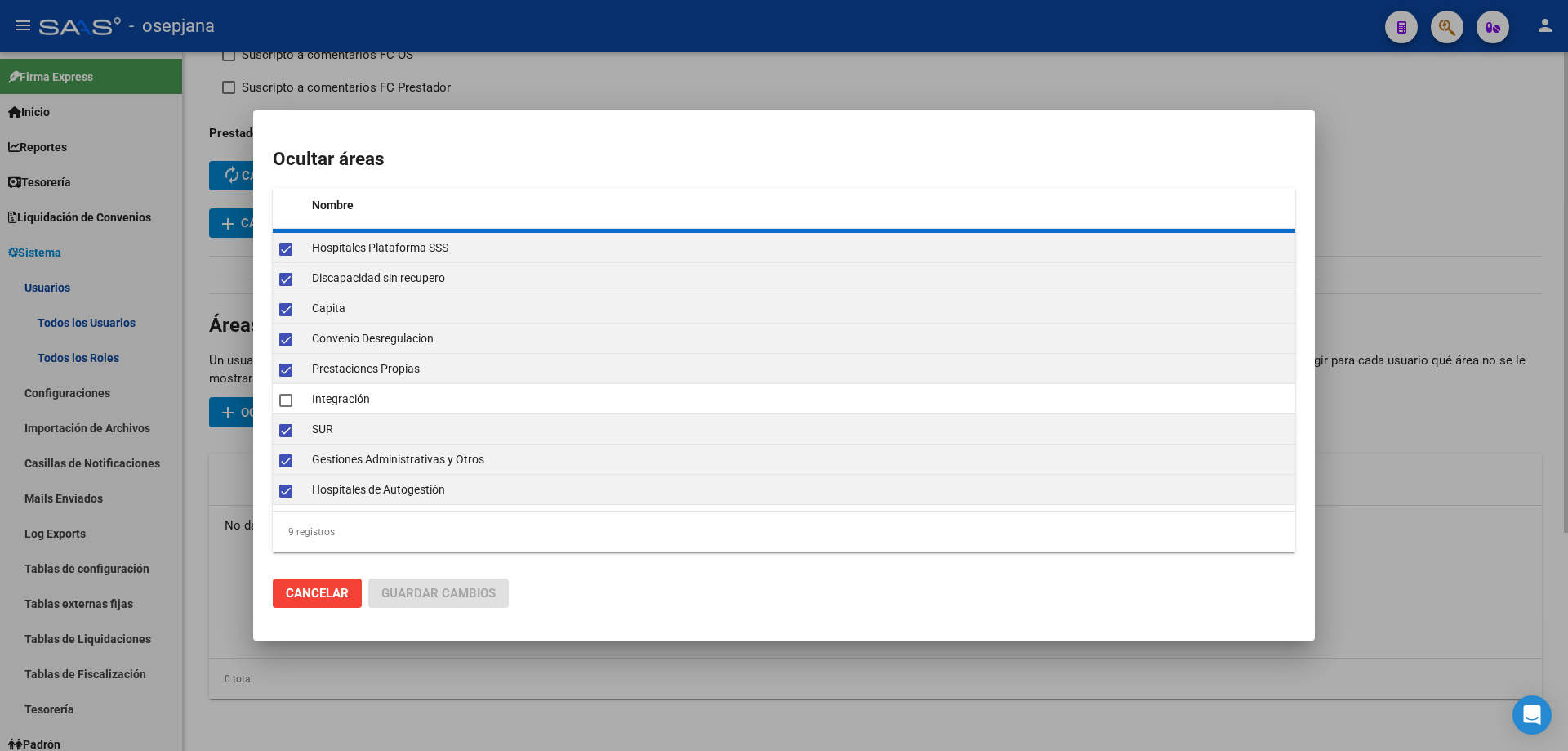
checkbox input "false"
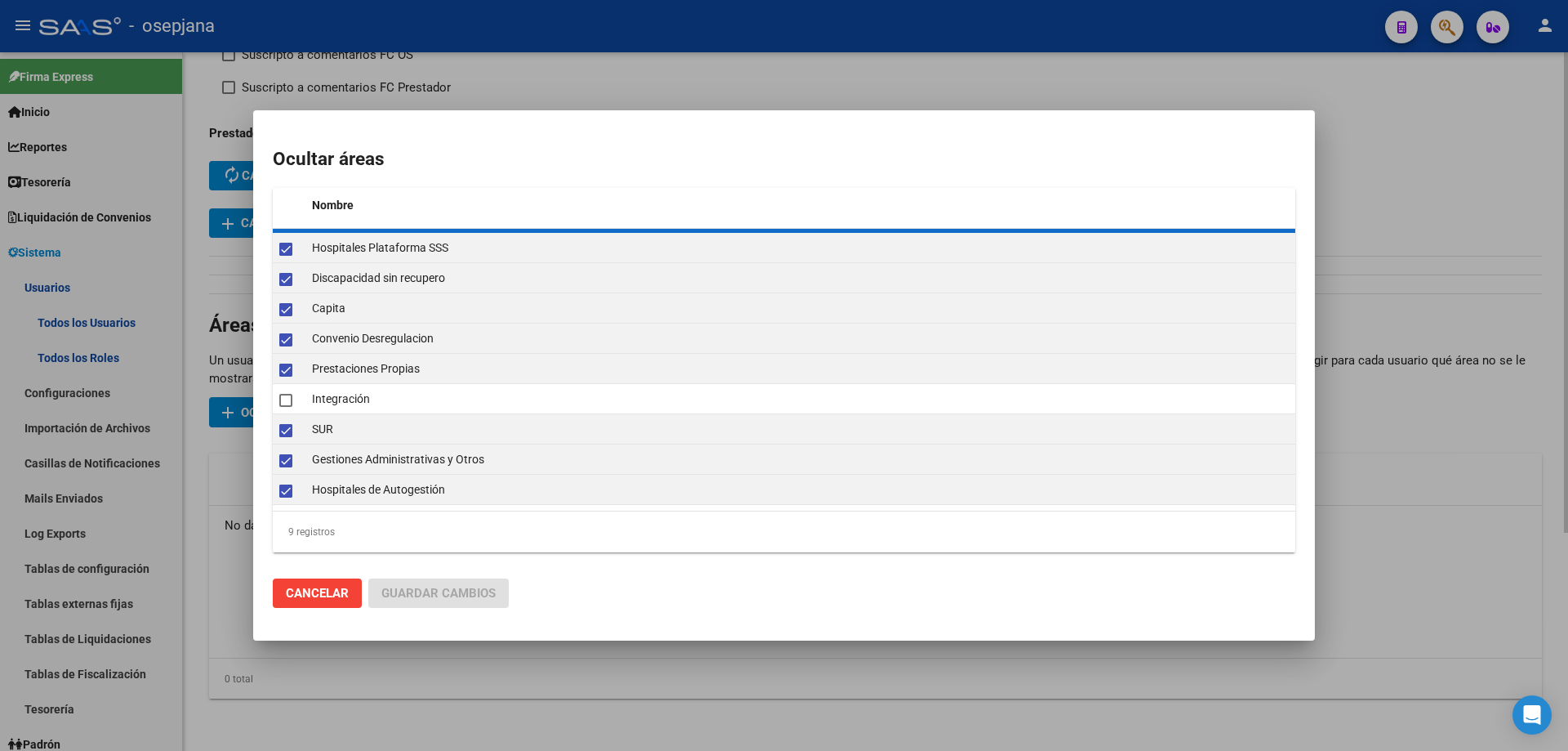
checkbox input "false"
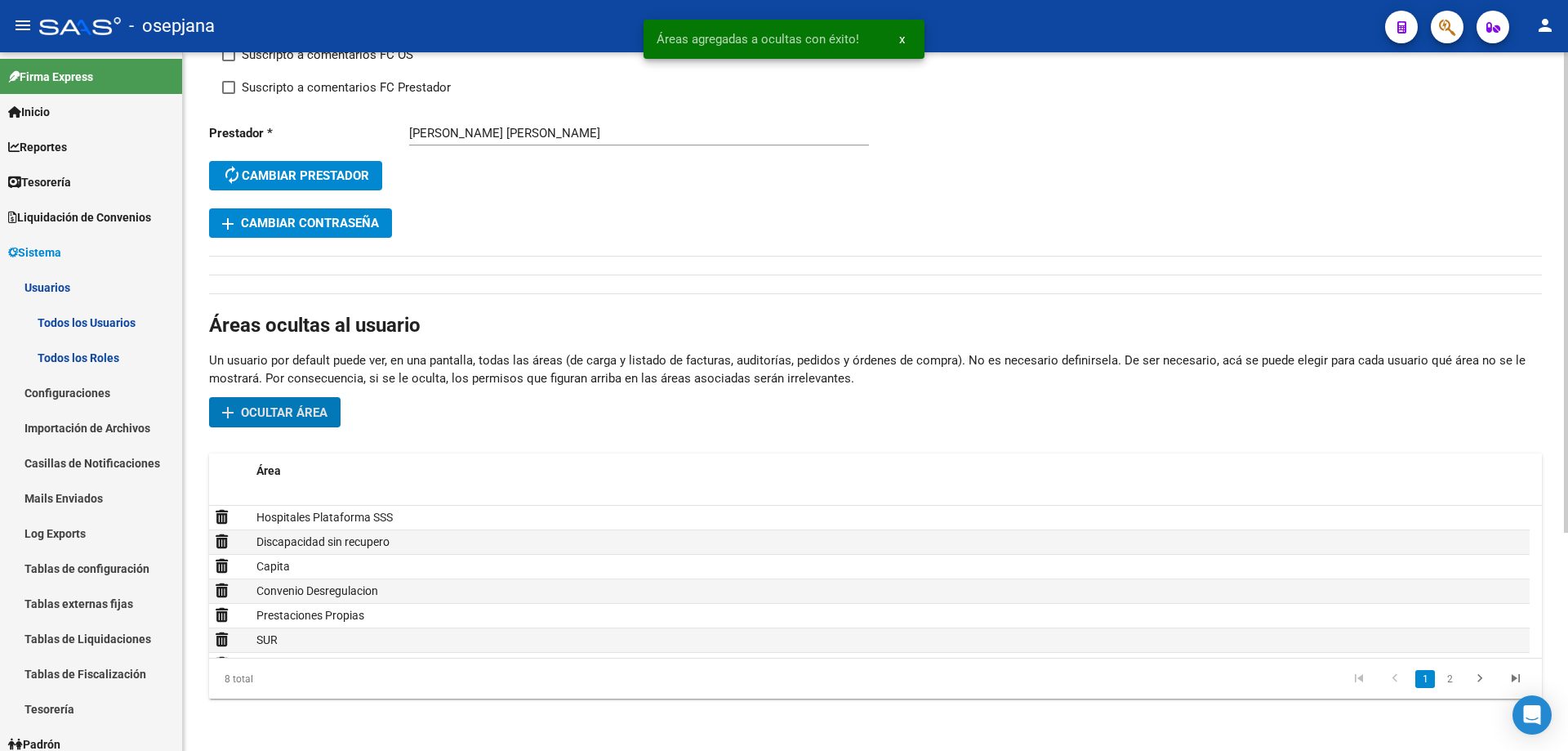
scroll to position [0, 0]
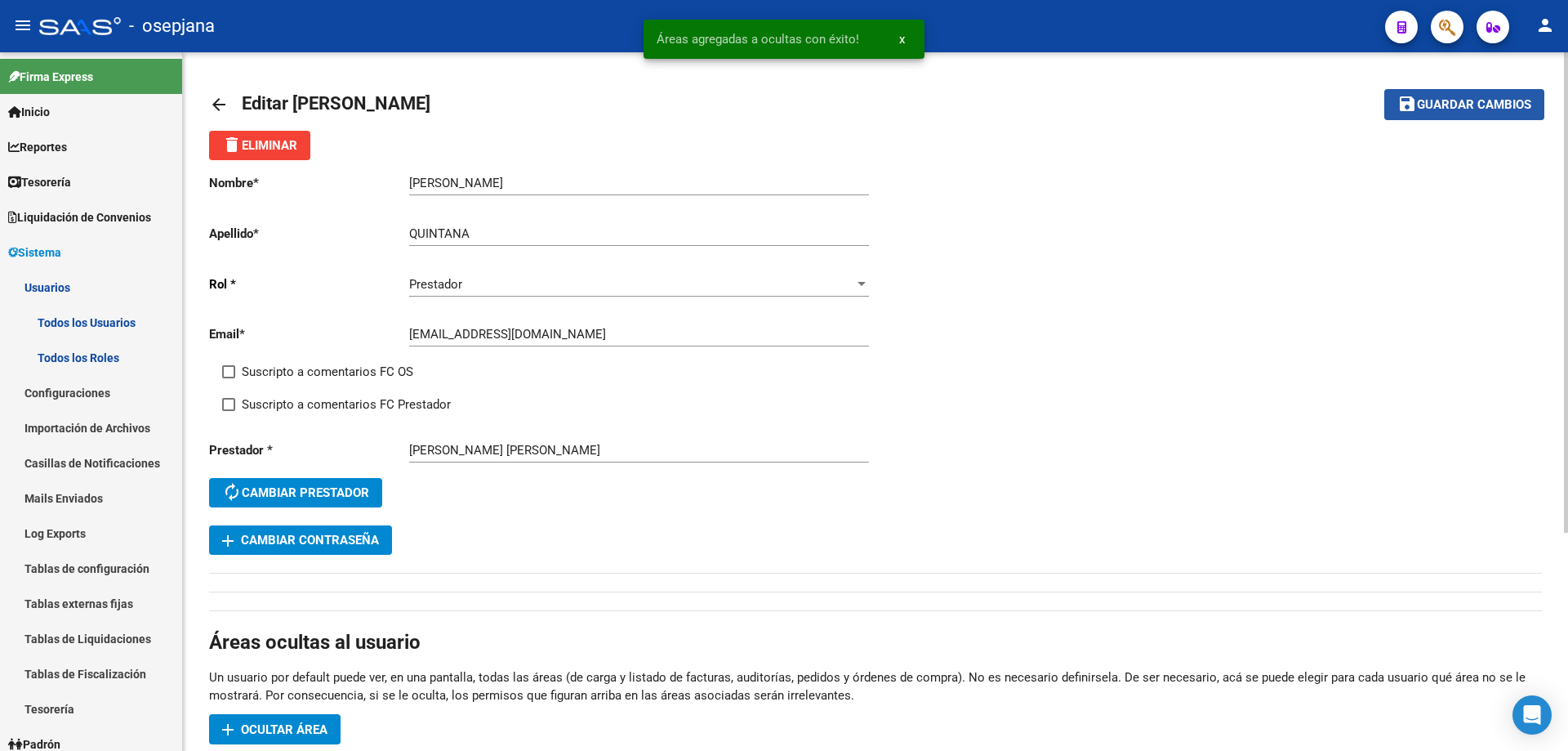
click at [1477, 101] on span "Guardar cambios" at bounding box center [1474, 105] width 115 height 15
click at [62, 251] on span "Sistema" at bounding box center [35, 252] width 53 height 18
